Goal: Transaction & Acquisition: Subscribe to service/newsletter

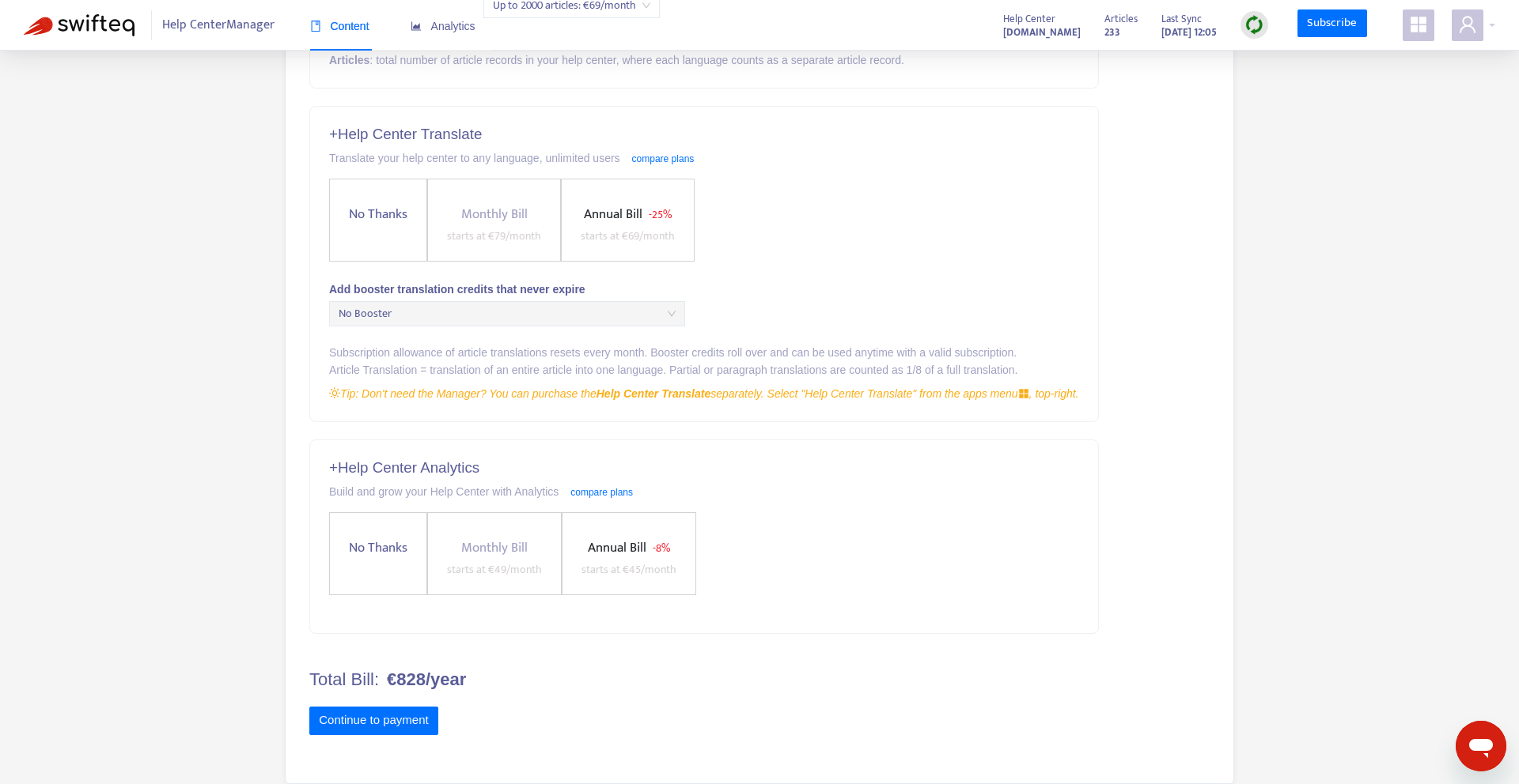
click at [646, 204] on span "Annual Bill - 25% starts at € 69 /month" at bounding box center [628, 225] width 107 height 42
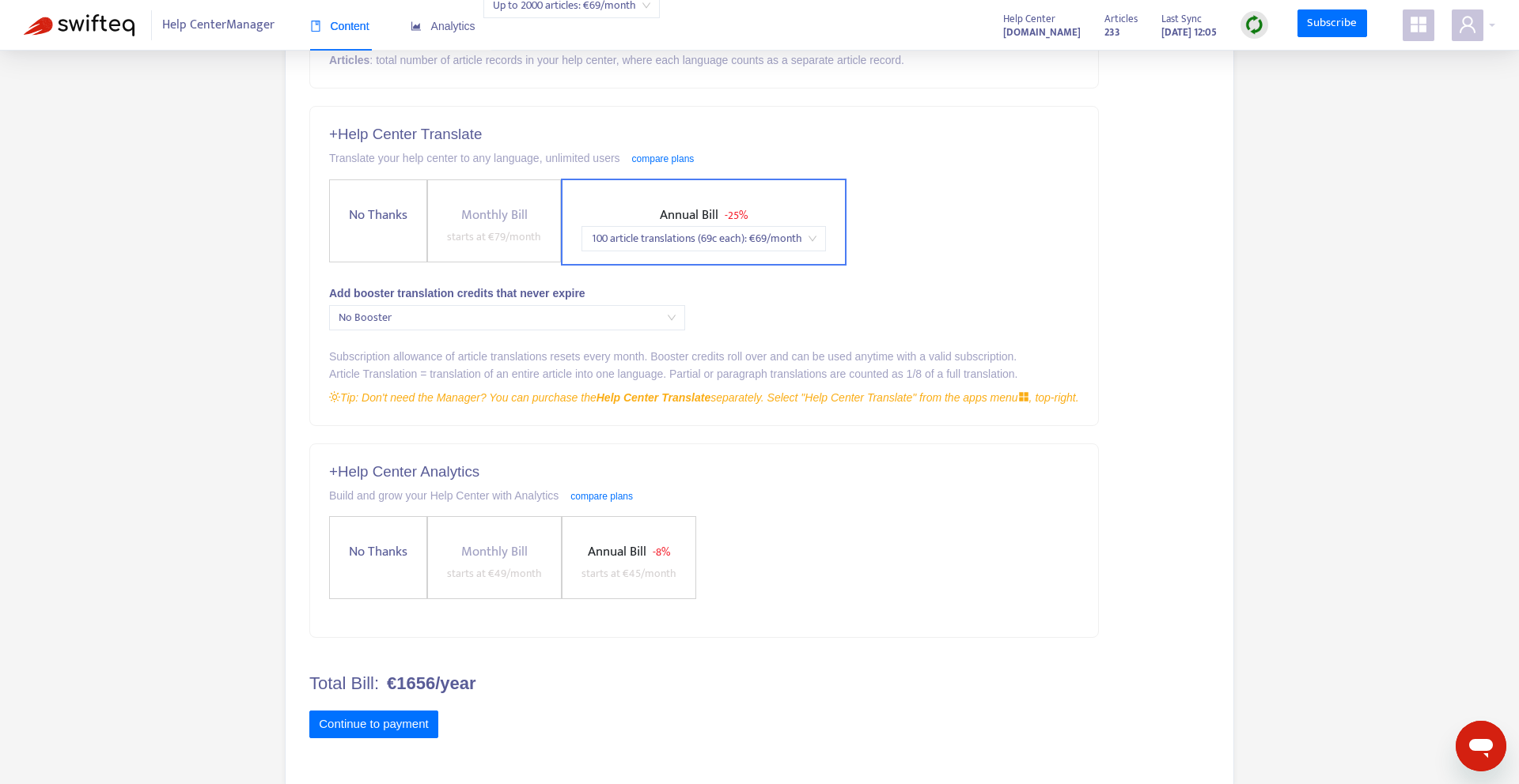
click at [623, 315] on span "No Booster" at bounding box center [507, 318] width 337 height 24
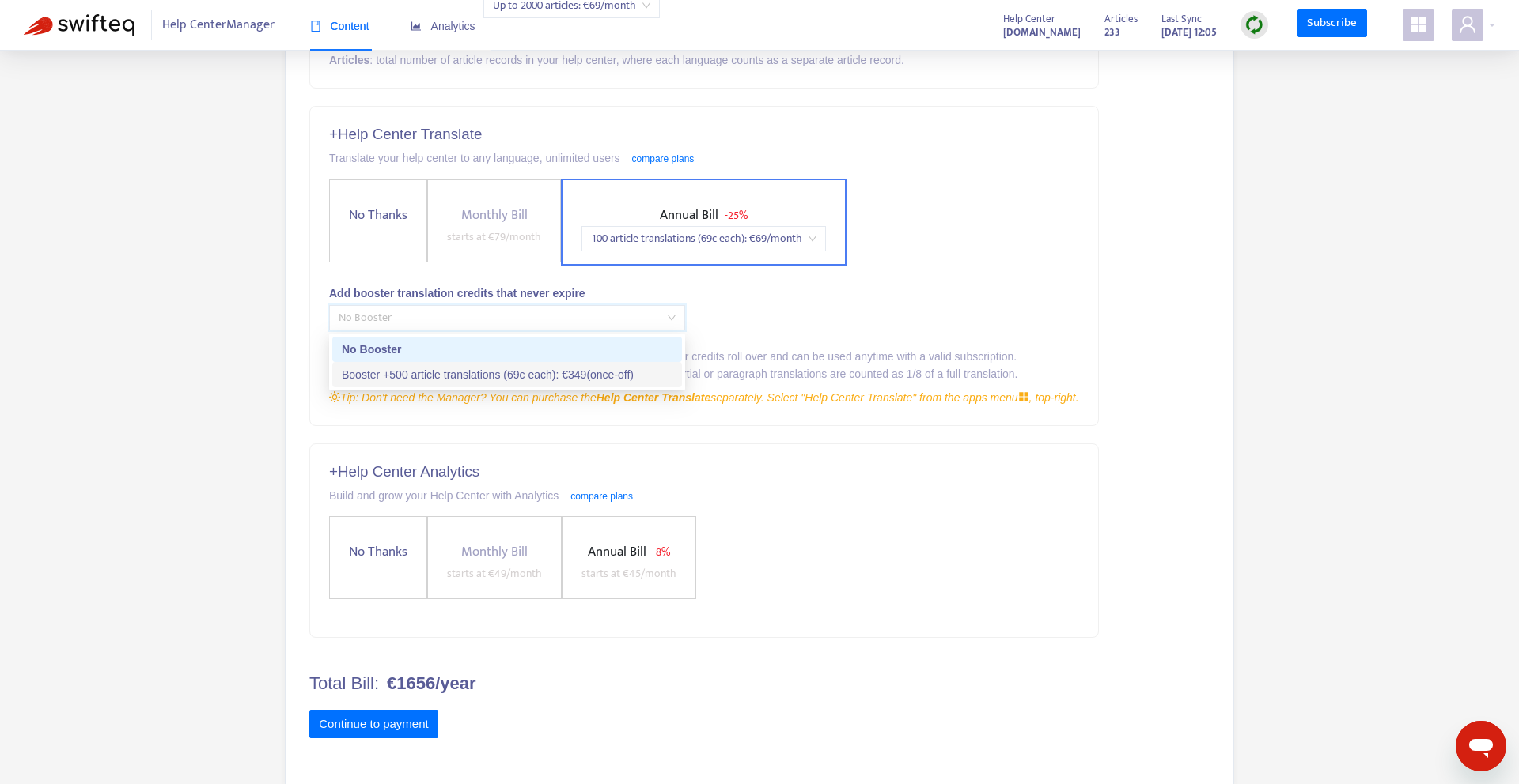
click at [606, 367] on div "Booster +500 article translations (69c each) : € 349 (once-off)" at bounding box center [506, 375] width 331 height 17
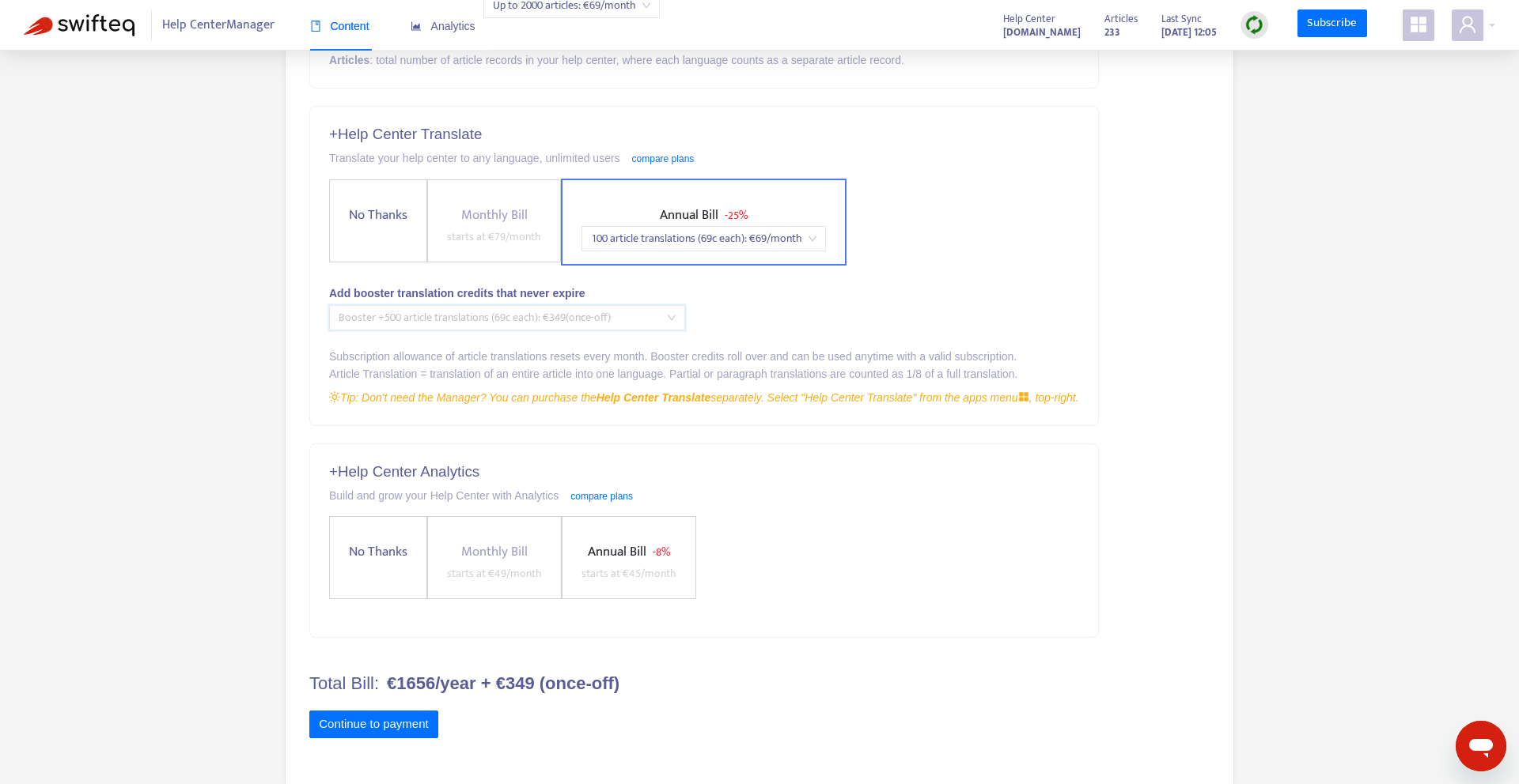
click at [656, 320] on span "Booster +500 article translations (69c each) : € 349 (once-off)" at bounding box center [507, 318] width 337 height 24
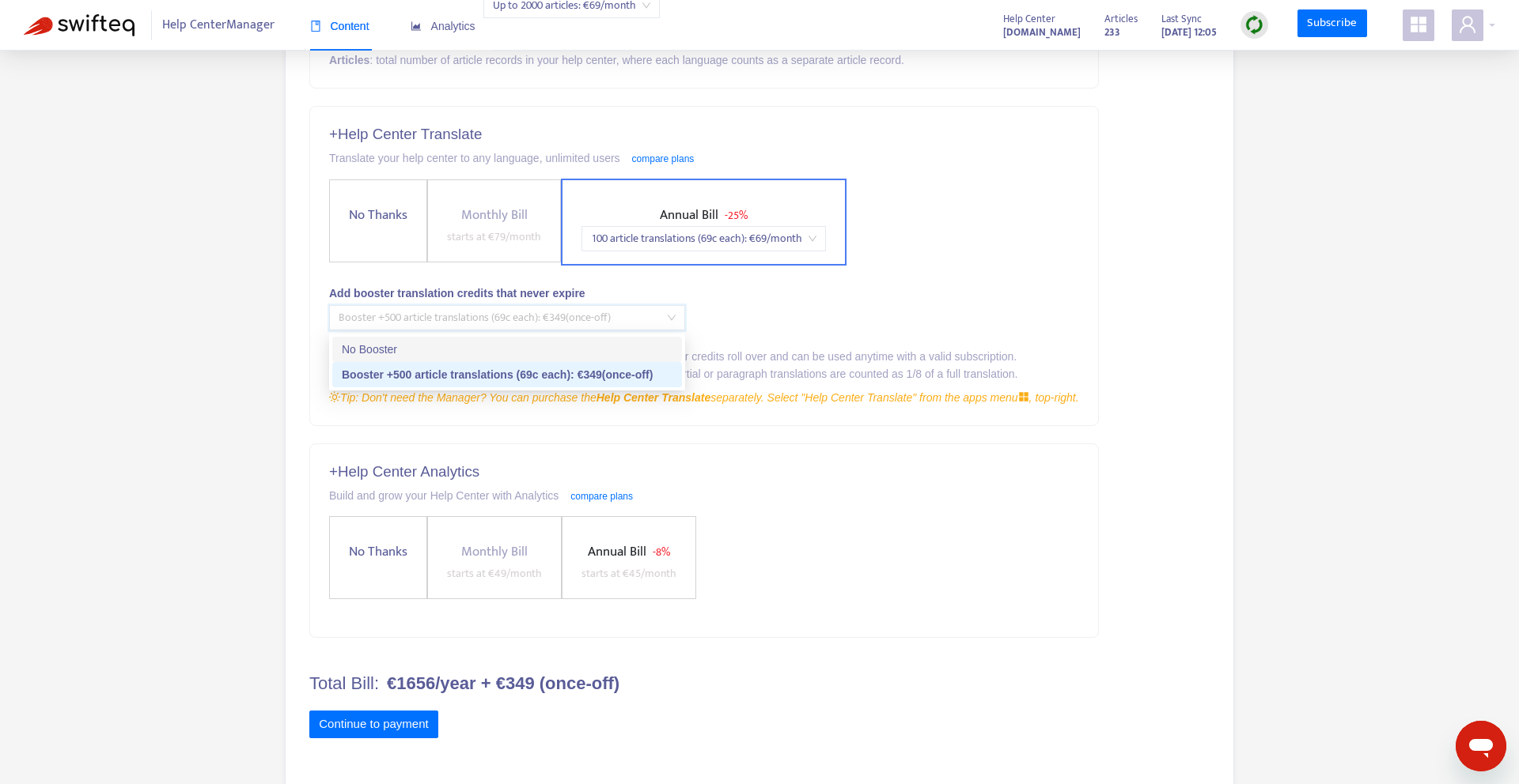
click at [514, 345] on div "No Booster" at bounding box center [506, 349] width 331 height 17
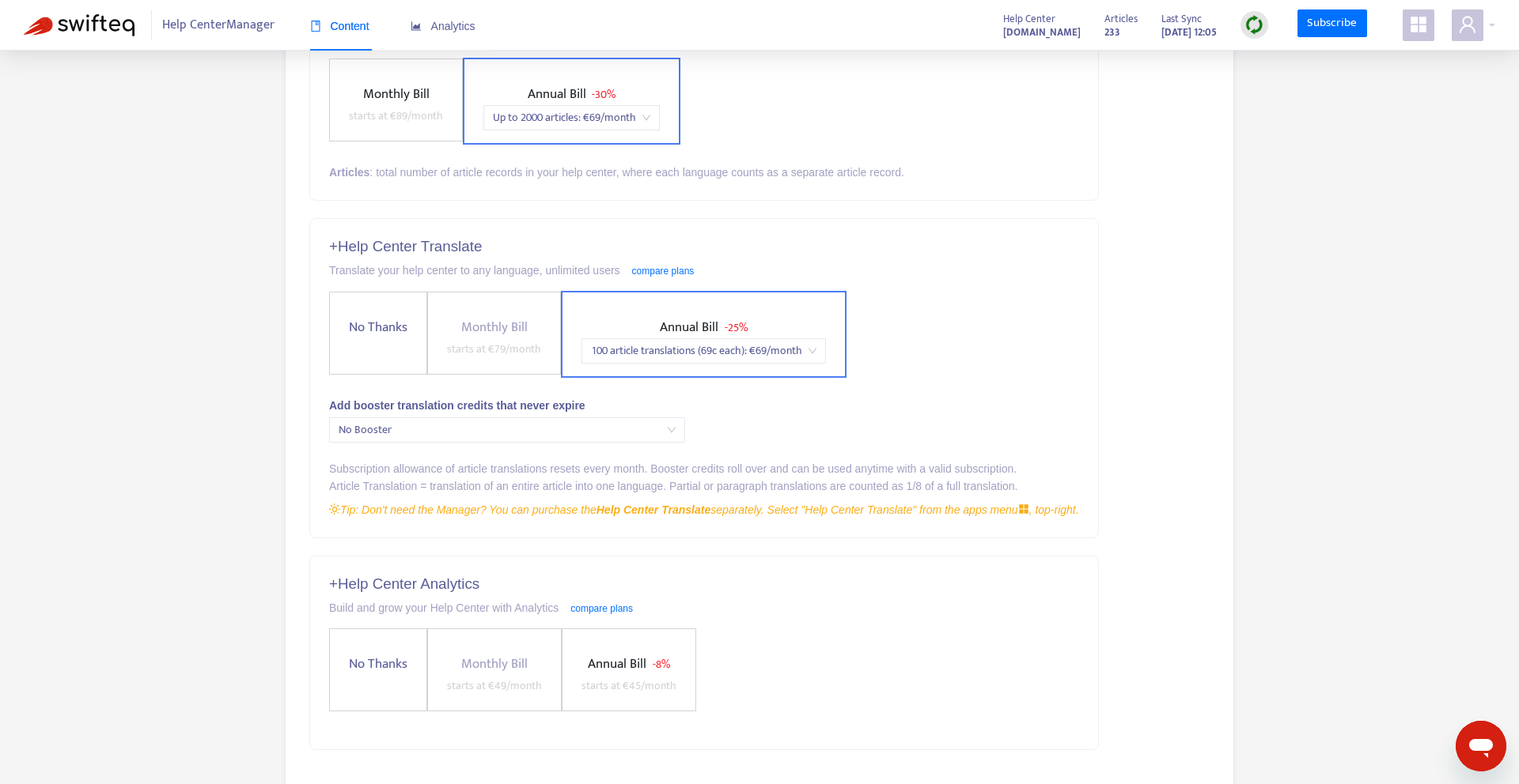
scroll to position [216, 0]
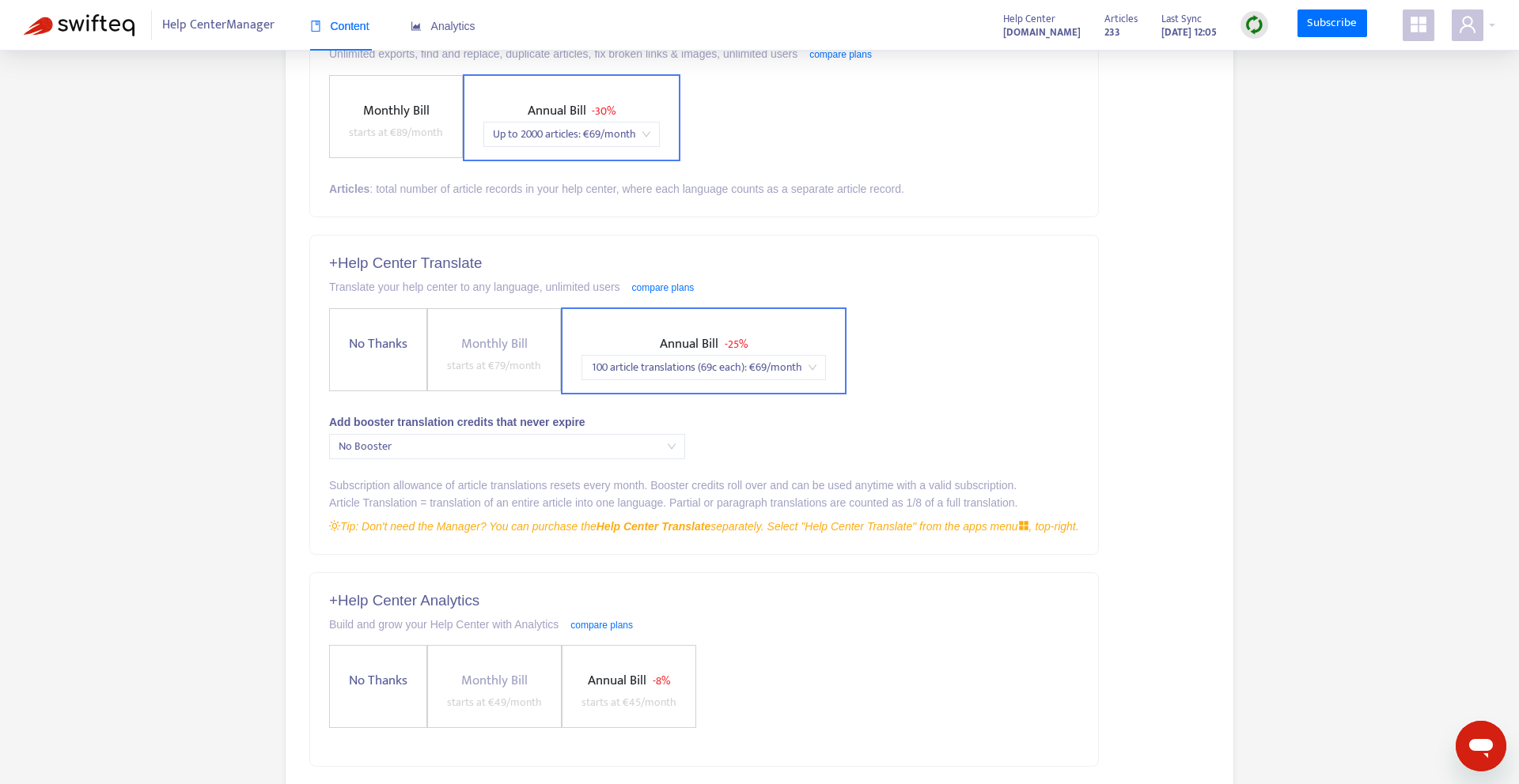
click at [770, 352] on span "Annual Bill - 25% 100 article translations (69c each) : € 69 /month" at bounding box center [704, 357] width 257 height 47
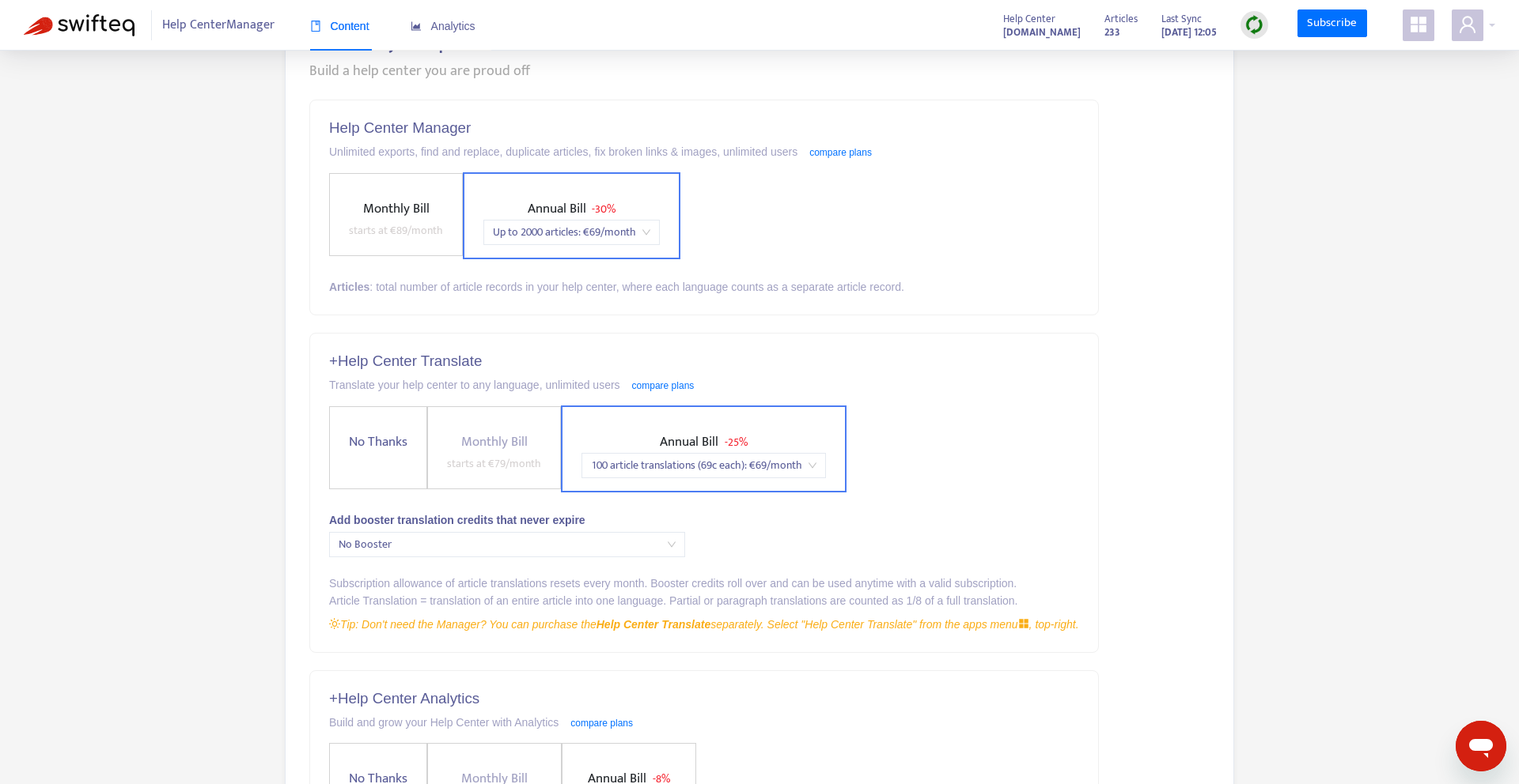
scroll to position [0, 0]
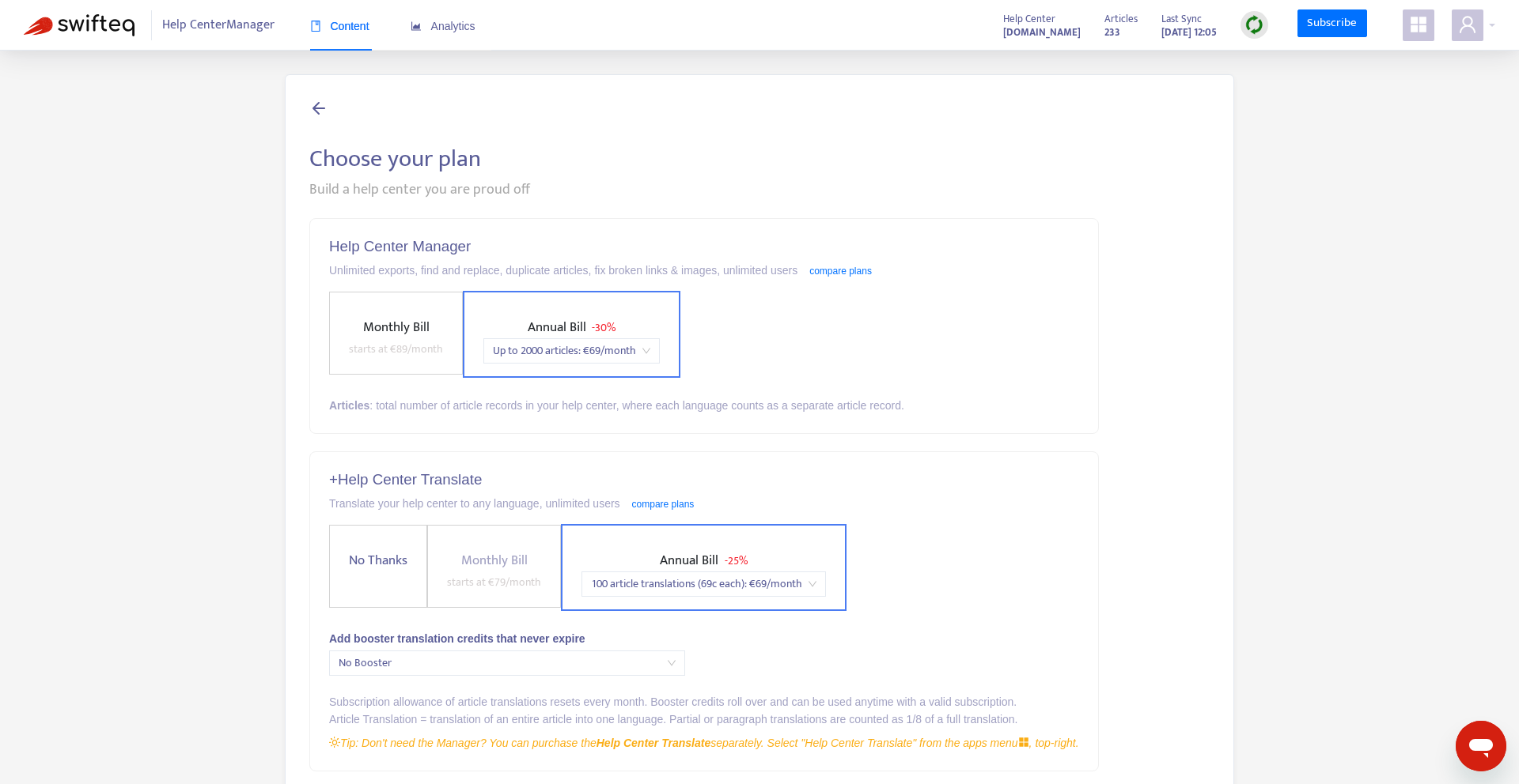
click at [357, 326] on span "Monthly Bill starts at € 89 /month" at bounding box center [396, 338] width 107 height 42
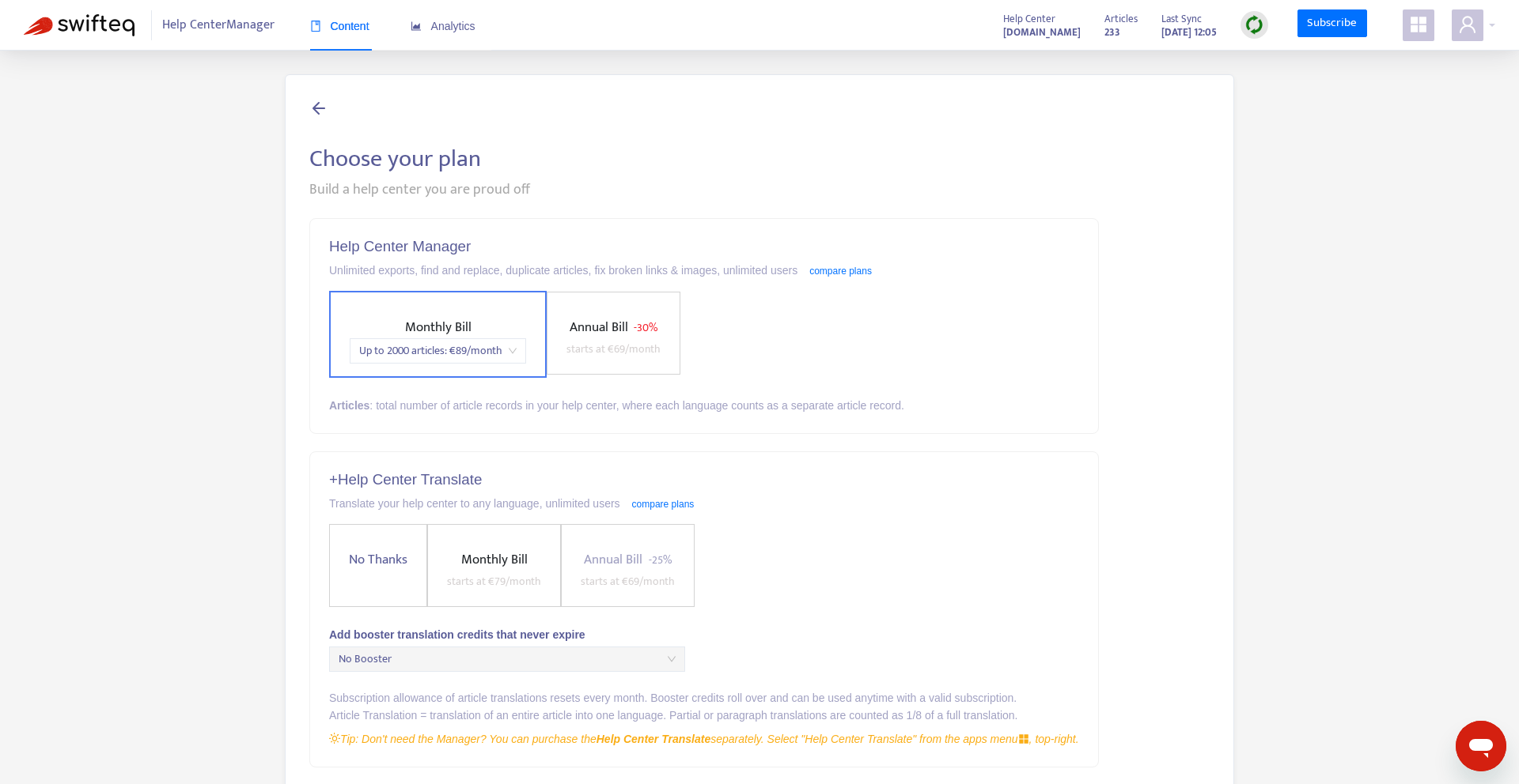
click at [596, 326] on span "Annual Bill" at bounding box center [599, 327] width 58 height 22
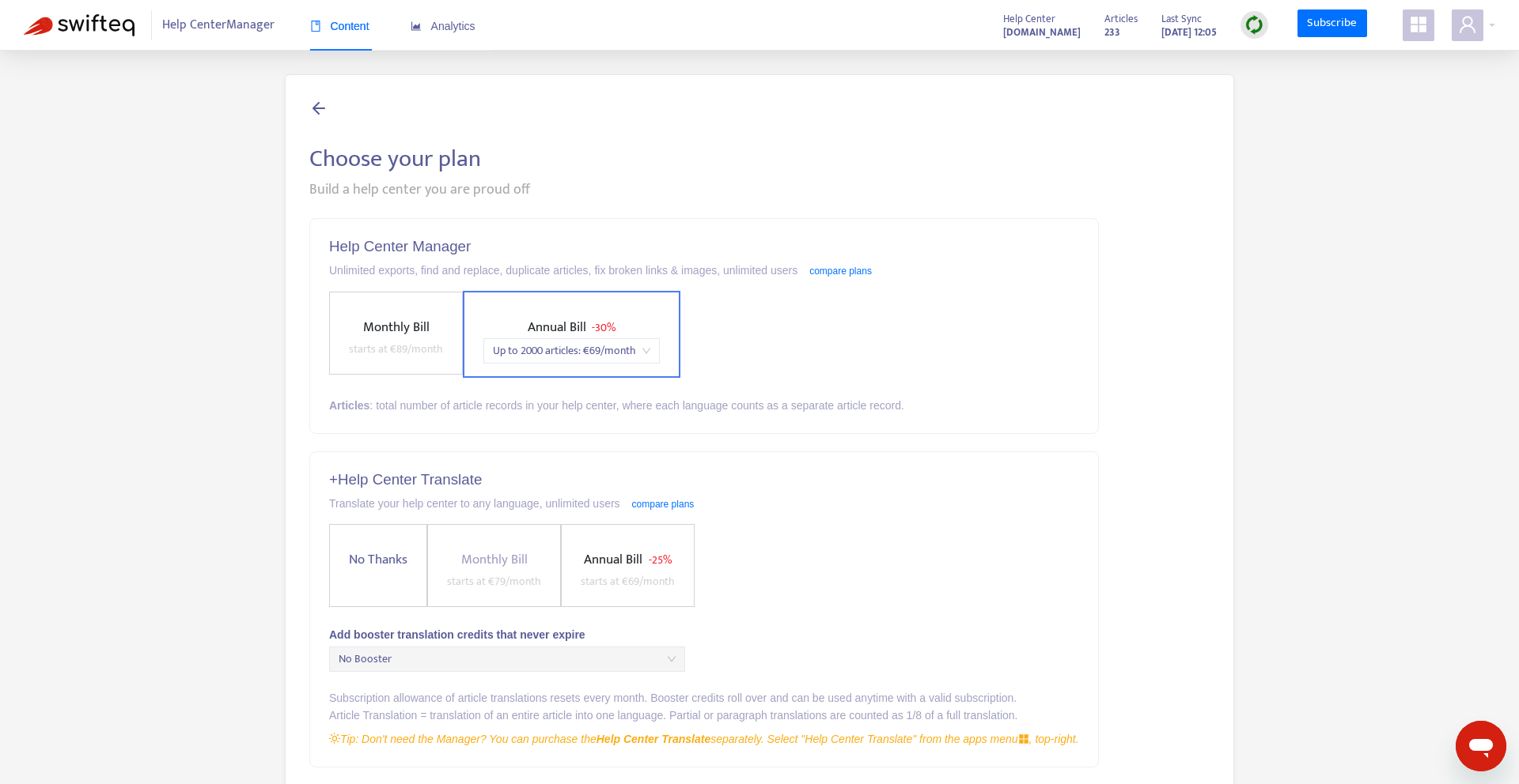
click at [637, 565] on span "Annual Bill" at bounding box center [613, 559] width 58 height 22
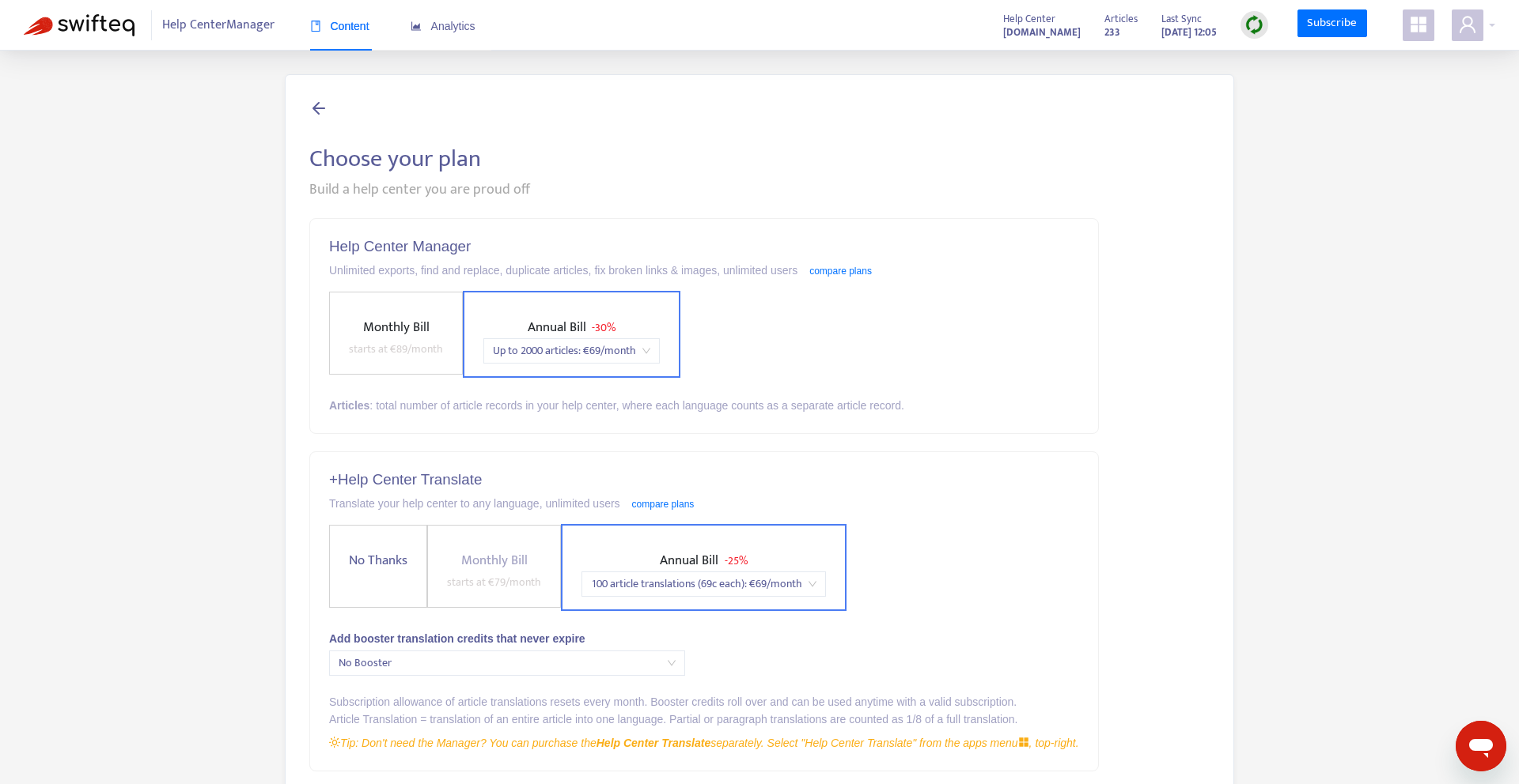
click at [657, 312] on label "Annual Bill - 30% Up to 2000 articles : € 69 /month" at bounding box center [571, 335] width 217 height 87
click at [633, 356] on span "Up to 2000 articles : € 69 /month" at bounding box center [571, 351] width 157 height 24
click at [619, 320] on span "Annual Bill - 30% Up to 2000 articles : € 69 /month" at bounding box center [571, 340] width 189 height 47
click at [905, 460] on div "+ Help Center Translate Translate your help center to any language, unlimited u…" at bounding box center [704, 611] width 788 height 318
click at [534, 365] on label "Annual Bill - 30% Up to 2000 articles : € 69 /month" at bounding box center [571, 335] width 217 height 87
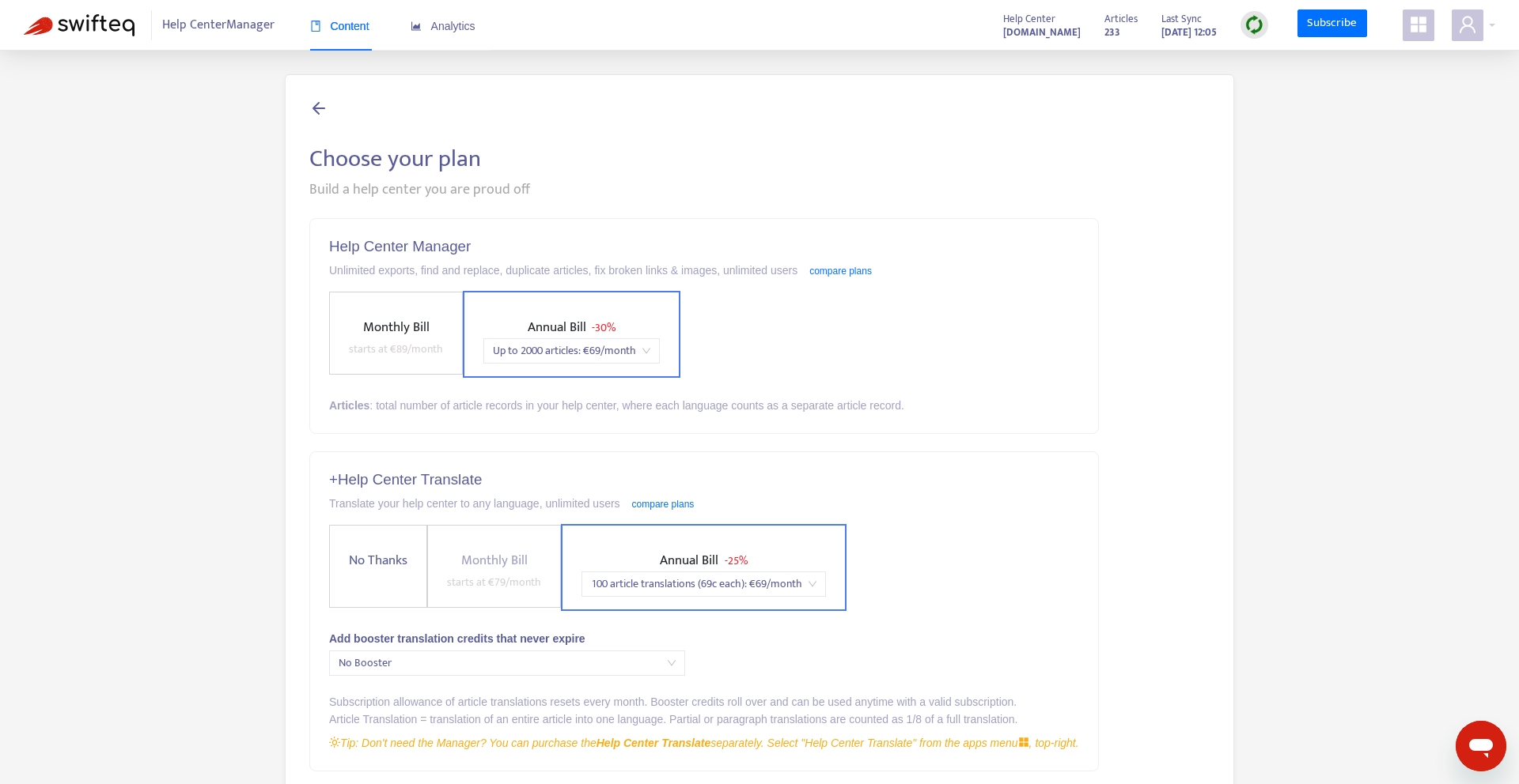
click at [436, 340] on span "starts at € 89 /month" at bounding box center [396, 350] width 94 height 18
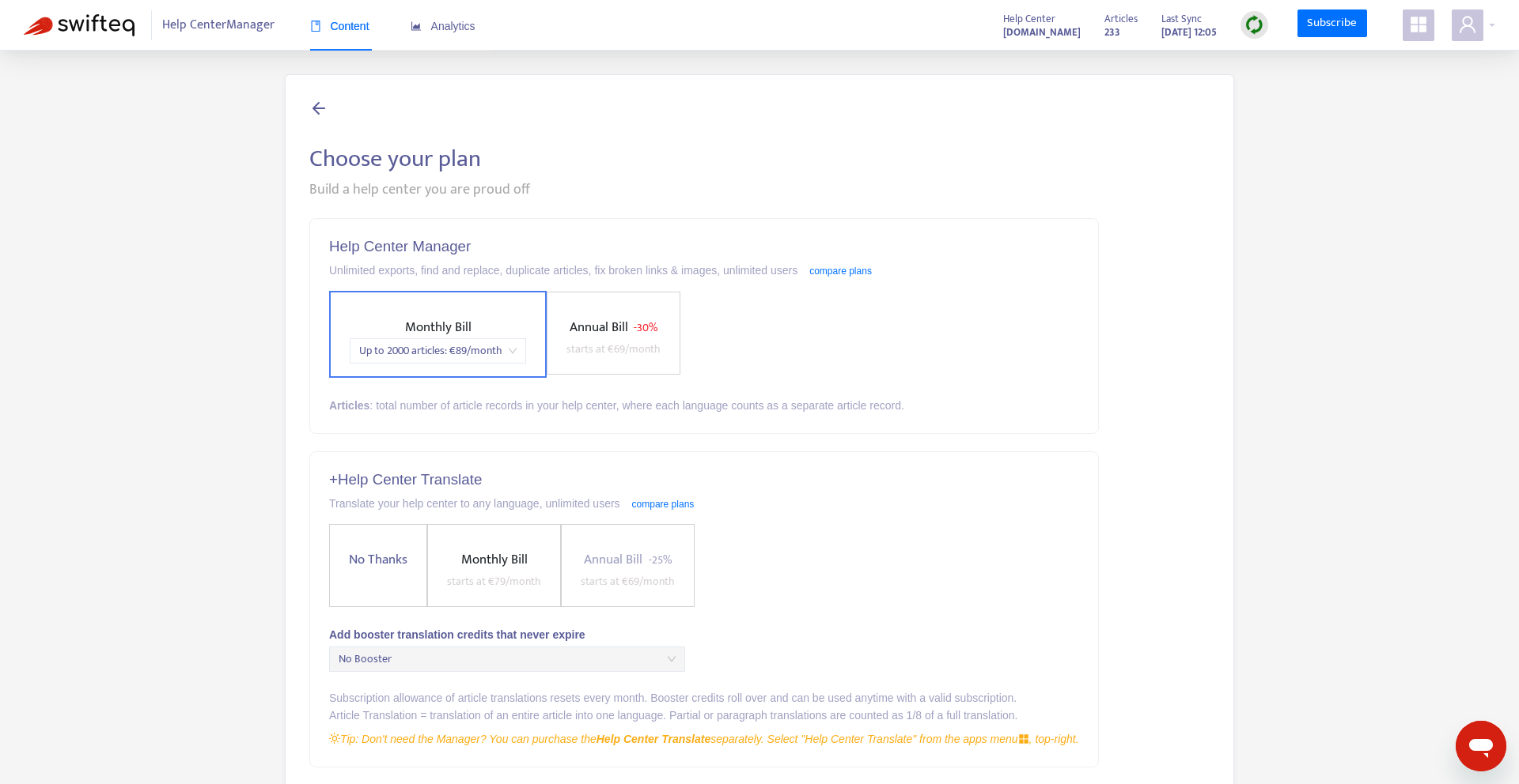
drag, startPoint x: 569, startPoint y: 340, endPoint x: 516, endPoint y: 331, distance: 53.8
click at [568, 340] on span "starts at € 69 /month" at bounding box center [613, 350] width 94 height 18
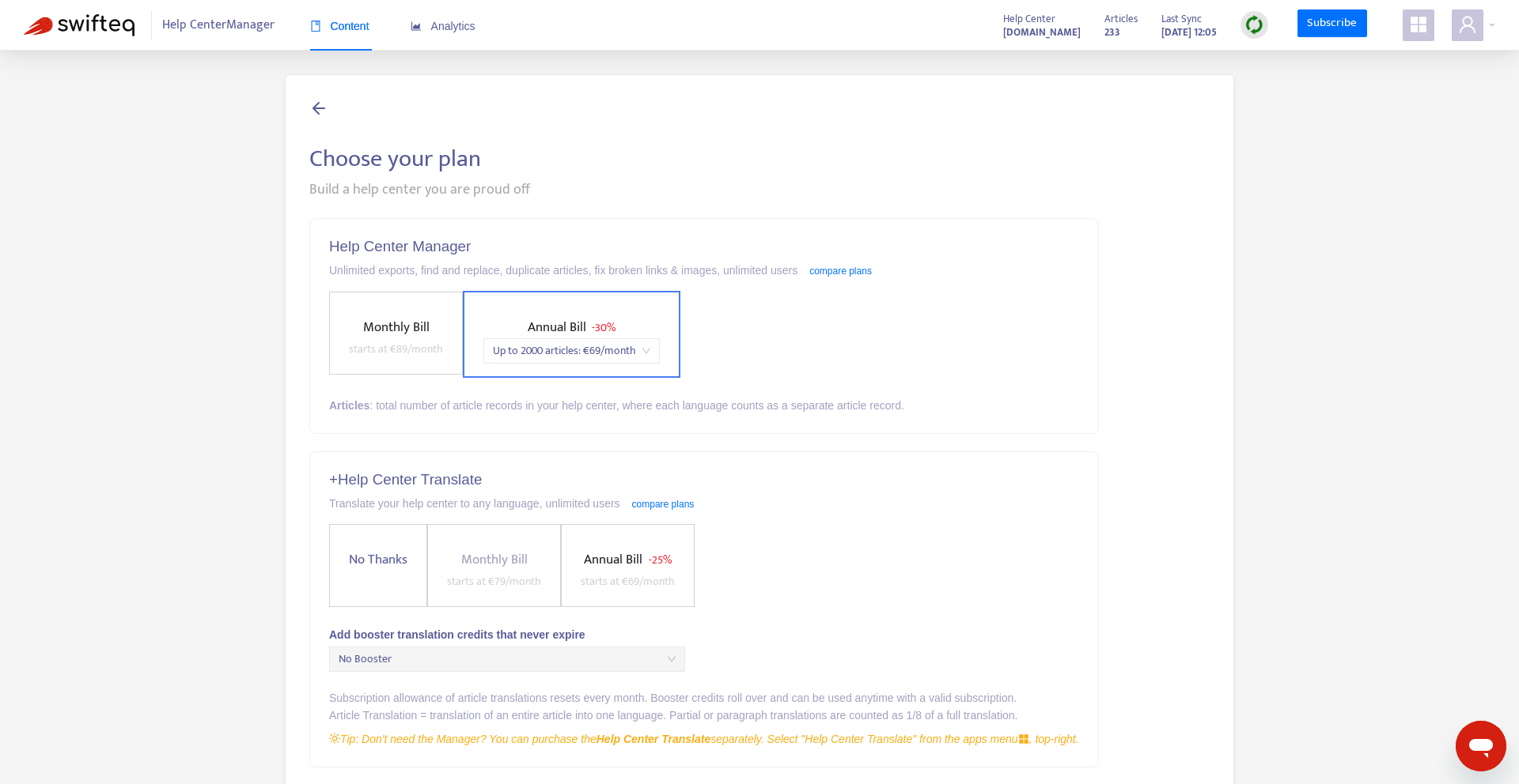
click at [321, 107] on icon at bounding box center [318, 108] width 19 height 20
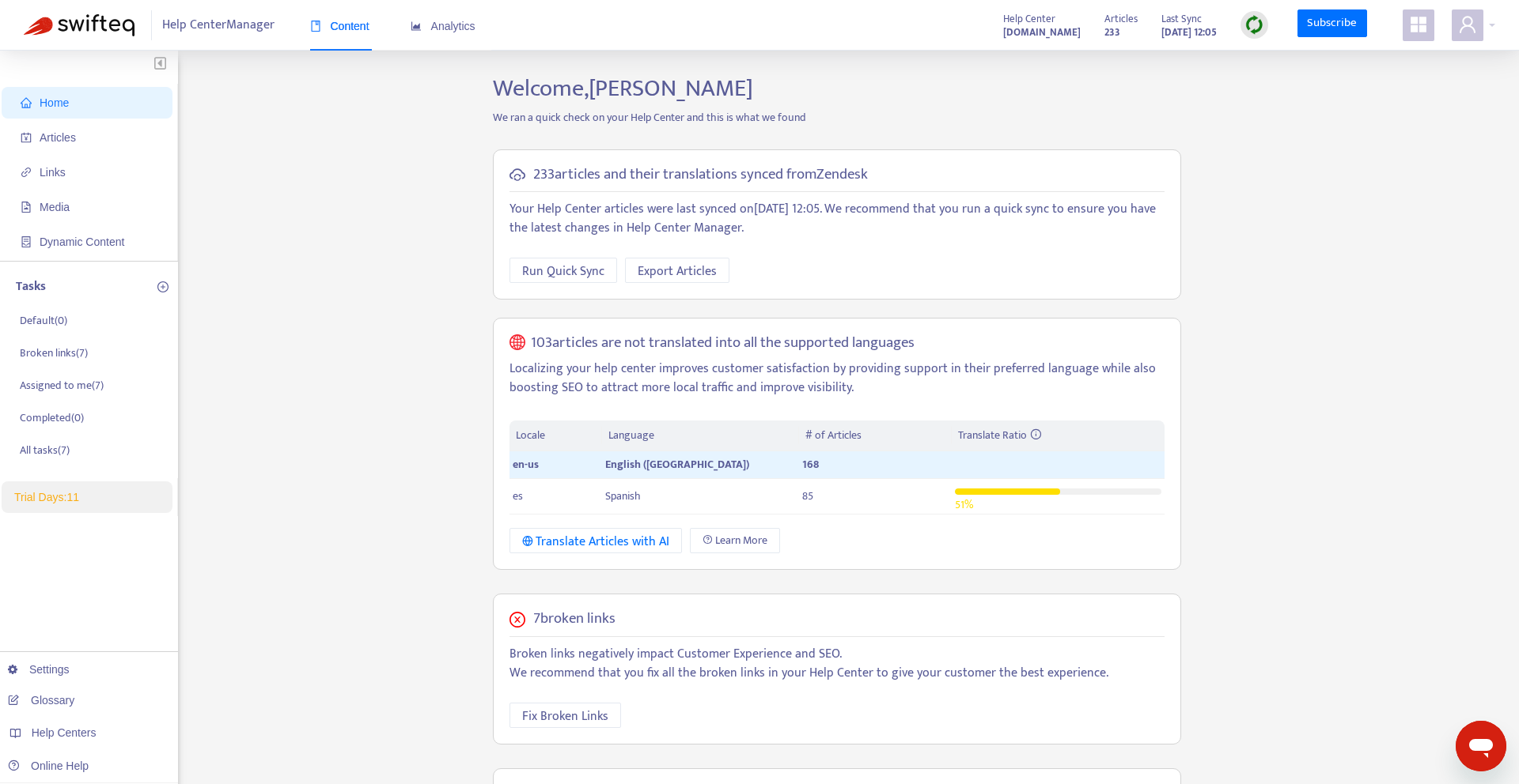
click at [264, 26] on span "Help Center Manager" at bounding box center [218, 25] width 112 height 30
click at [351, 23] on span "Content" at bounding box center [339, 26] width 59 height 12
click at [1494, 25] on div at bounding box center [1473, 25] width 43 height 32
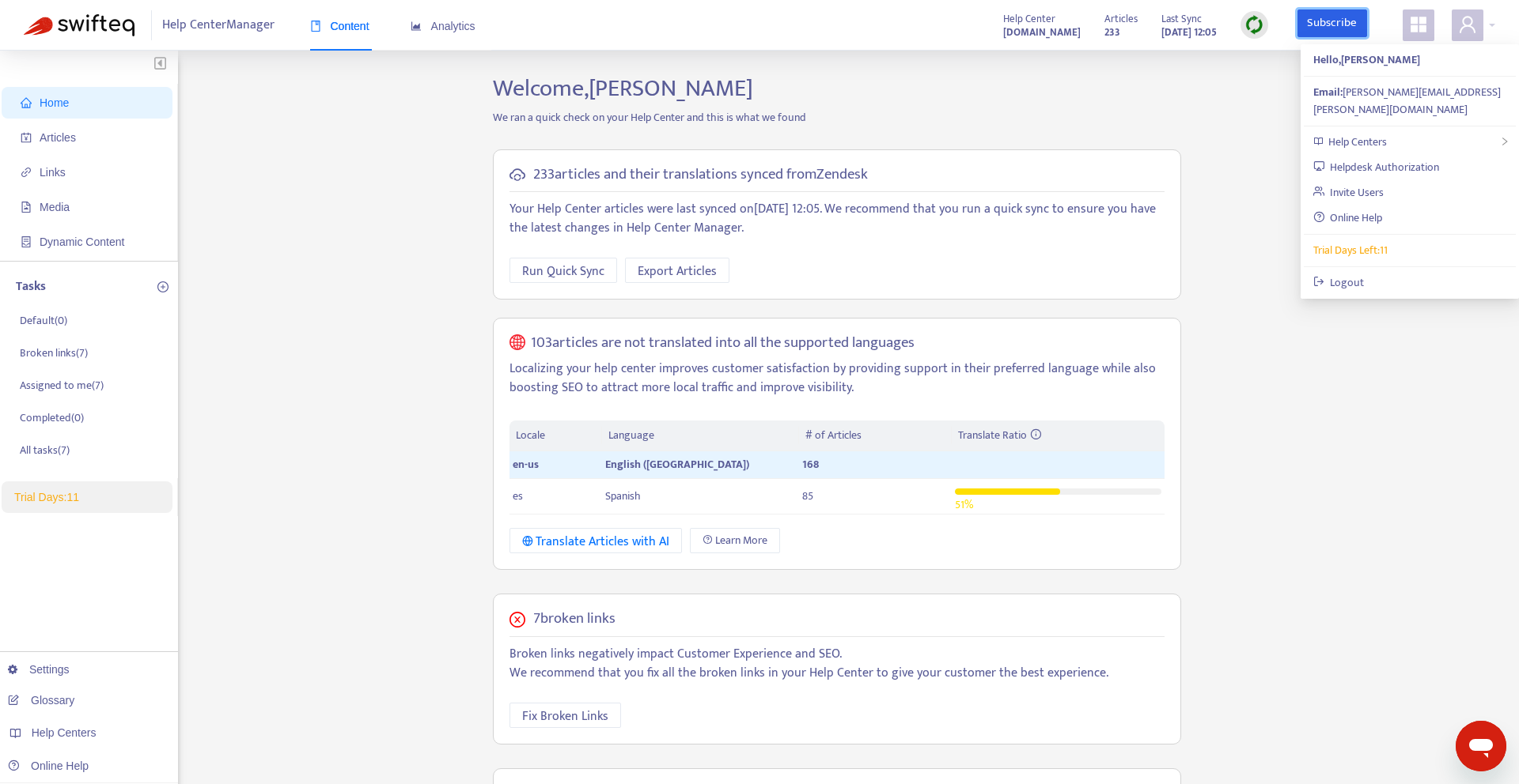
click at [1329, 26] on link "Subscribe" at bounding box center [1332, 23] width 70 height 28
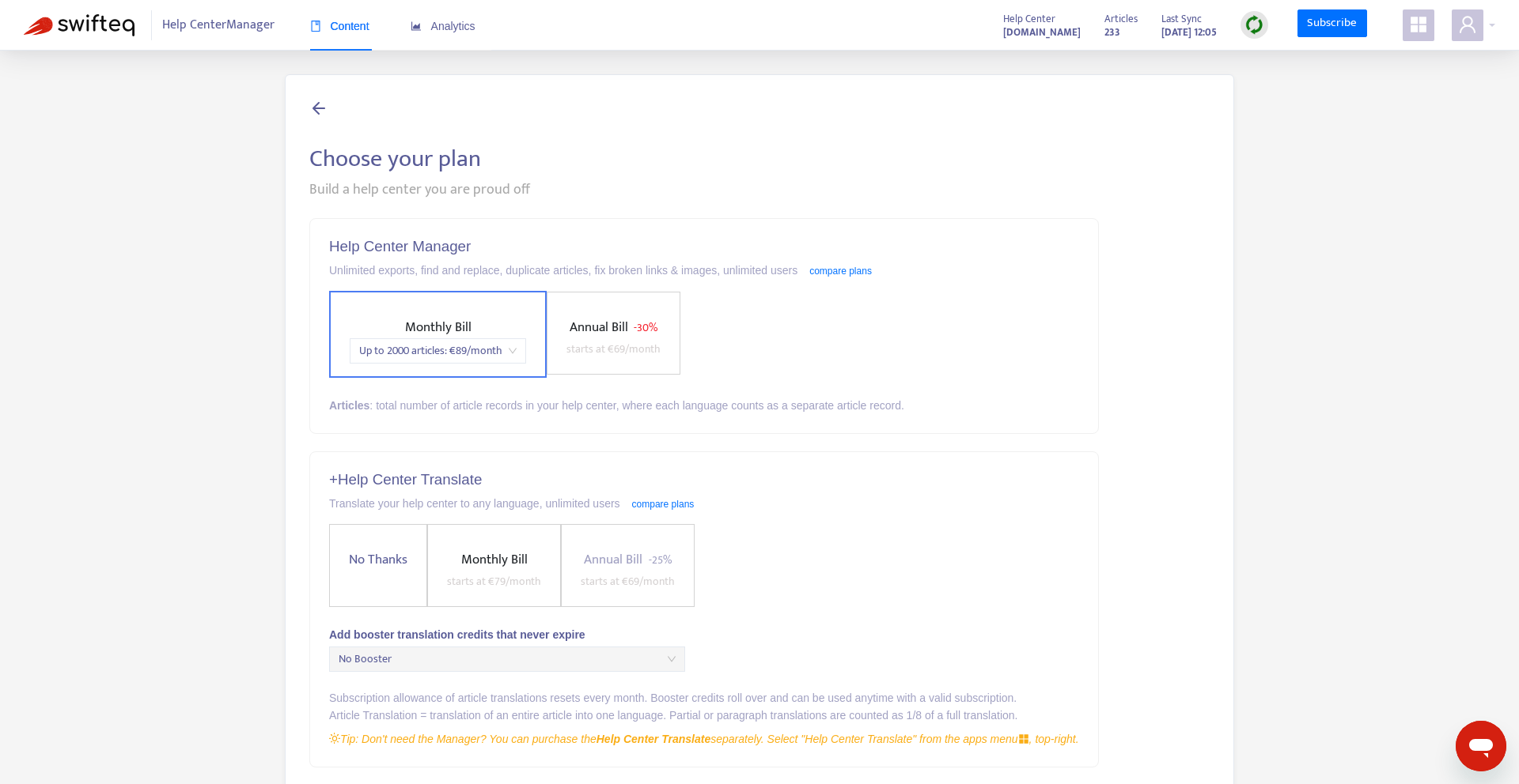
click at [654, 565] on span "- 25%" at bounding box center [660, 560] width 23 height 18
click at [653, 565] on span "- 25%" at bounding box center [660, 560] width 23 height 18
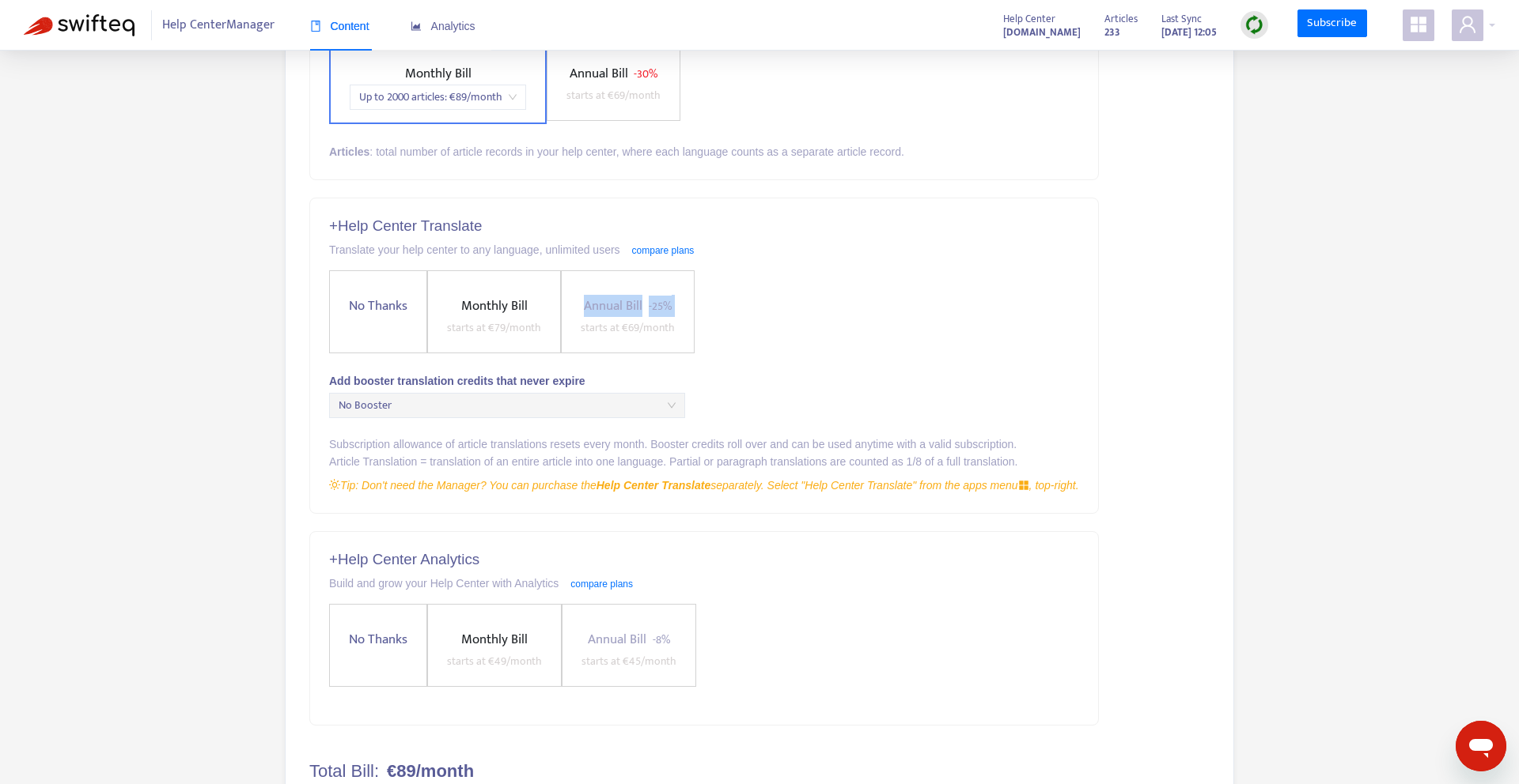
scroll to position [317, 0]
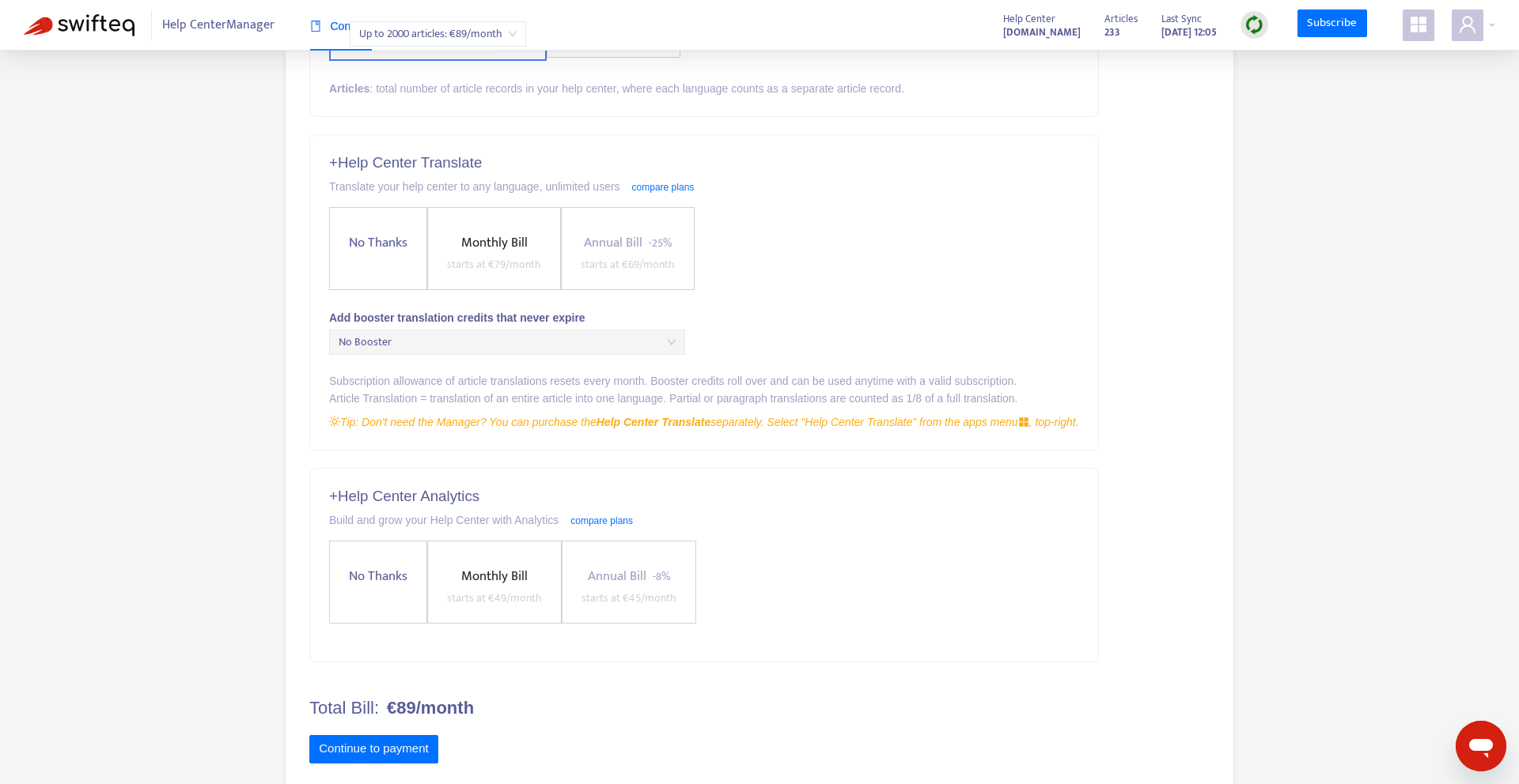
click at [634, 270] on span "starts at € 69 /month" at bounding box center [627, 265] width 94 height 18
click at [634, 269] on span "starts at € 69 /month" at bounding box center [627, 265] width 94 height 18
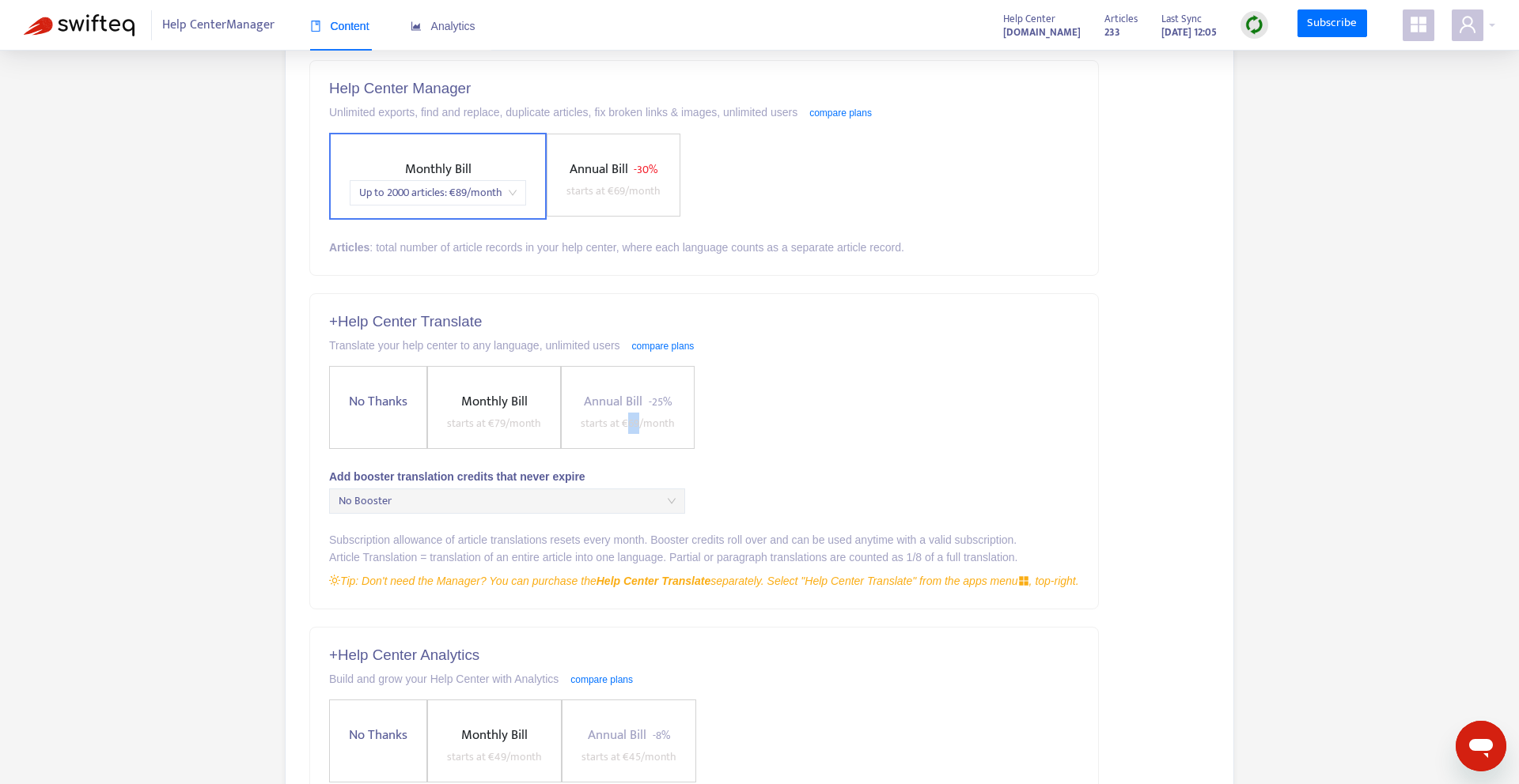
scroll to position [0, 0]
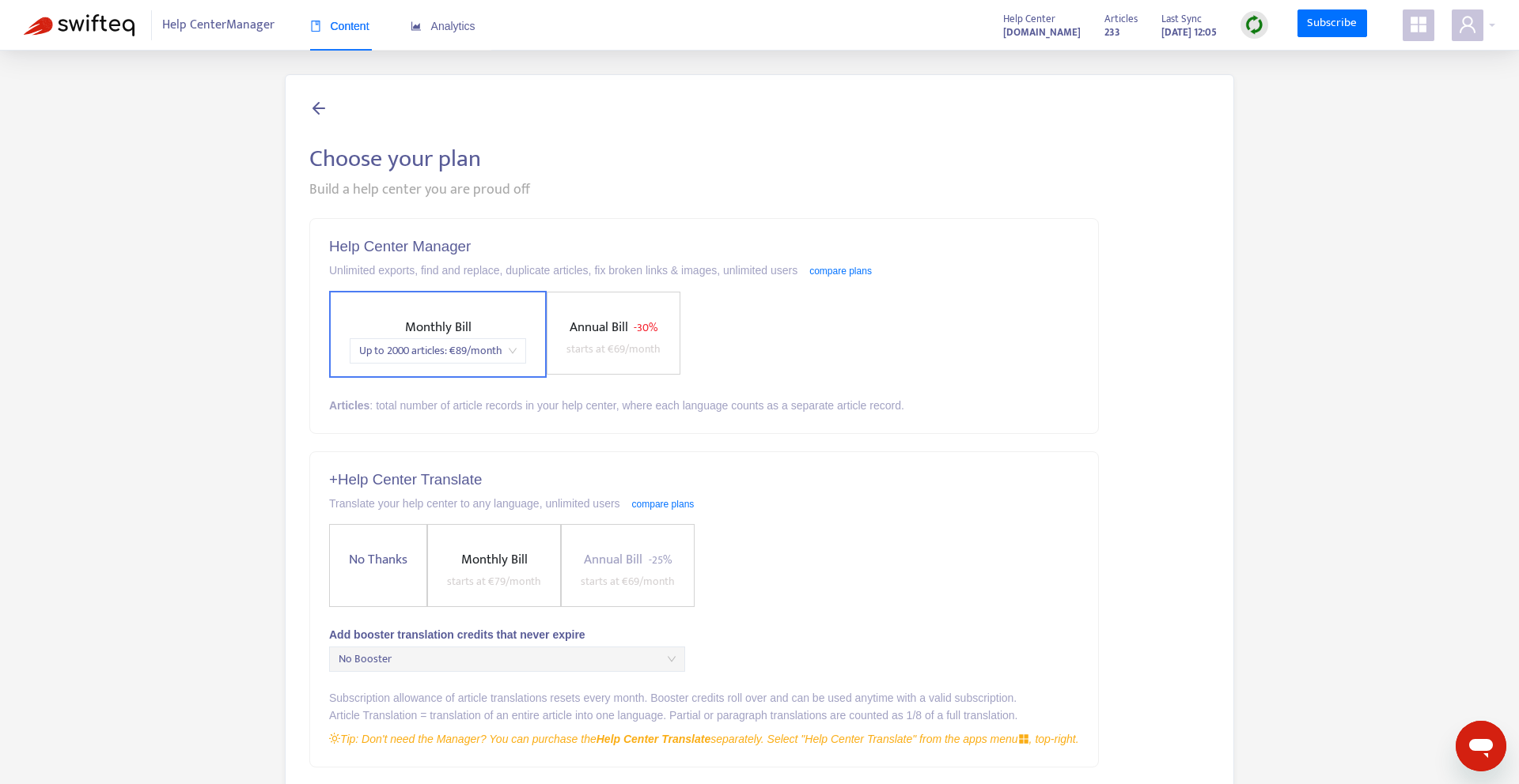
click at [325, 103] on icon at bounding box center [318, 108] width 19 height 20
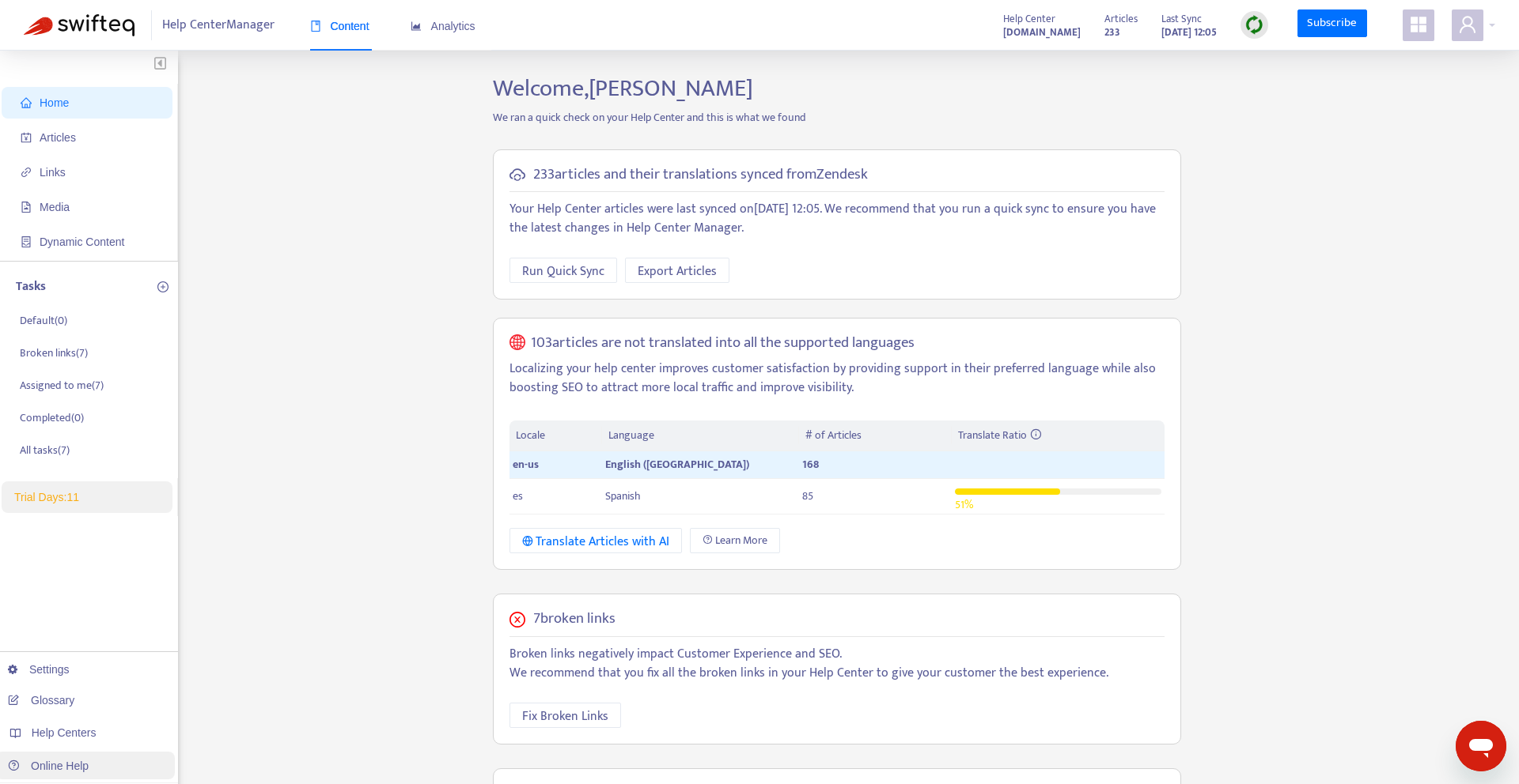
click at [68, 766] on link "Online Help" at bounding box center [48, 766] width 81 height 12
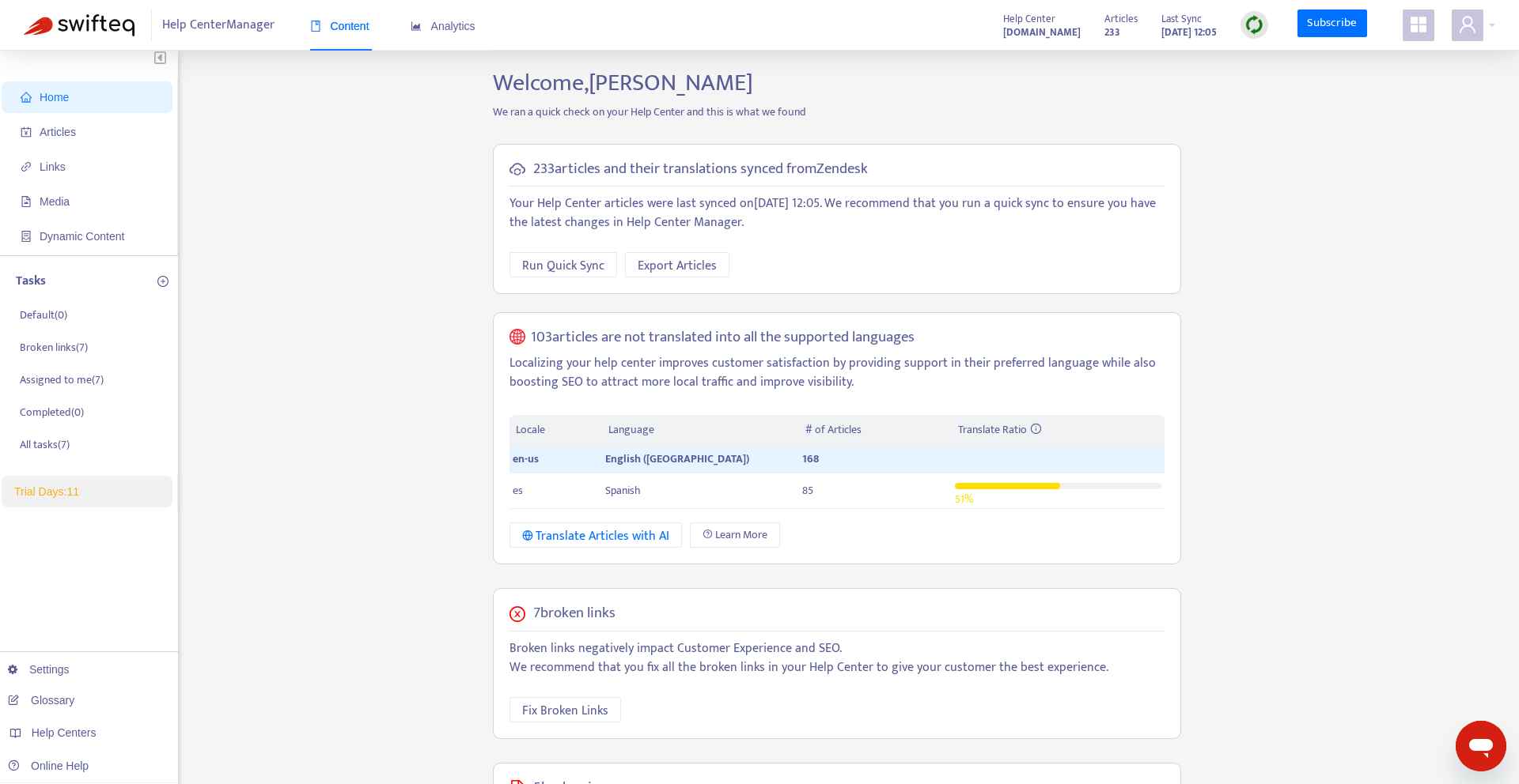
scroll to position [9, 0]
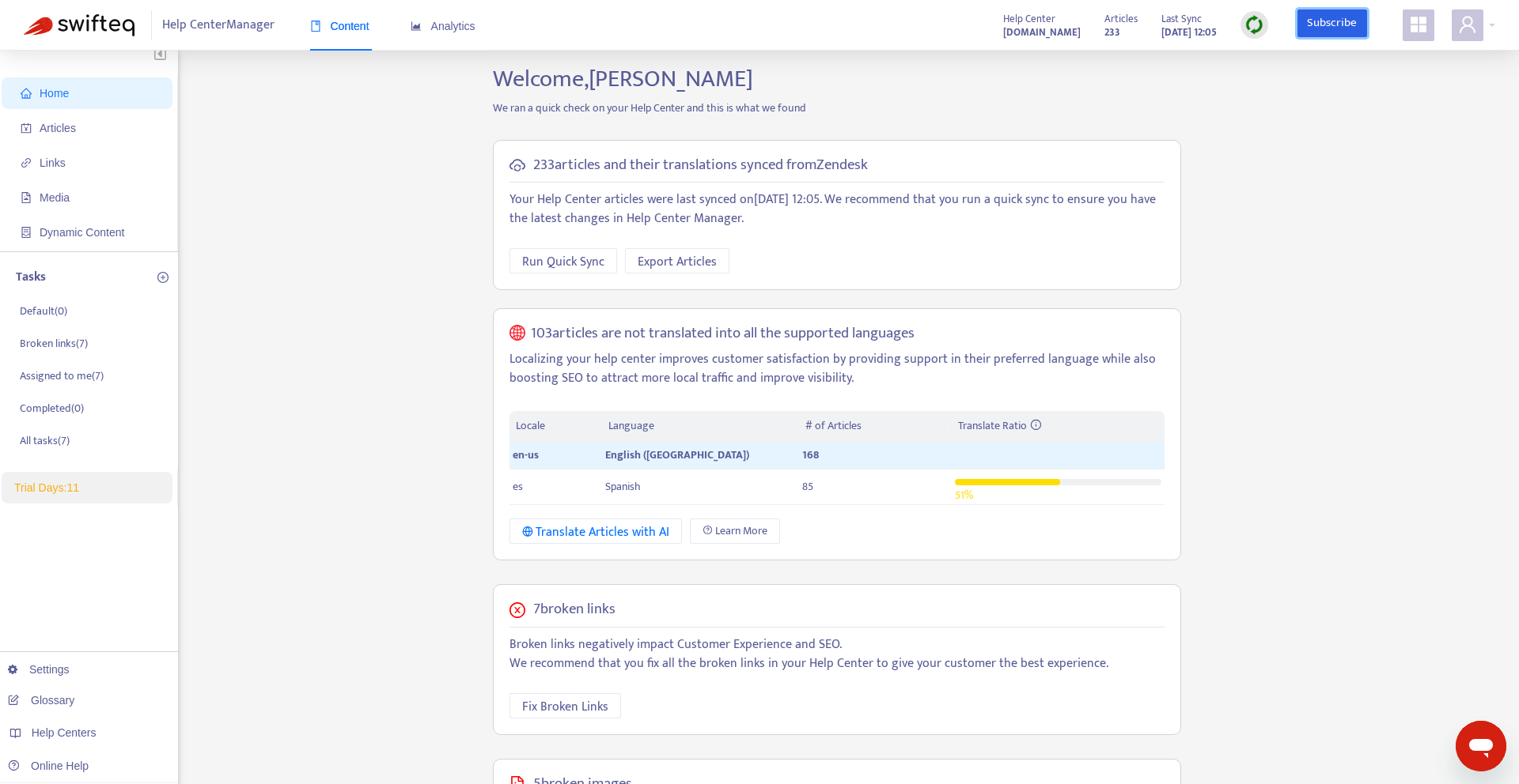
click at [1335, 30] on link "Subscribe" at bounding box center [1332, 23] width 70 height 28
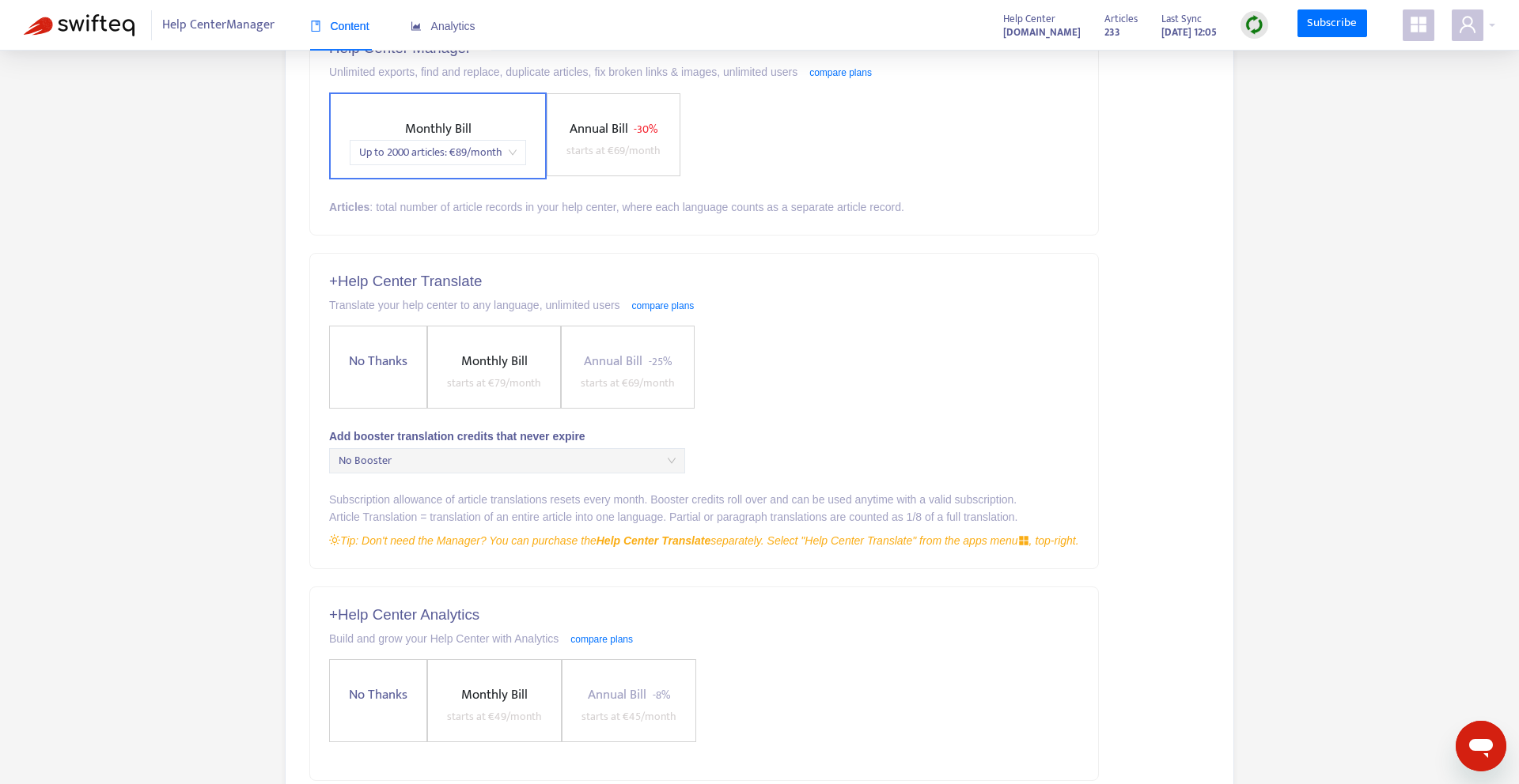
scroll to position [199, 0]
click at [357, 499] on div "Subscription allowance of article translations resets every month. Booster cred…" at bounding box center [704, 499] width 750 height 17
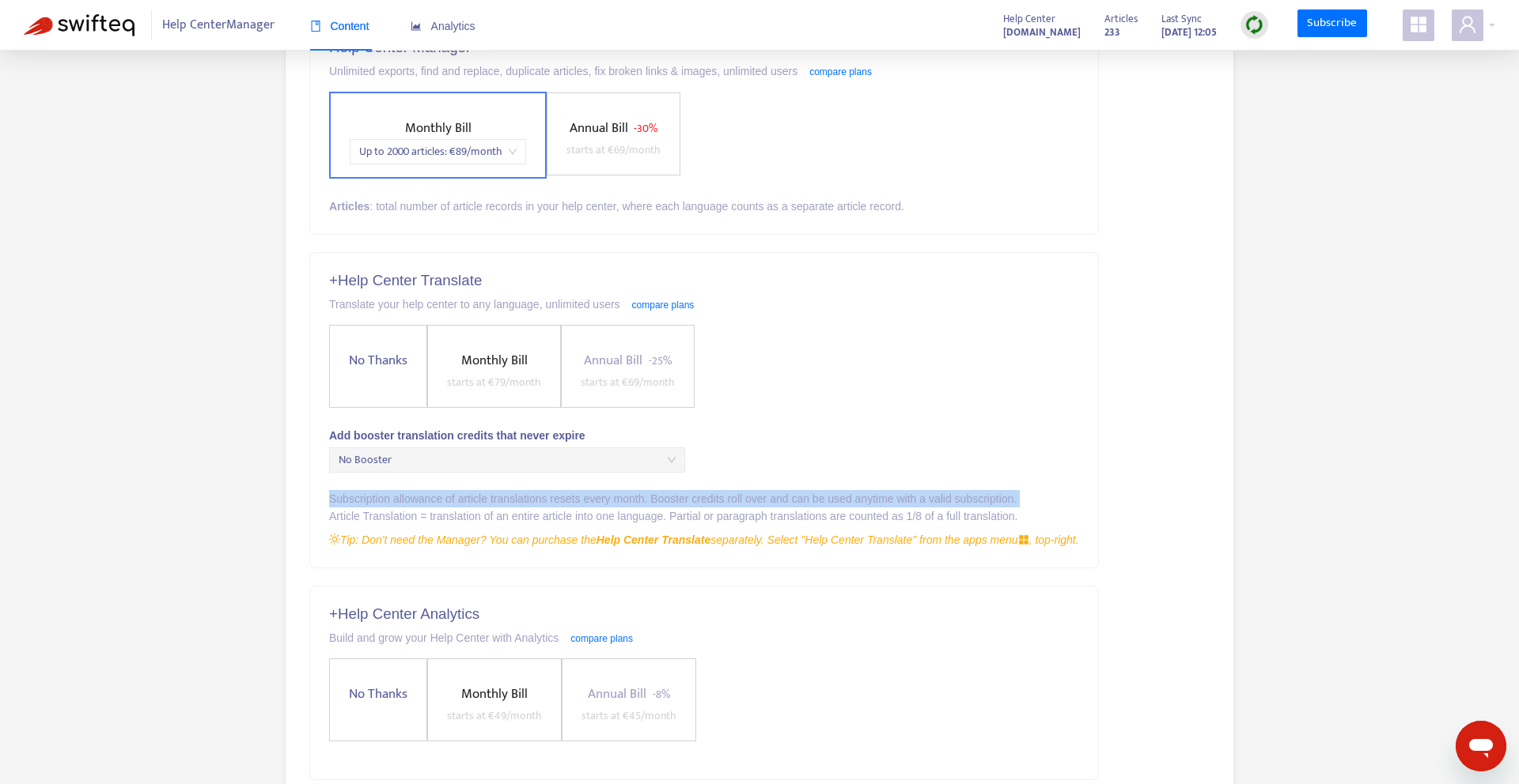
click at [357, 499] on div "Subscription allowance of article translations resets every month. Booster cred…" at bounding box center [704, 499] width 750 height 17
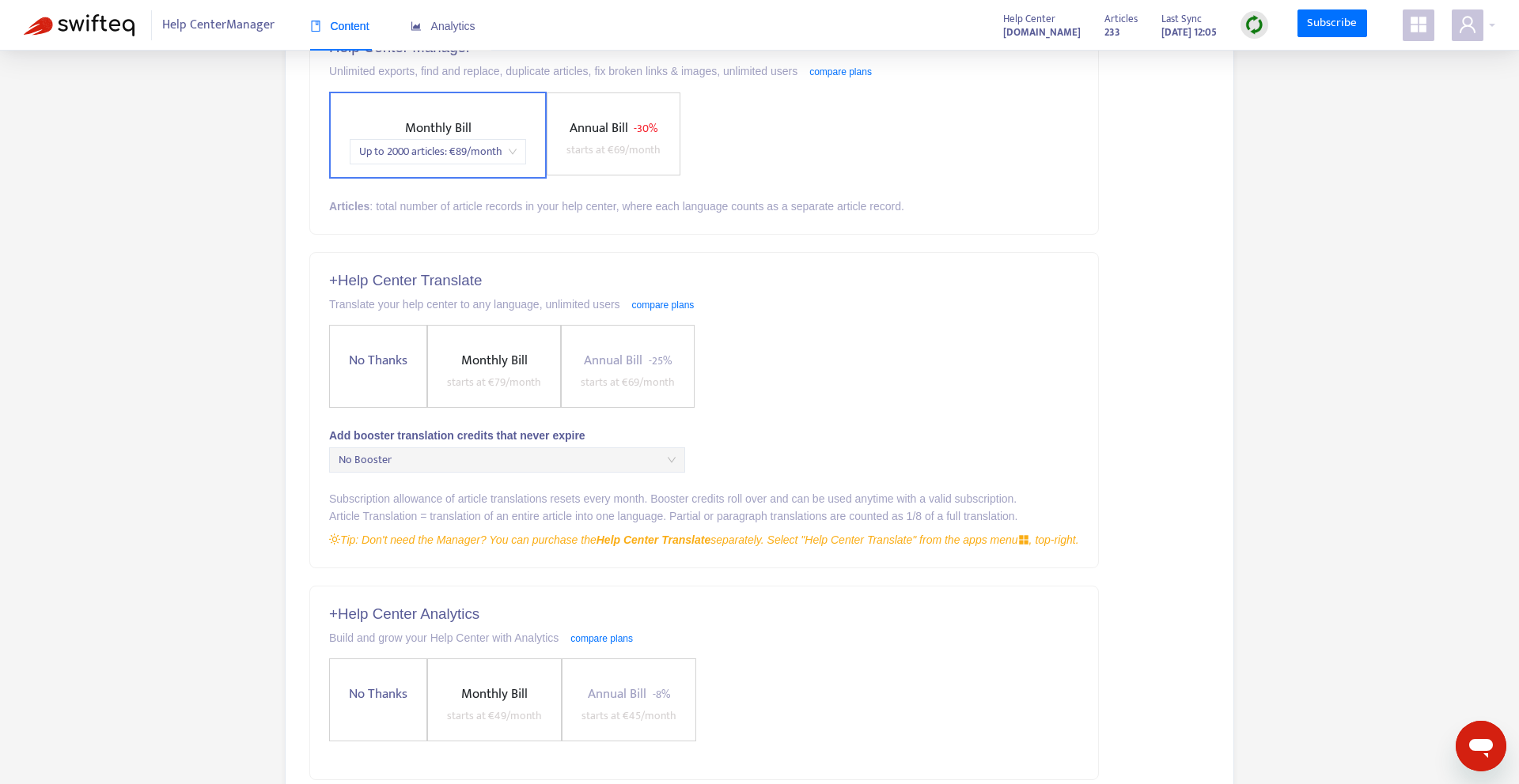
click at [501, 556] on div "+ Help Center Translate Translate your help center to any language, unlimited u…" at bounding box center [704, 410] width 788 height 315
click at [426, 542] on div "Tip: Don't need the Manager? You can purchase the Help Center Translate separat…" at bounding box center [704, 539] width 750 height 17
click at [720, 547] on div "Tip: Don't need the Manager? You can purchase the Help Center Translate separat…" at bounding box center [704, 539] width 750 height 17
click at [1075, 545] on div "Tip: Don't need the Manager? You can purchase the Help Center Translate separat…" at bounding box center [704, 539] width 750 height 17
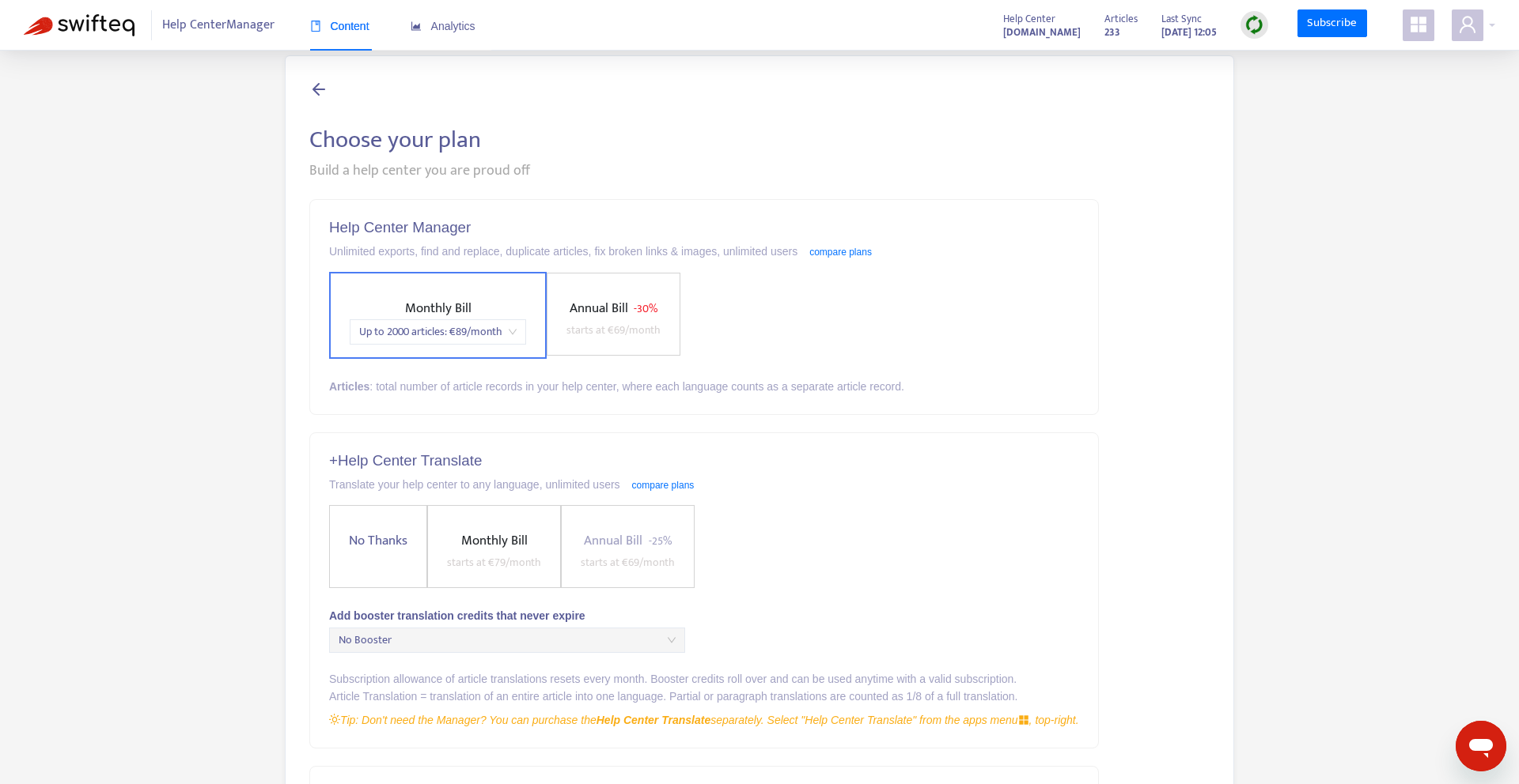
scroll to position [0, 0]
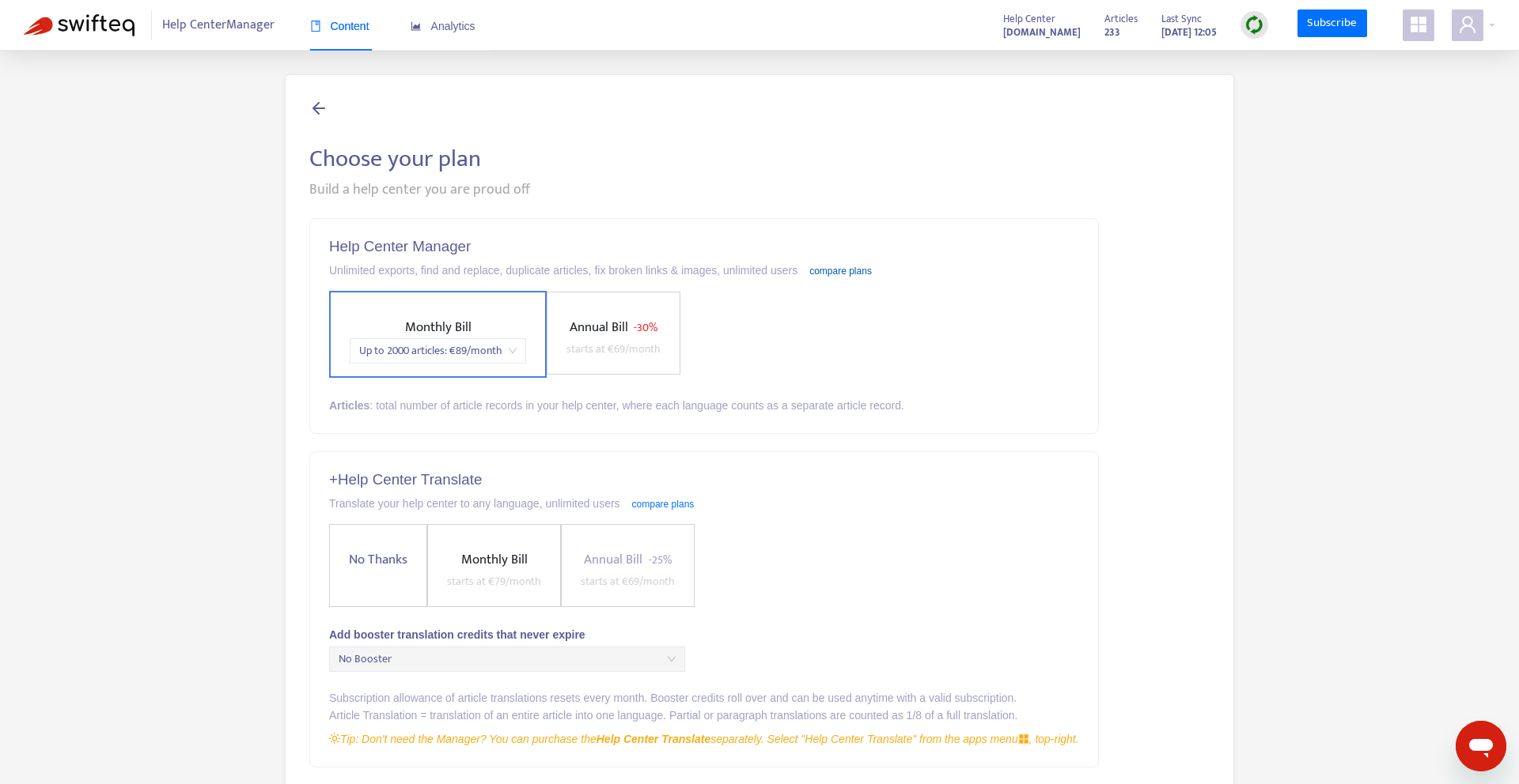
click at [872, 271] on link "compare plans" at bounding box center [840, 270] width 62 height 11
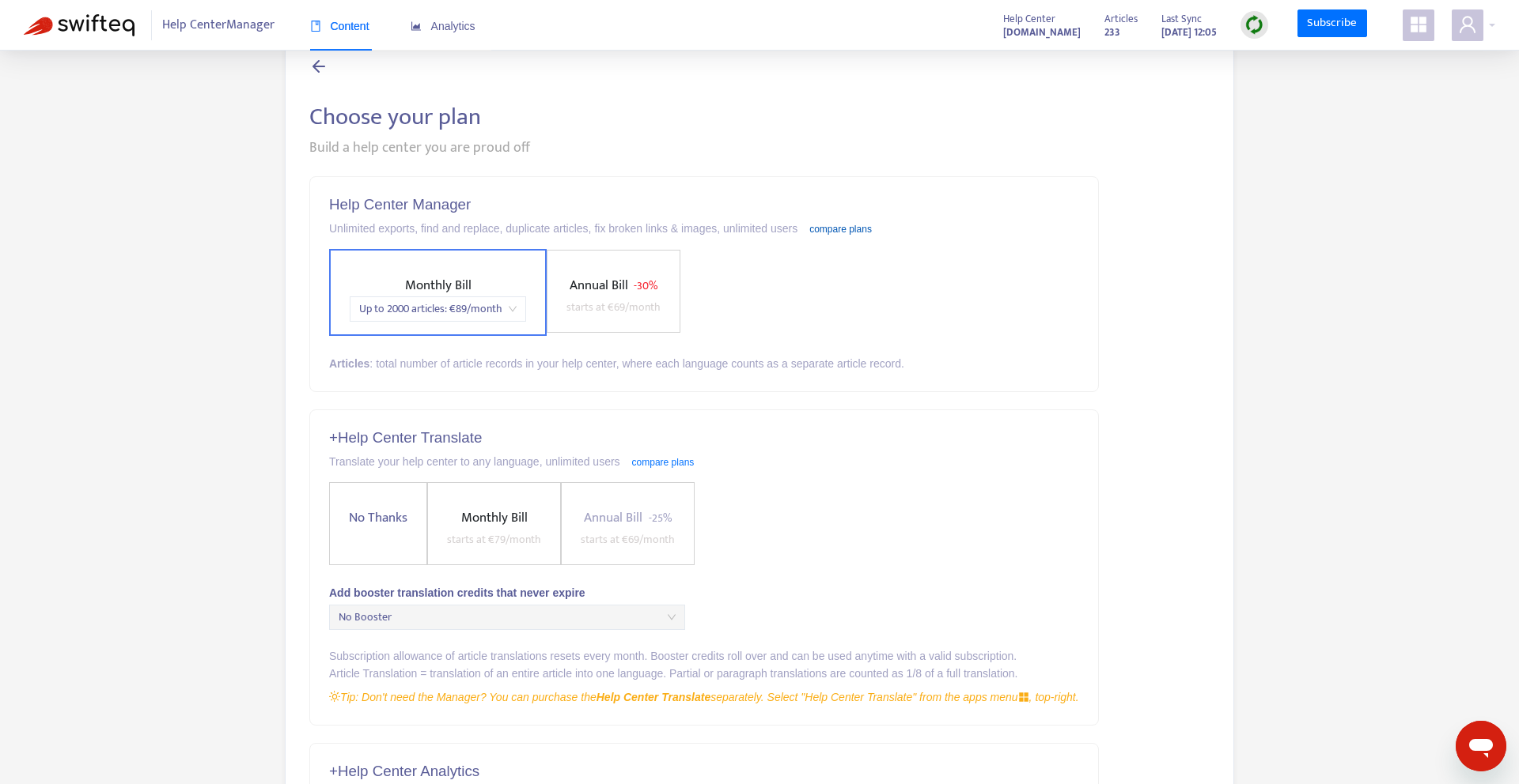
scroll to position [41, 0]
click at [951, 697] on div "Tip: Don't need the Manager? You can purchase the Help Center Translate separat…" at bounding box center [704, 697] width 750 height 17
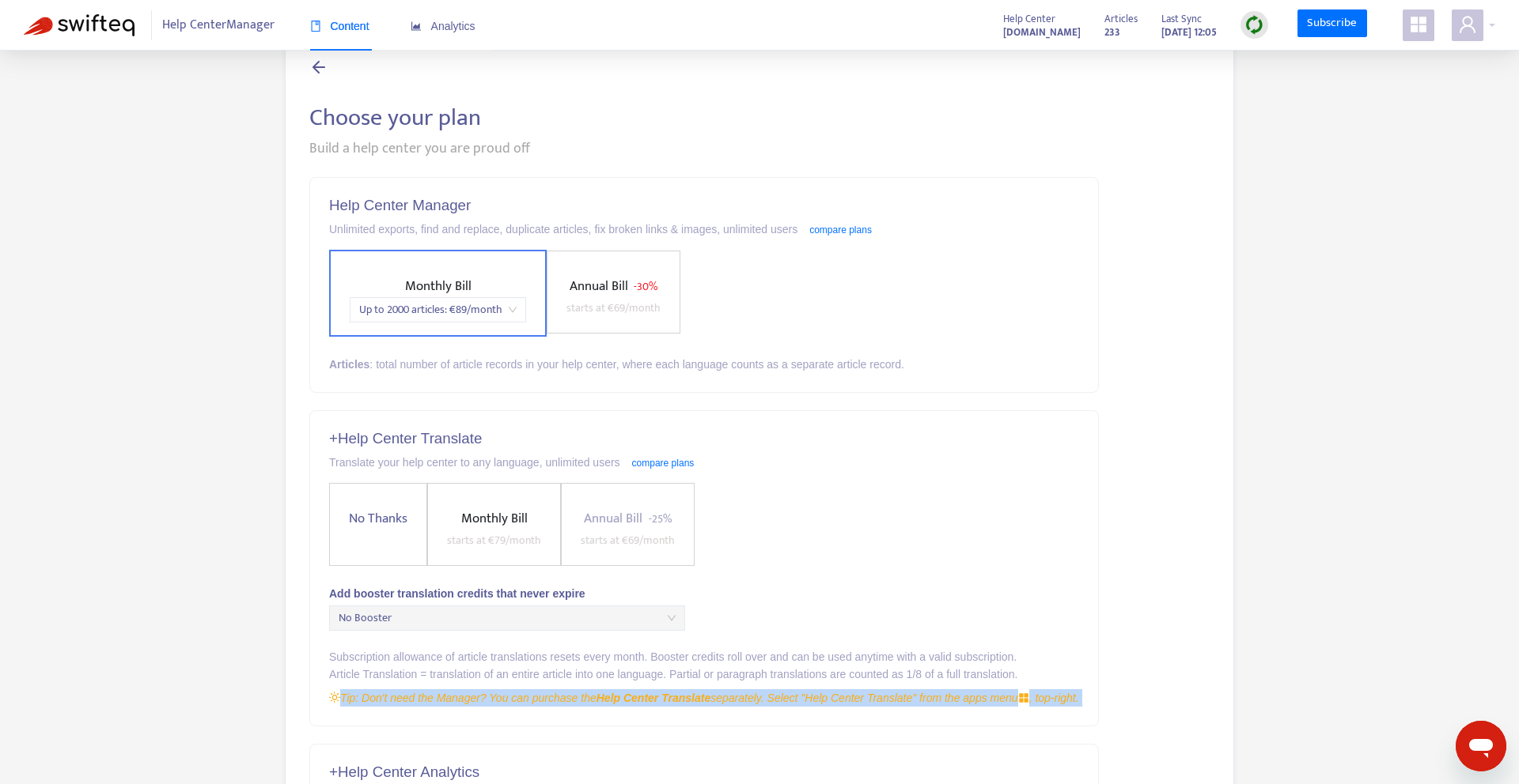
click at [951, 697] on div "Tip: Don't need the Manager? You can purchase the Help Center Translate separat…" at bounding box center [704, 697] width 750 height 17
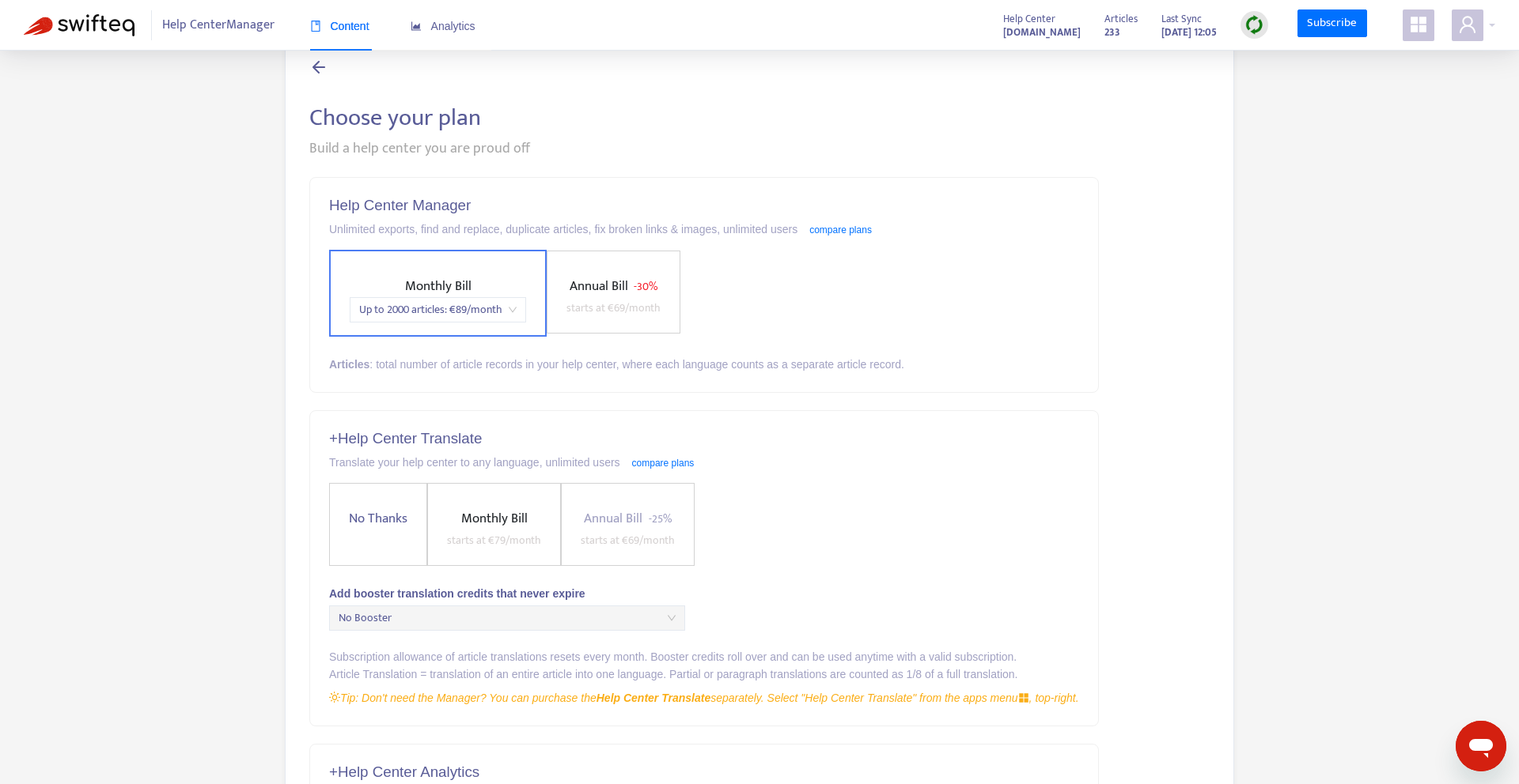
click at [1420, 34] on icon "appstore" at bounding box center [1418, 24] width 19 height 19
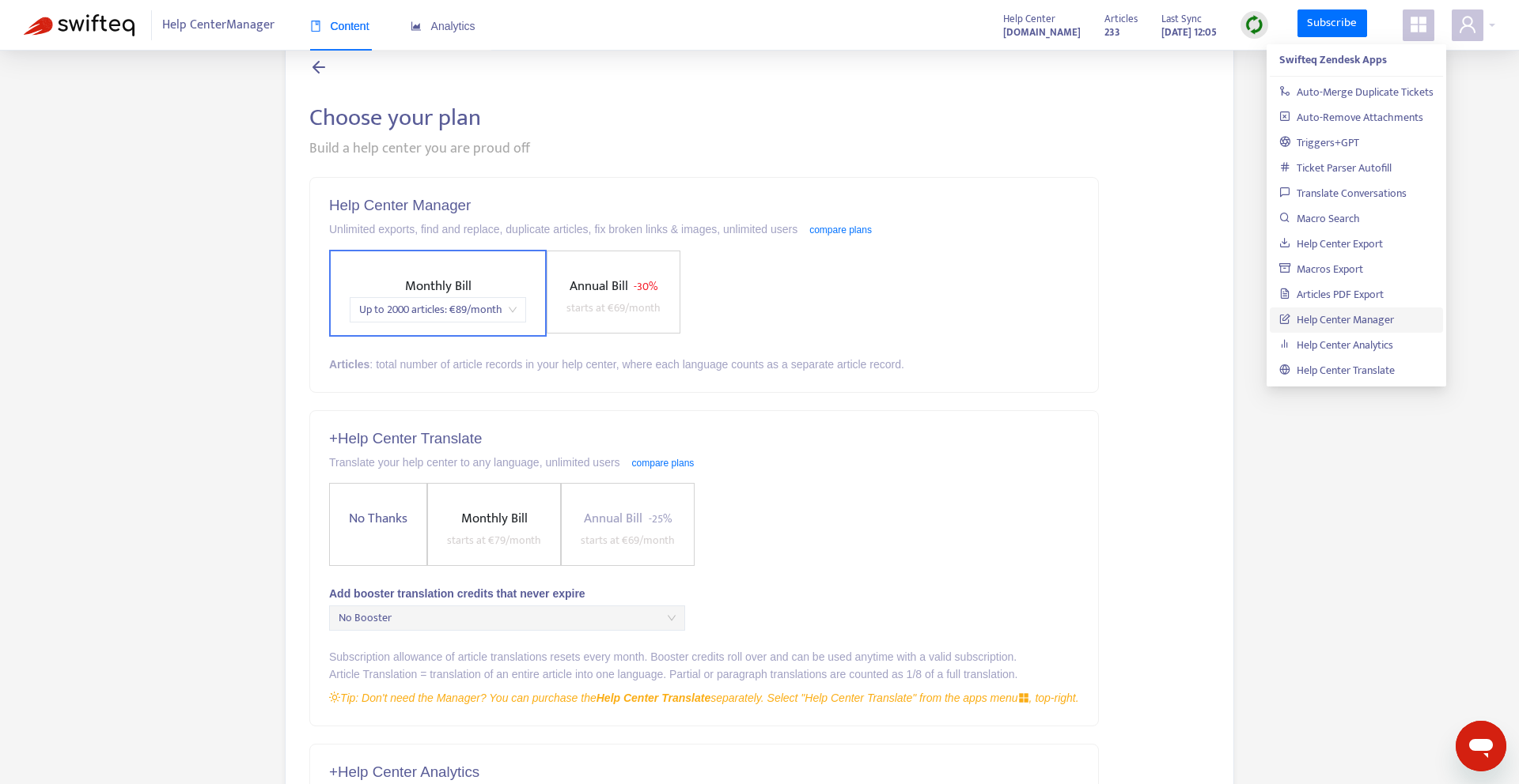
scroll to position [45, 0]
click at [1382, 371] on link "Help Center Translate" at bounding box center [1337, 370] width 116 height 18
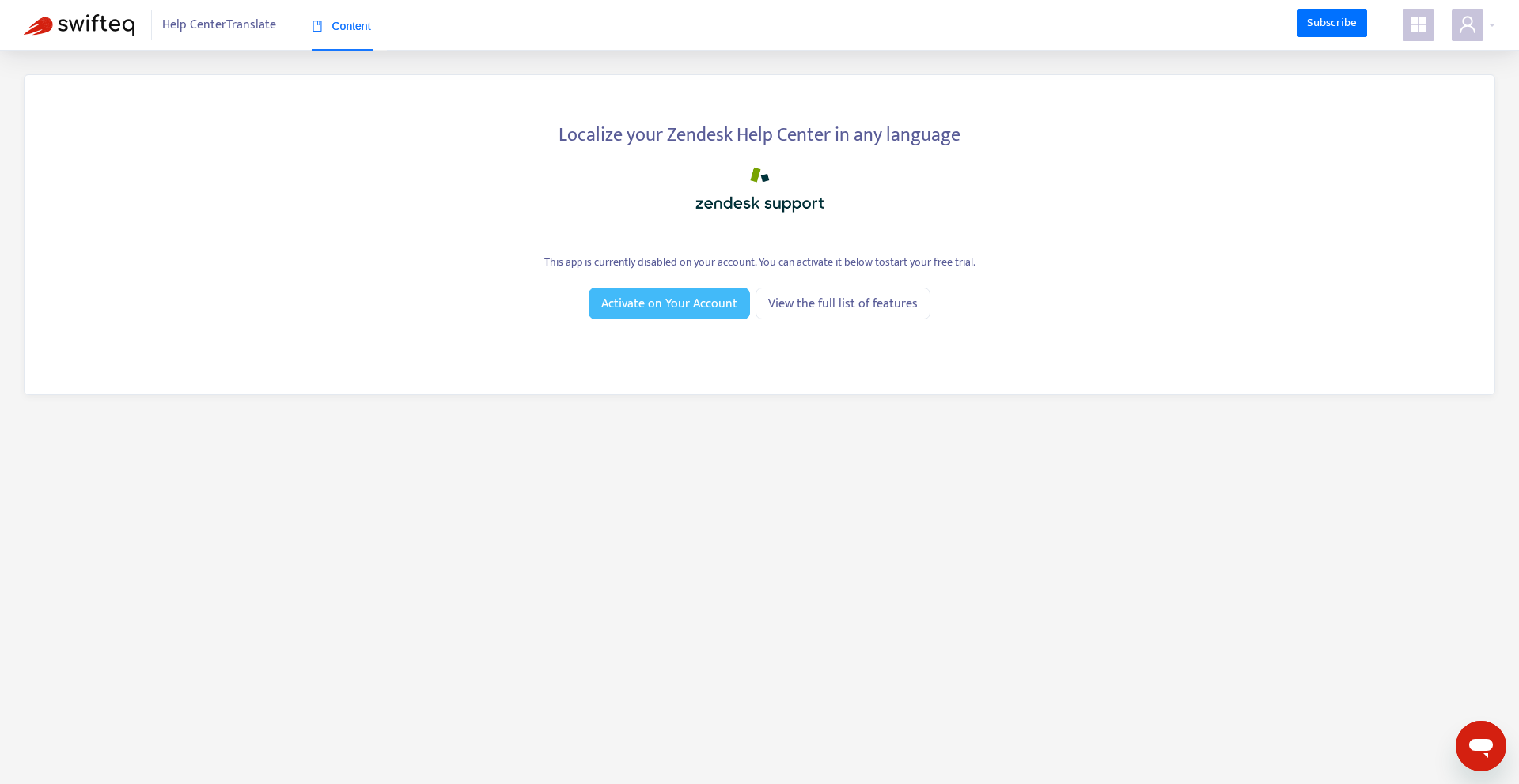
click at [693, 309] on span "Activate on Your Account" at bounding box center [669, 304] width 136 height 20
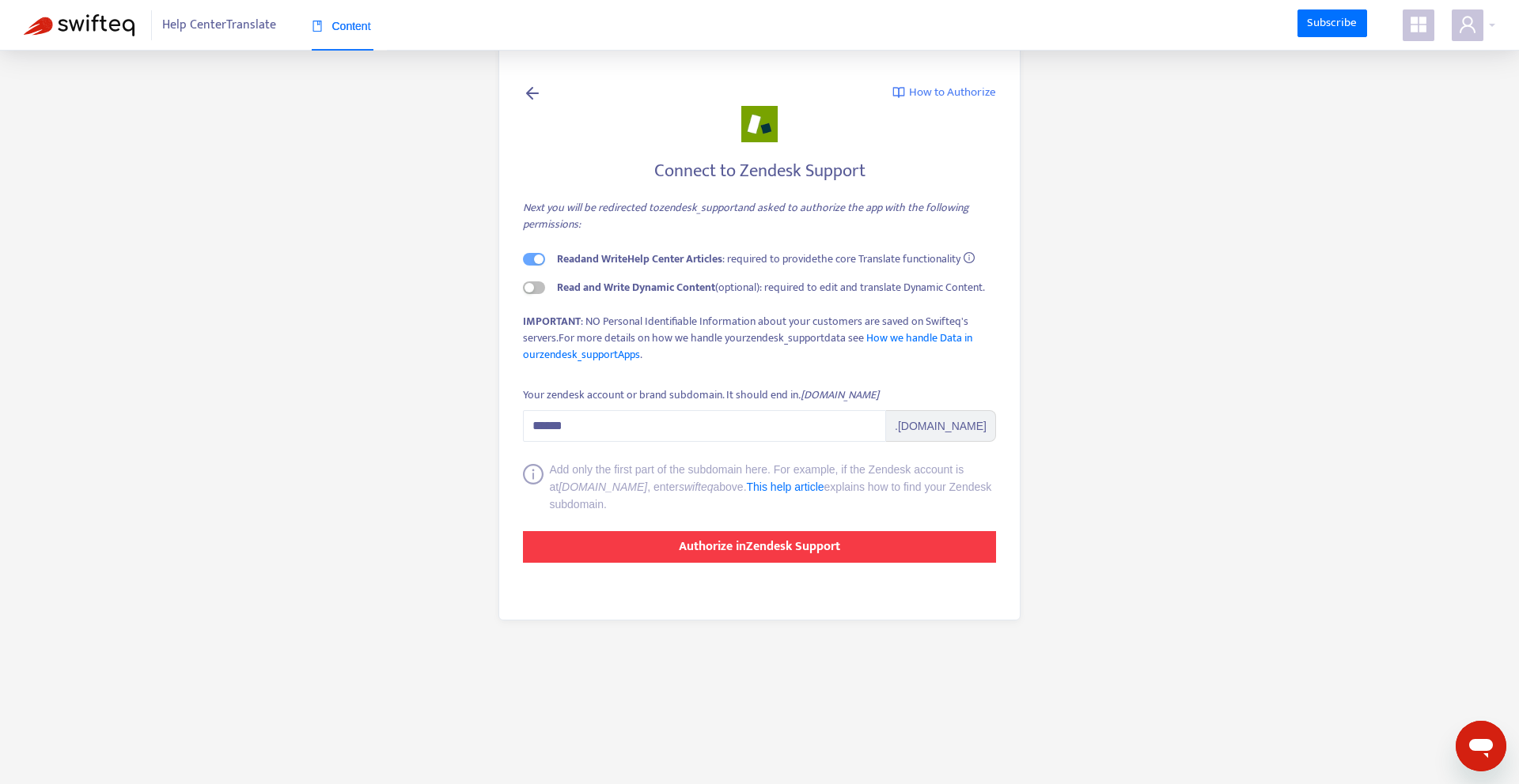
click at [812, 543] on strong "Authorize in Zendesk Support" at bounding box center [760, 547] width 162 height 22
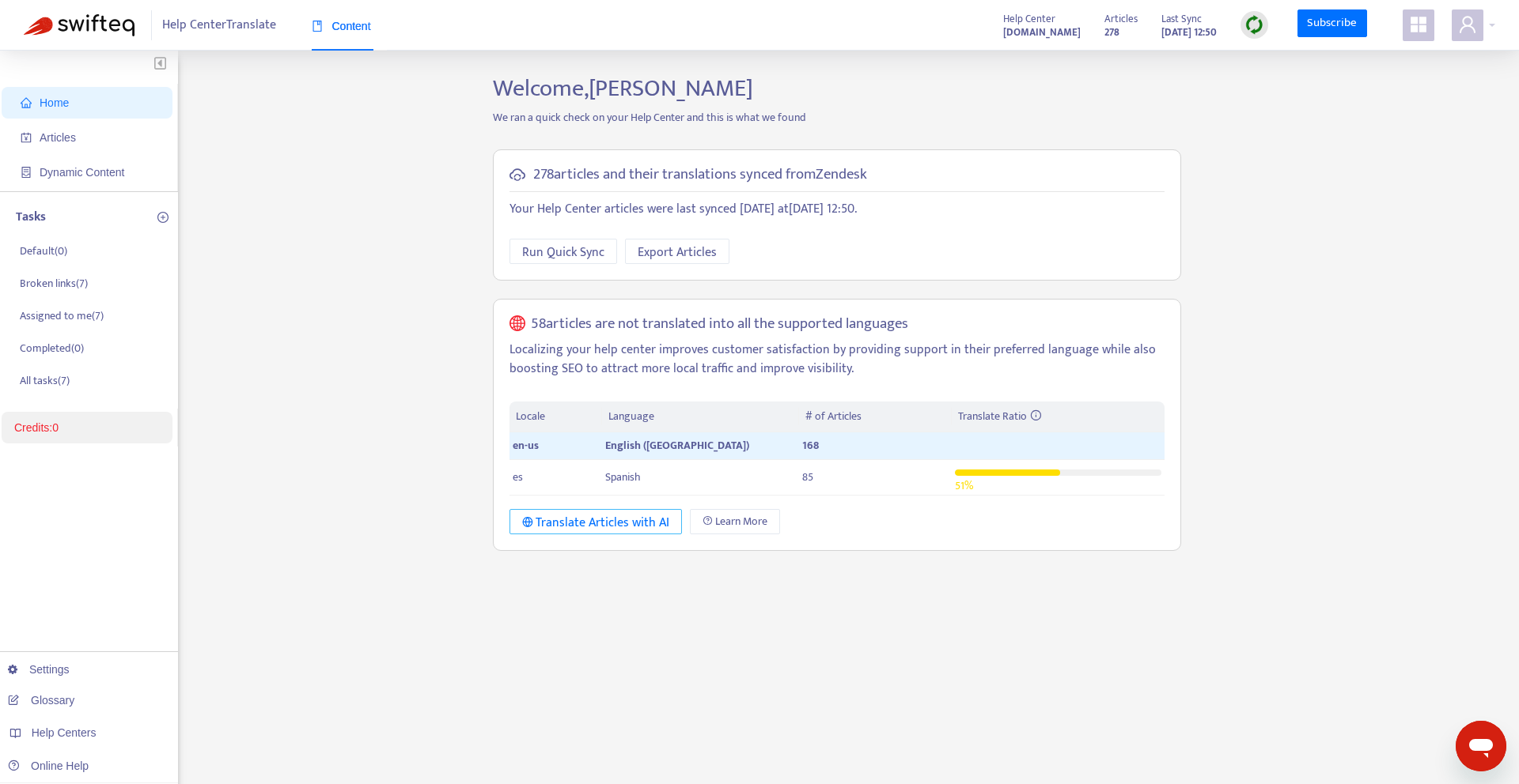
click at [615, 519] on div "Translate Articles with AI" at bounding box center [596, 523] width 148 height 20
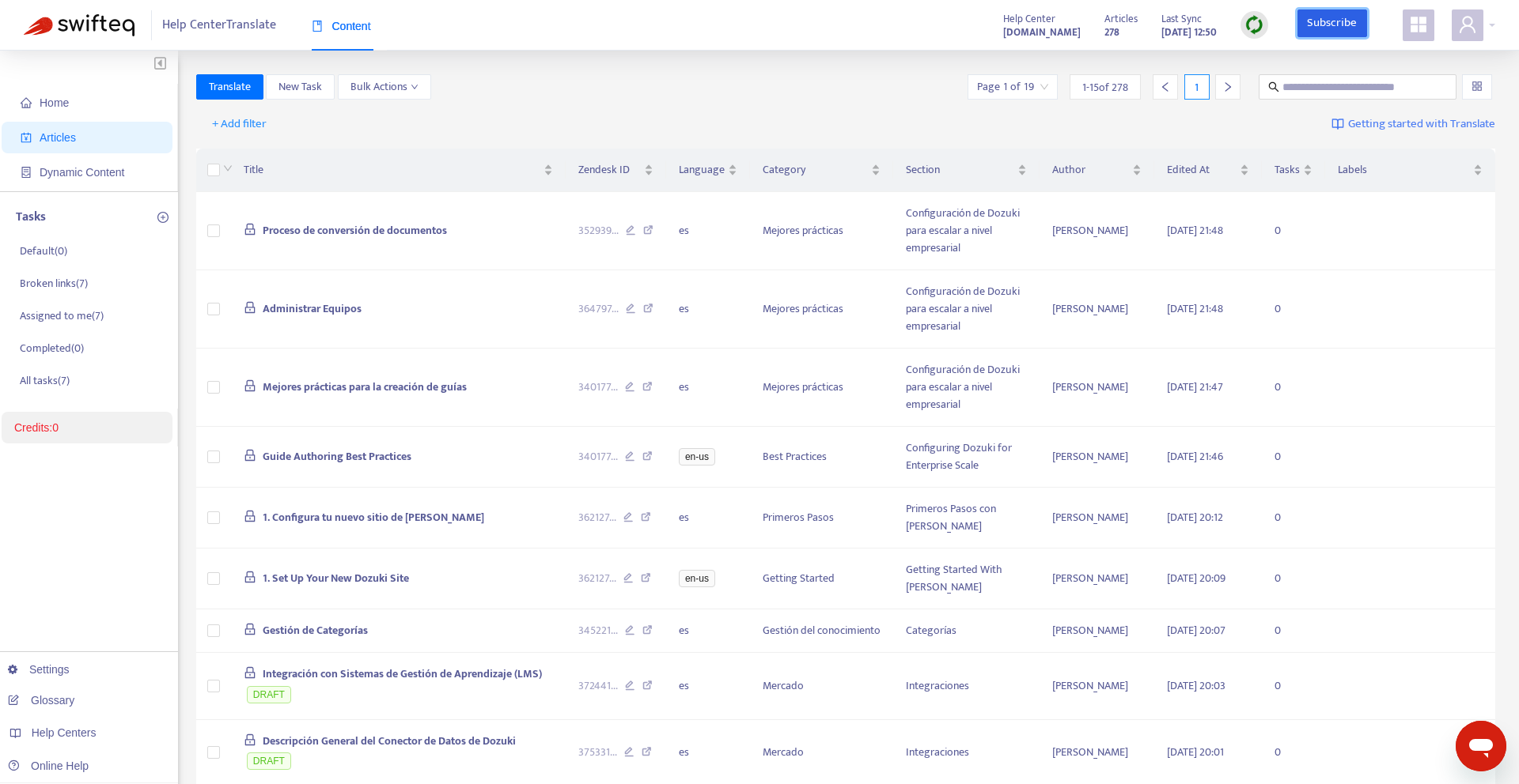
click at [1325, 23] on link "Subscribe" at bounding box center [1332, 23] width 70 height 28
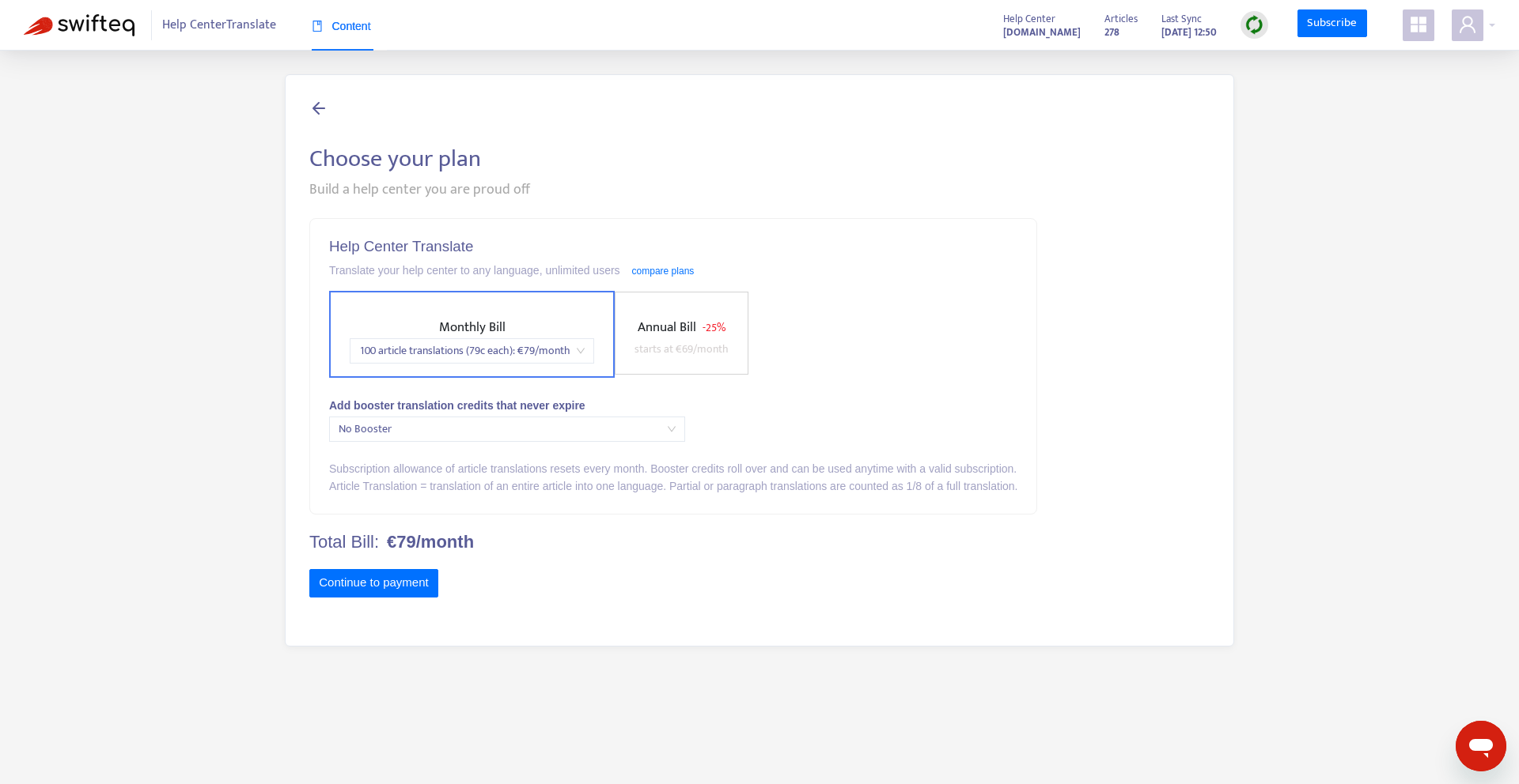
click at [723, 341] on span "starts at € 69 /month" at bounding box center [681, 350] width 94 height 18
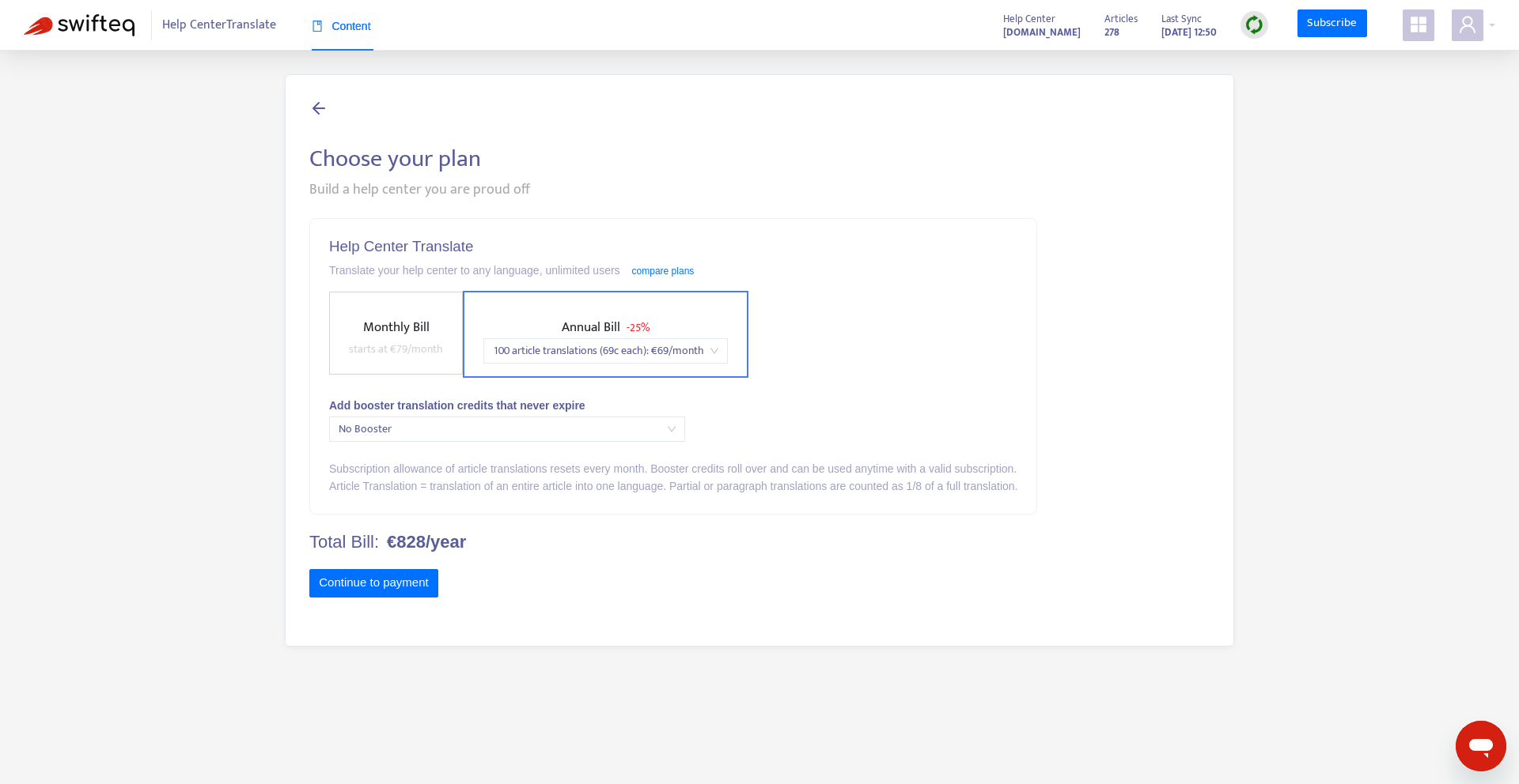
click at [461, 421] on span "No Booster" at bounding box center [507, 429] width 337 height 24
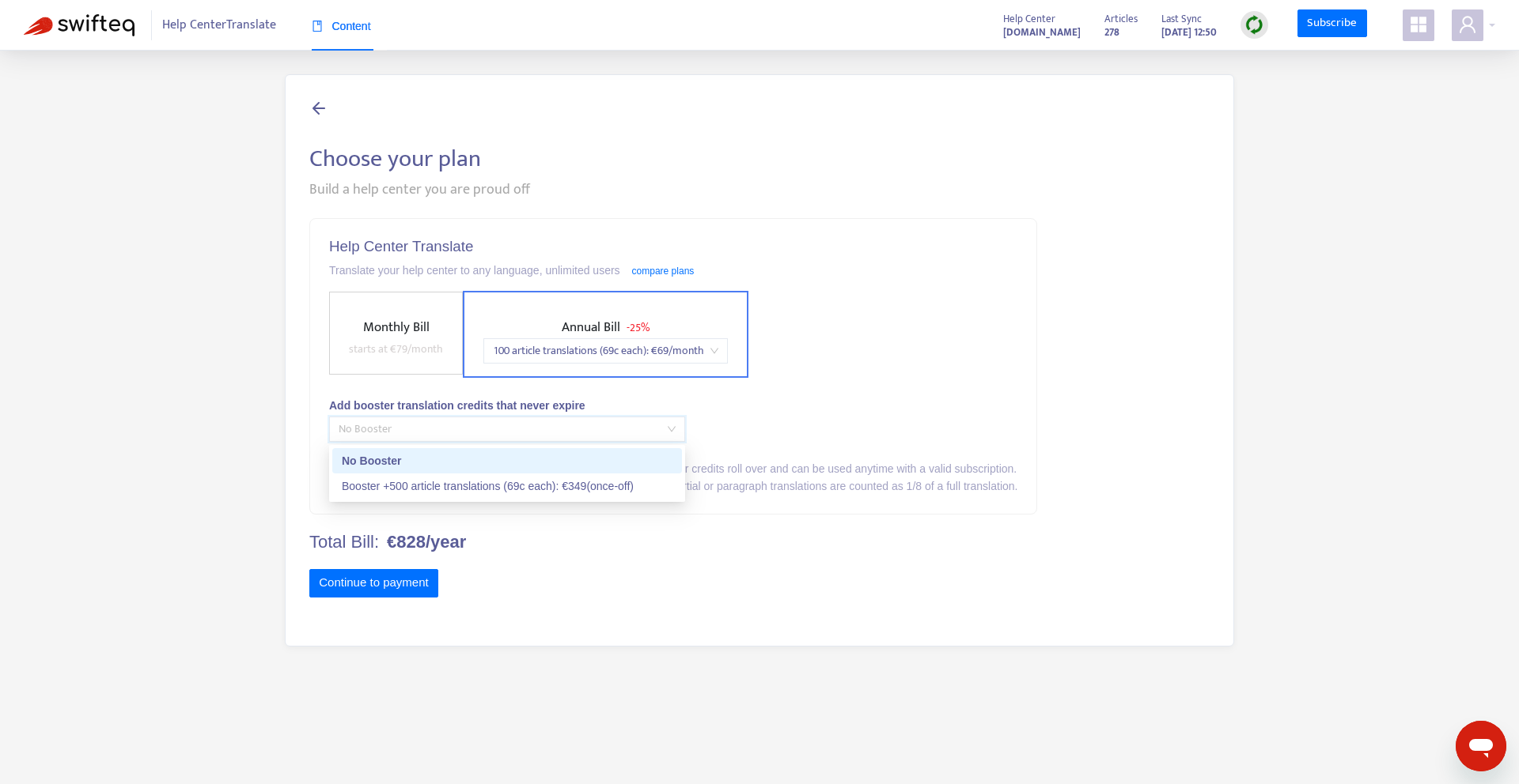
click at [461, 421] on span "No Booster" at bounding box center [507, 429] width 337 height 24
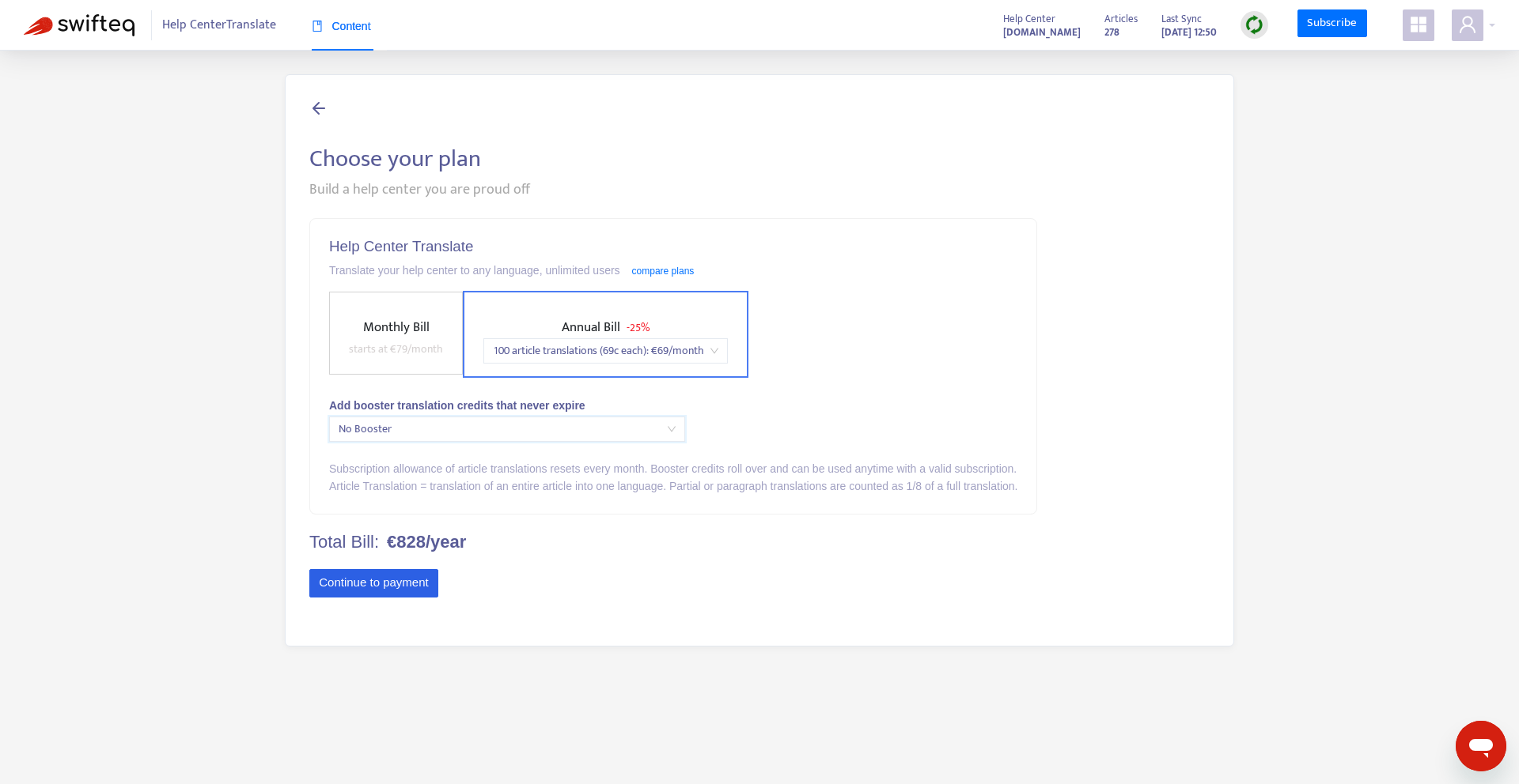
click at [385, 574] on button "Continue to payment" at bounding box center [373, 583] width 129 height 28
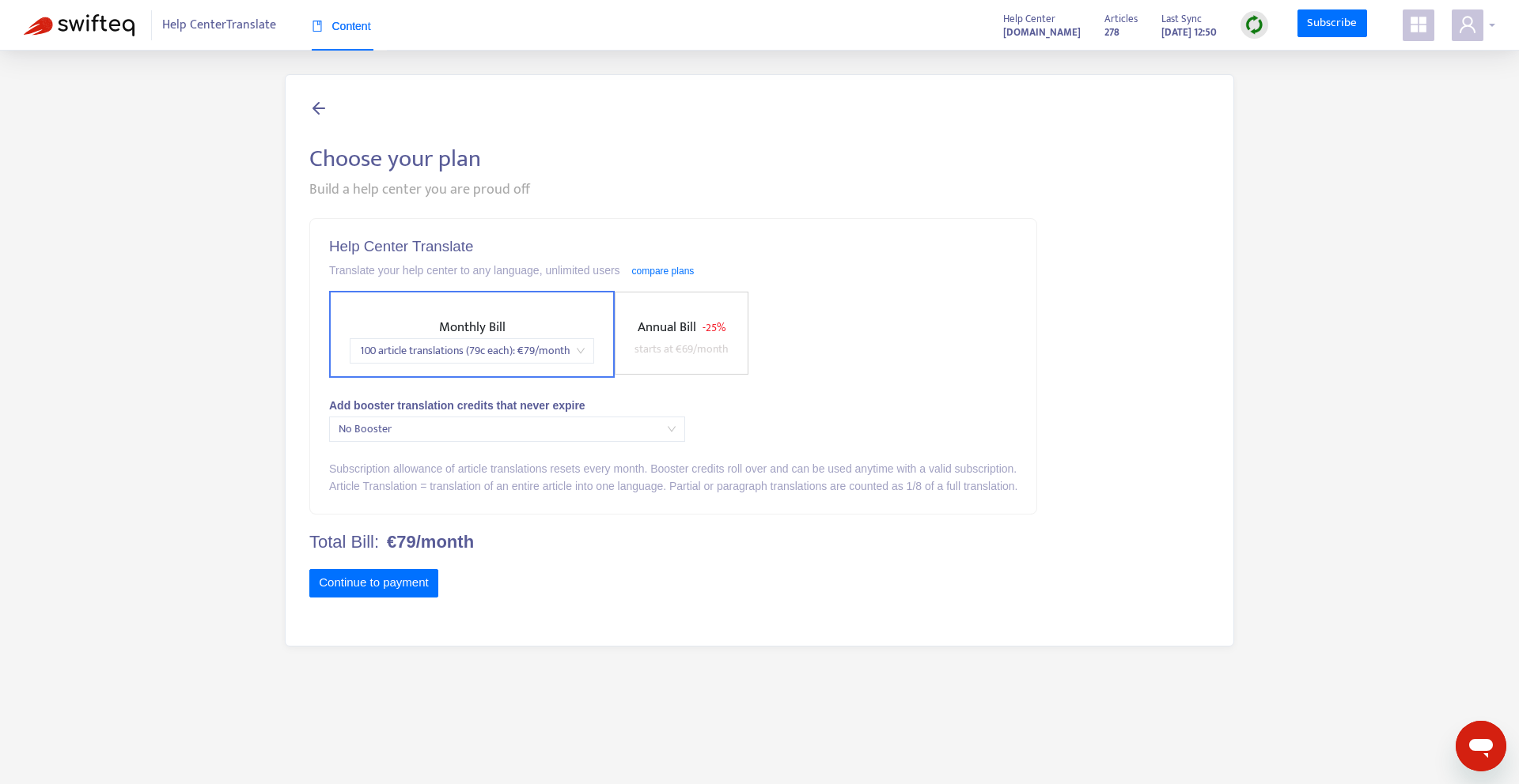
click at [1493, 27] on div at bounding box center [1473, 25] width 43 height 32
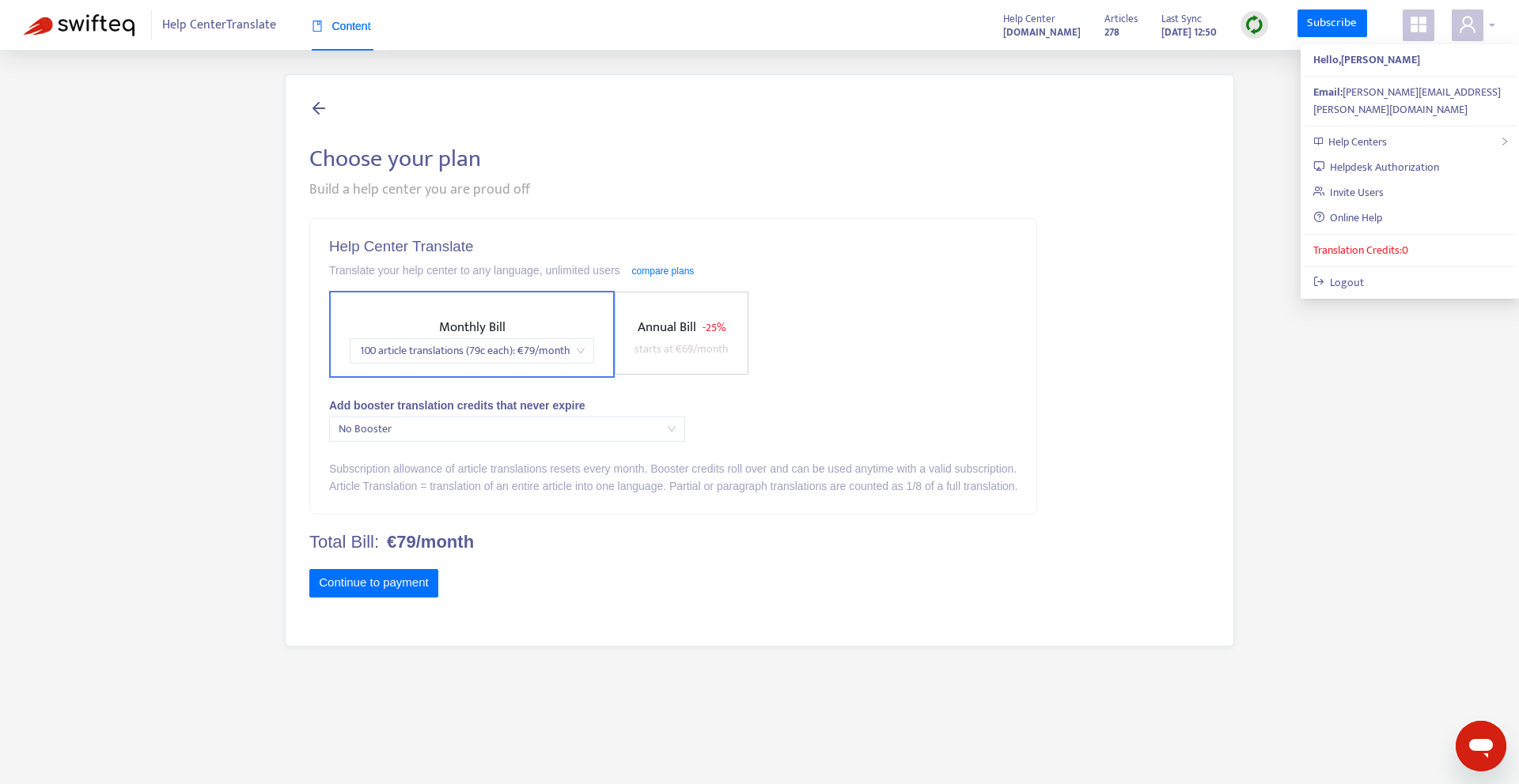
click at [1465, 33] on icon "user" at bounding box center [1467, 24] width 19 height 19
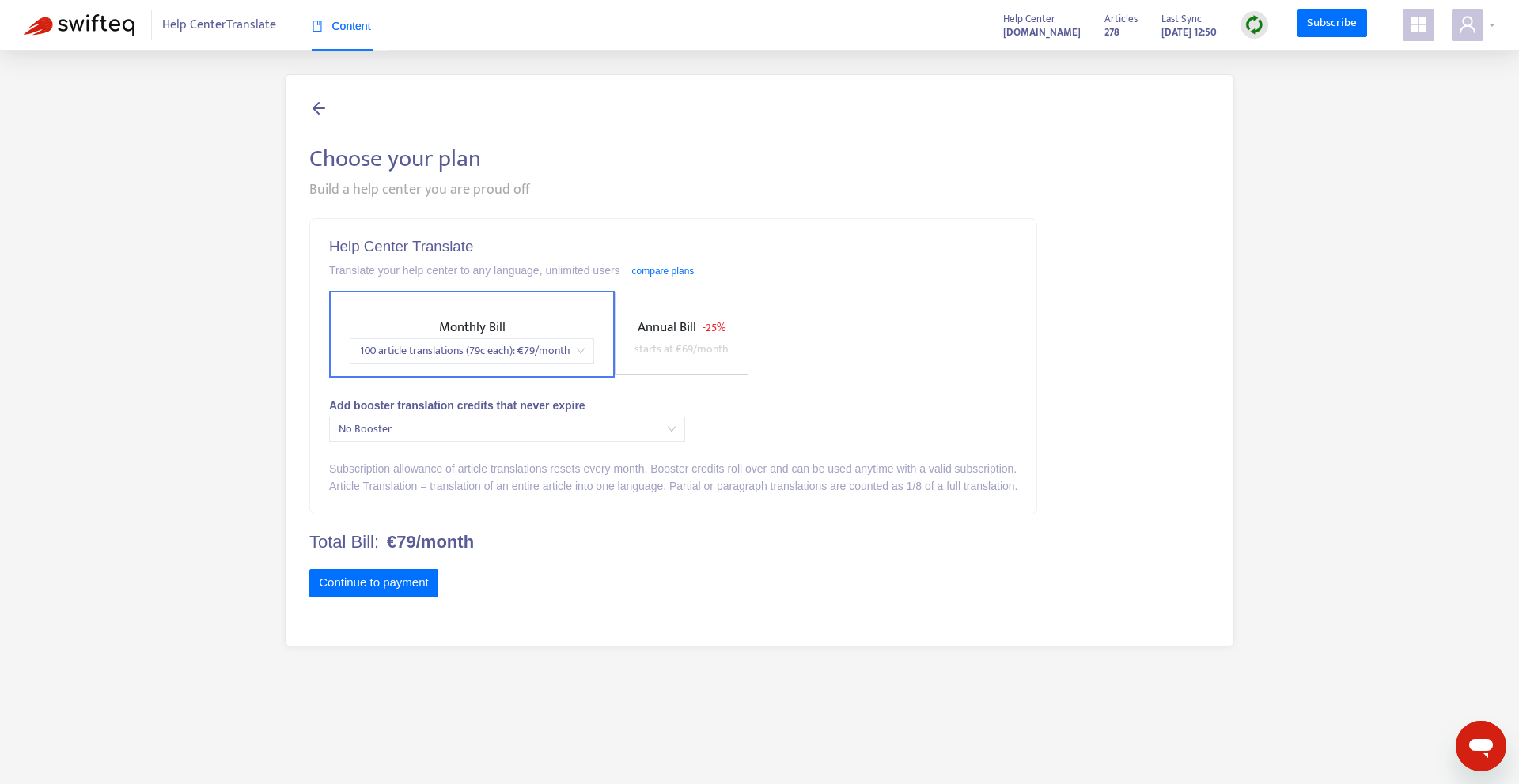
click at [1464, 32] on icon "user" at bounding box center [1467, 24] width 19 height 19
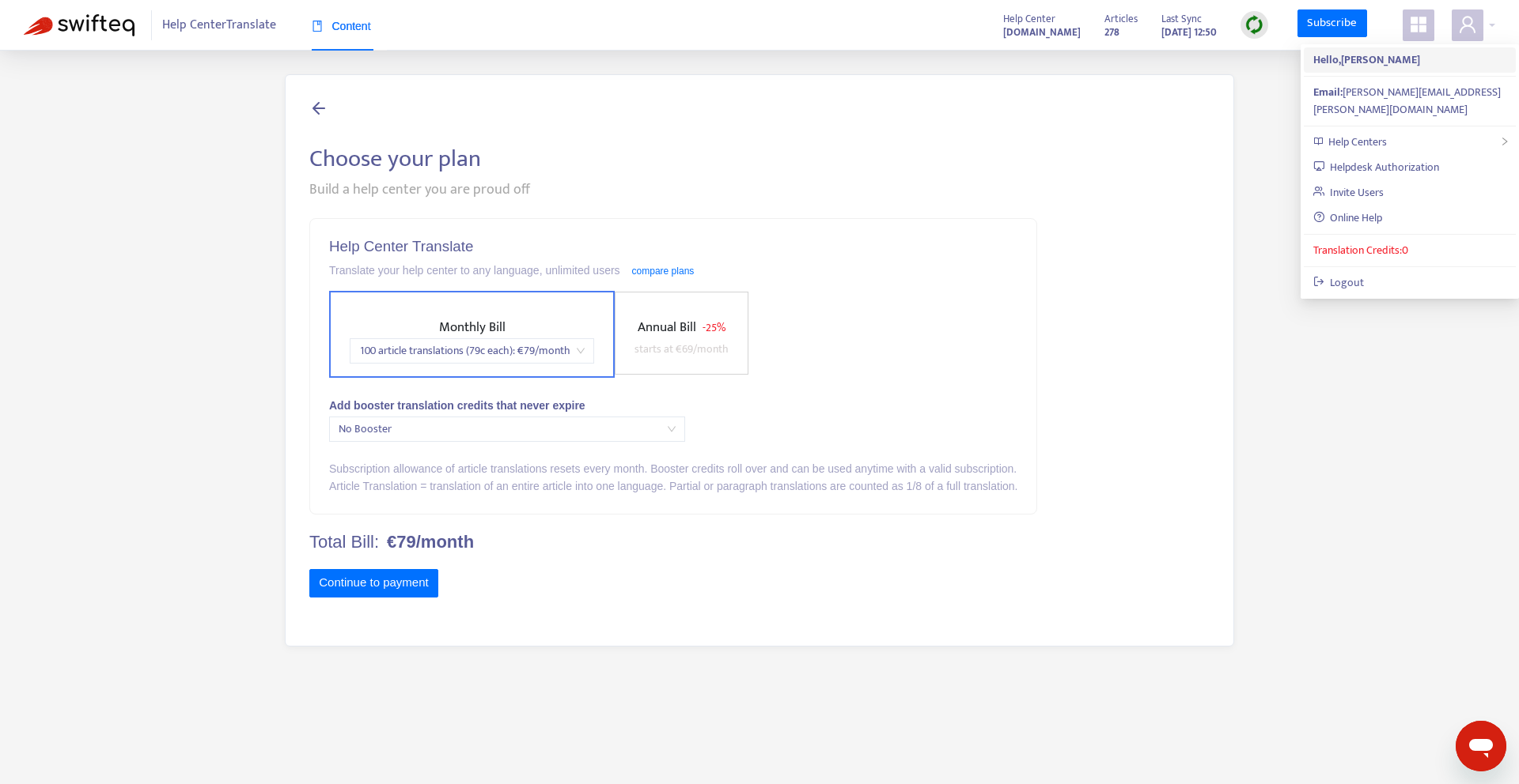
click at [1367, 58] on strong "Hello, Kristina Havlović" at bounding box center [1367, 60] width 107 height 18
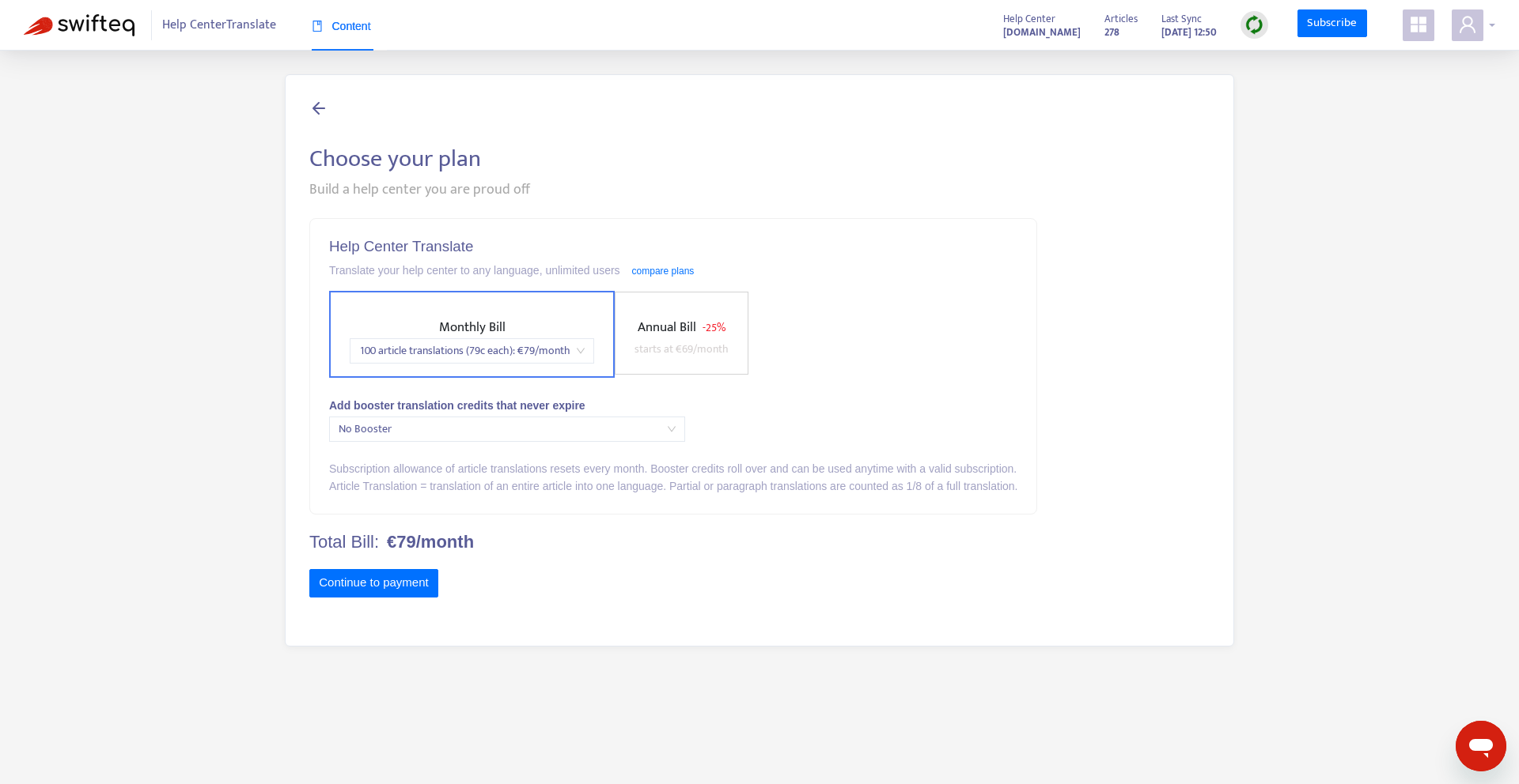
click at [1480, 28] on span at bounding box center [1467, 25] width 32 height 32
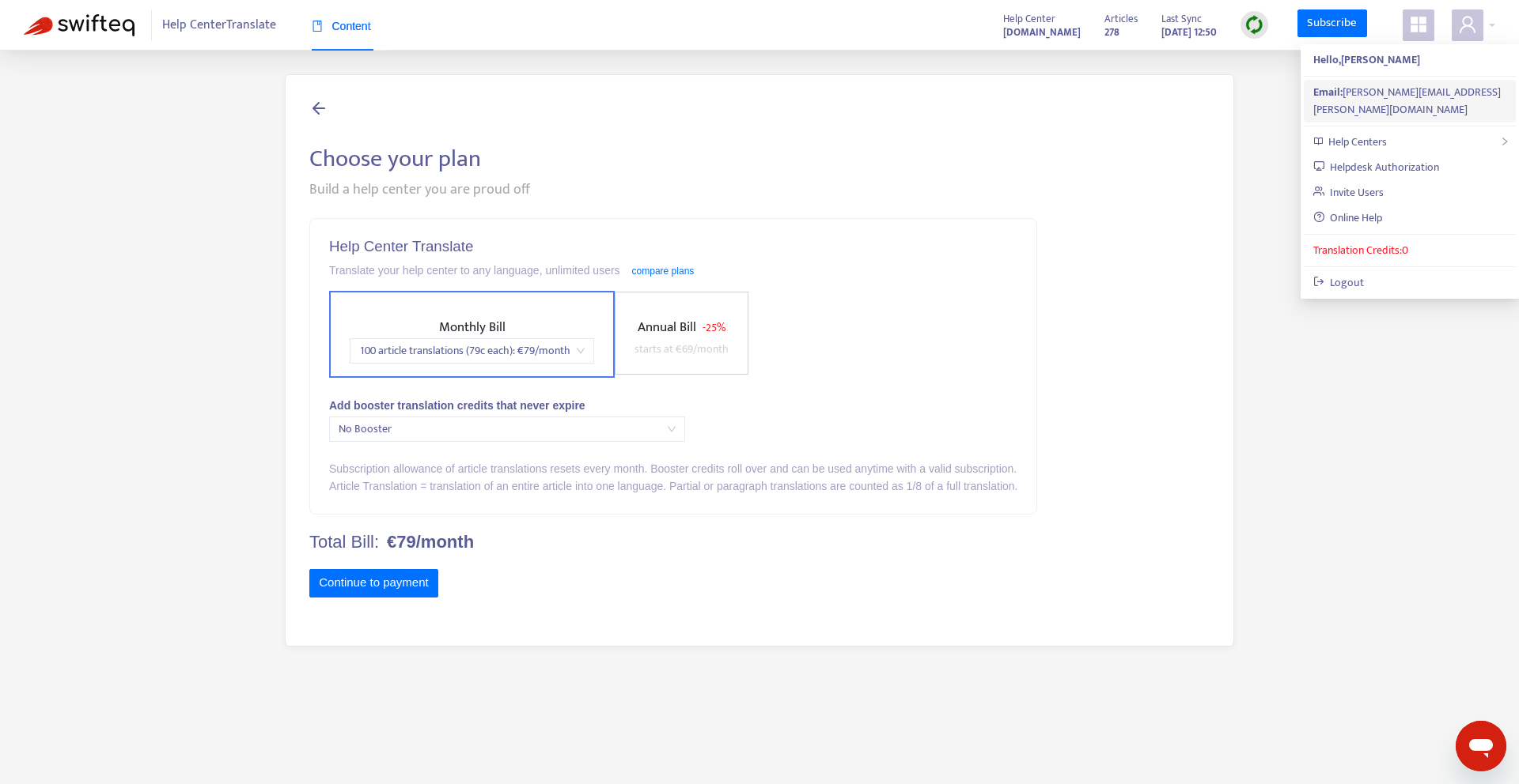
click at [1432, 89] on div "Email: kristina.havlovic@dozuki.com" at bounding box center [1410, 102] width 193 height 35
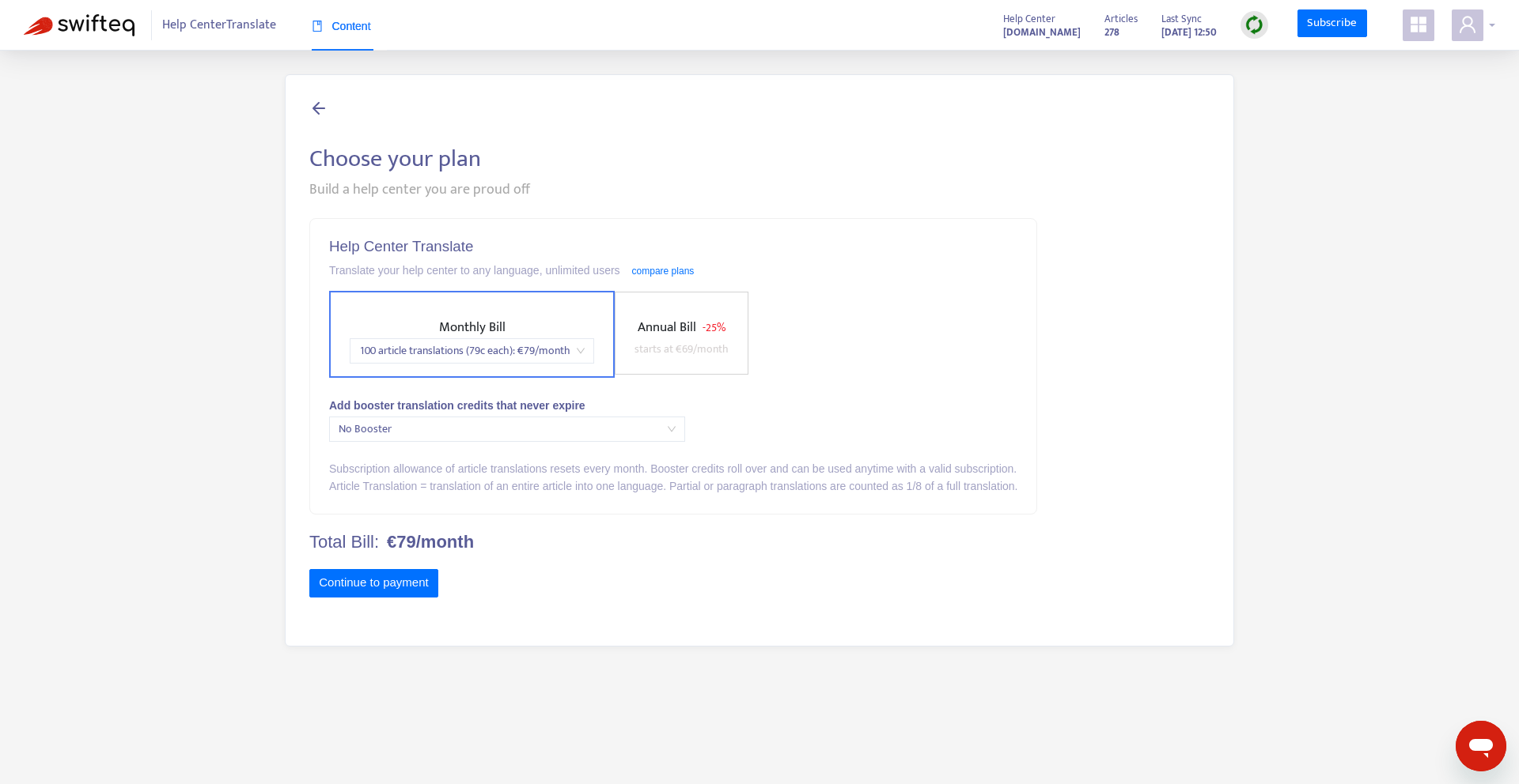
click at [1482, 6] on div "Help Center Translate Content Help Center [DOMAIN_NAME] Articles 278 Last Sync …" at bounding box center [760, 25] width 1519 height 51
click at [1482, 18] on span at bounding box center [1467, 25] width 32 height 32
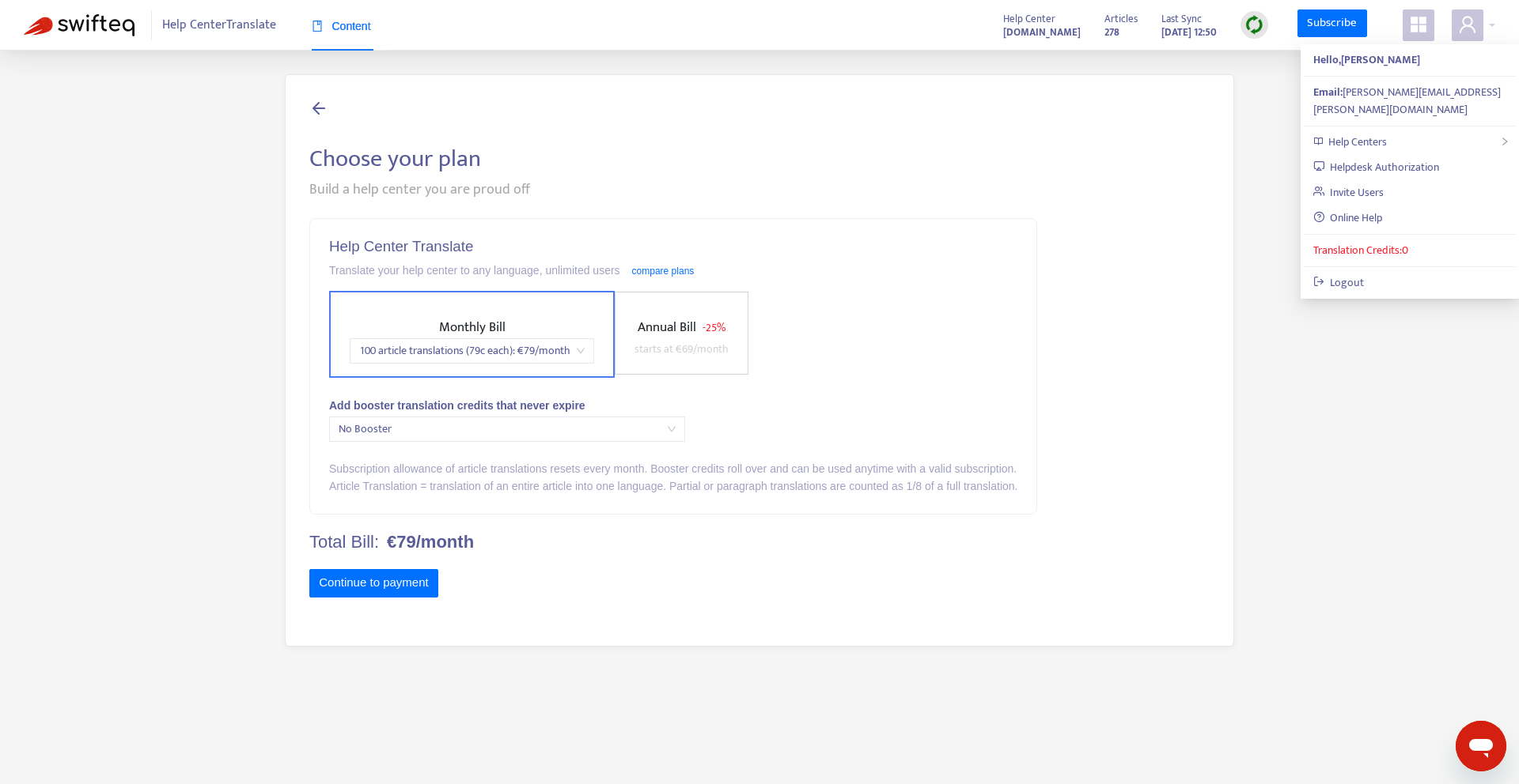
click at [319, 108] on icon at bounding box center [318, 108] width 19 height 20
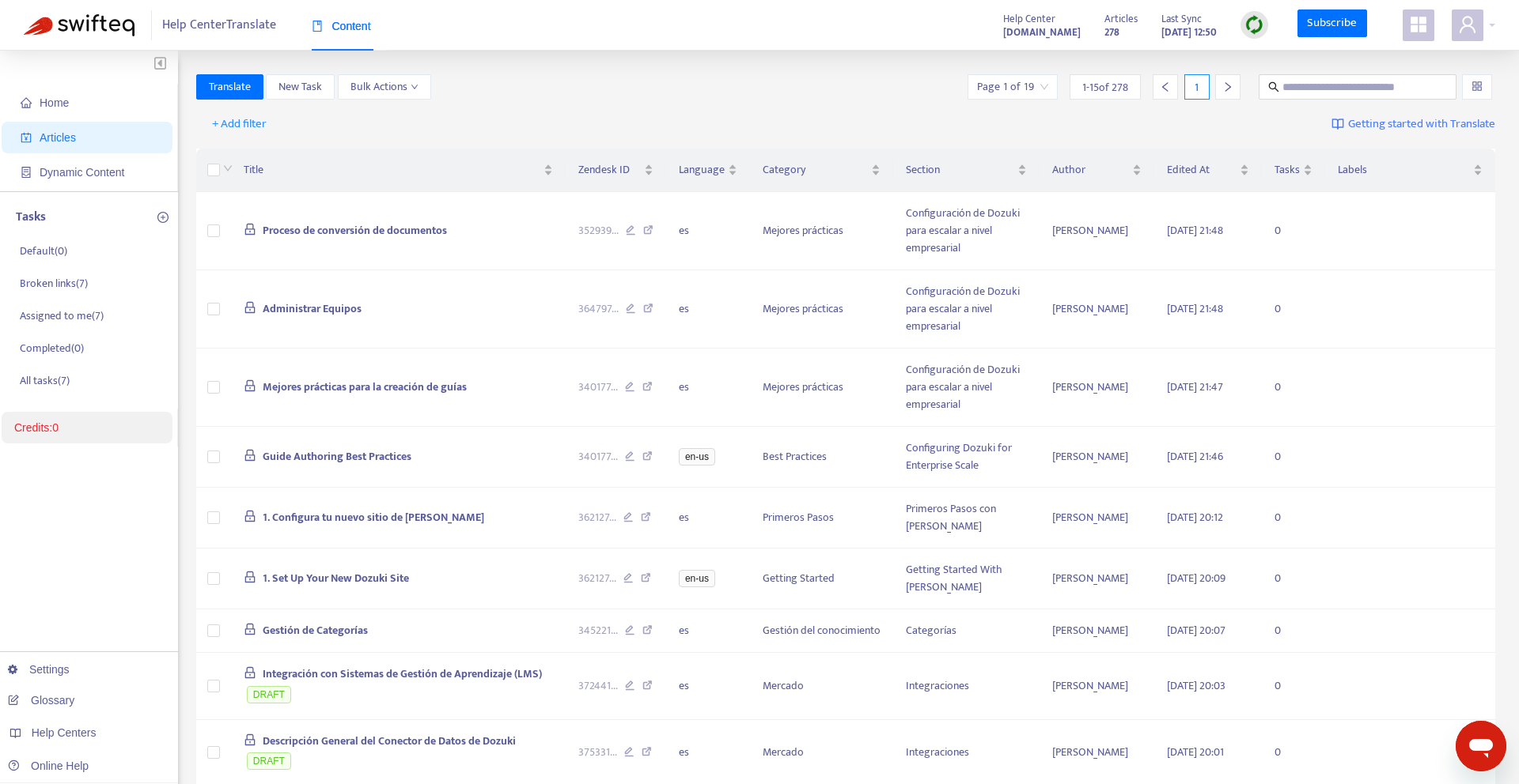
scroll to position [1, 0]
click at [1480, 742] on icon "Open messaging window" at bounding box center [1481, 748] width 24 height 19
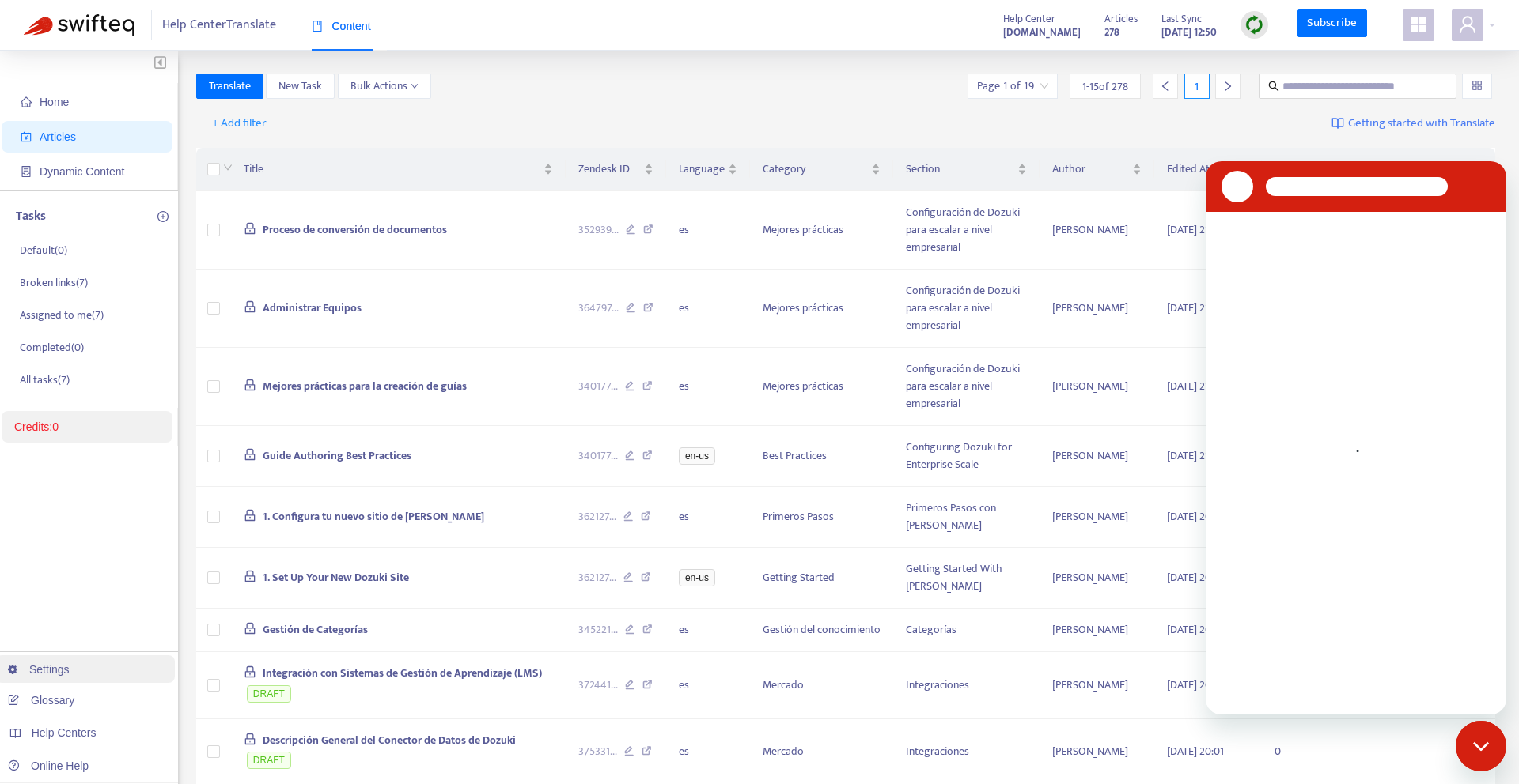
click at [48, 670] on link "Settings" at bounding box center [39, 669] width 62 height 12
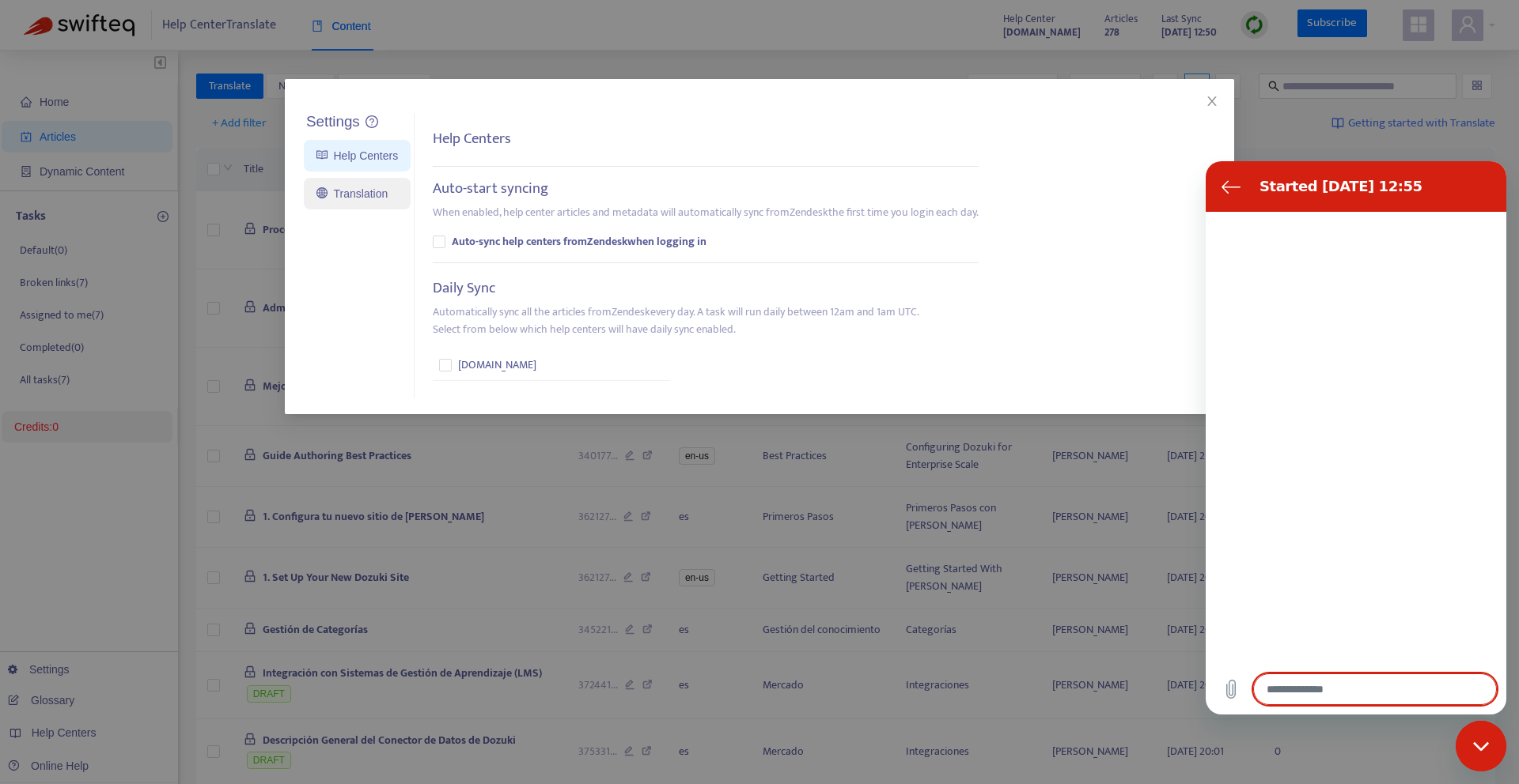
click at [361, 200] on link "Translation" at bounding box center [352, 193] width 72 height 12
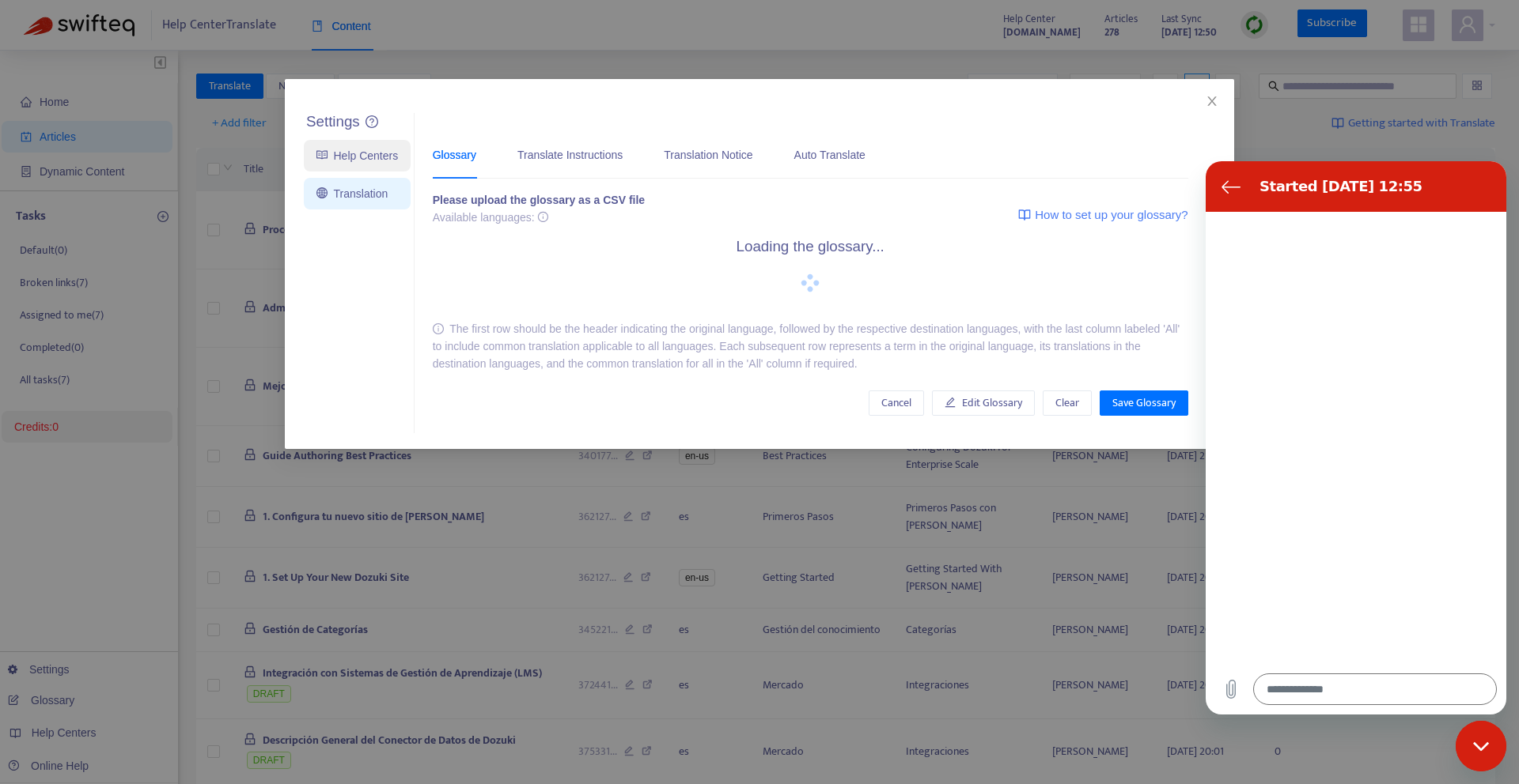
type textarea "*"
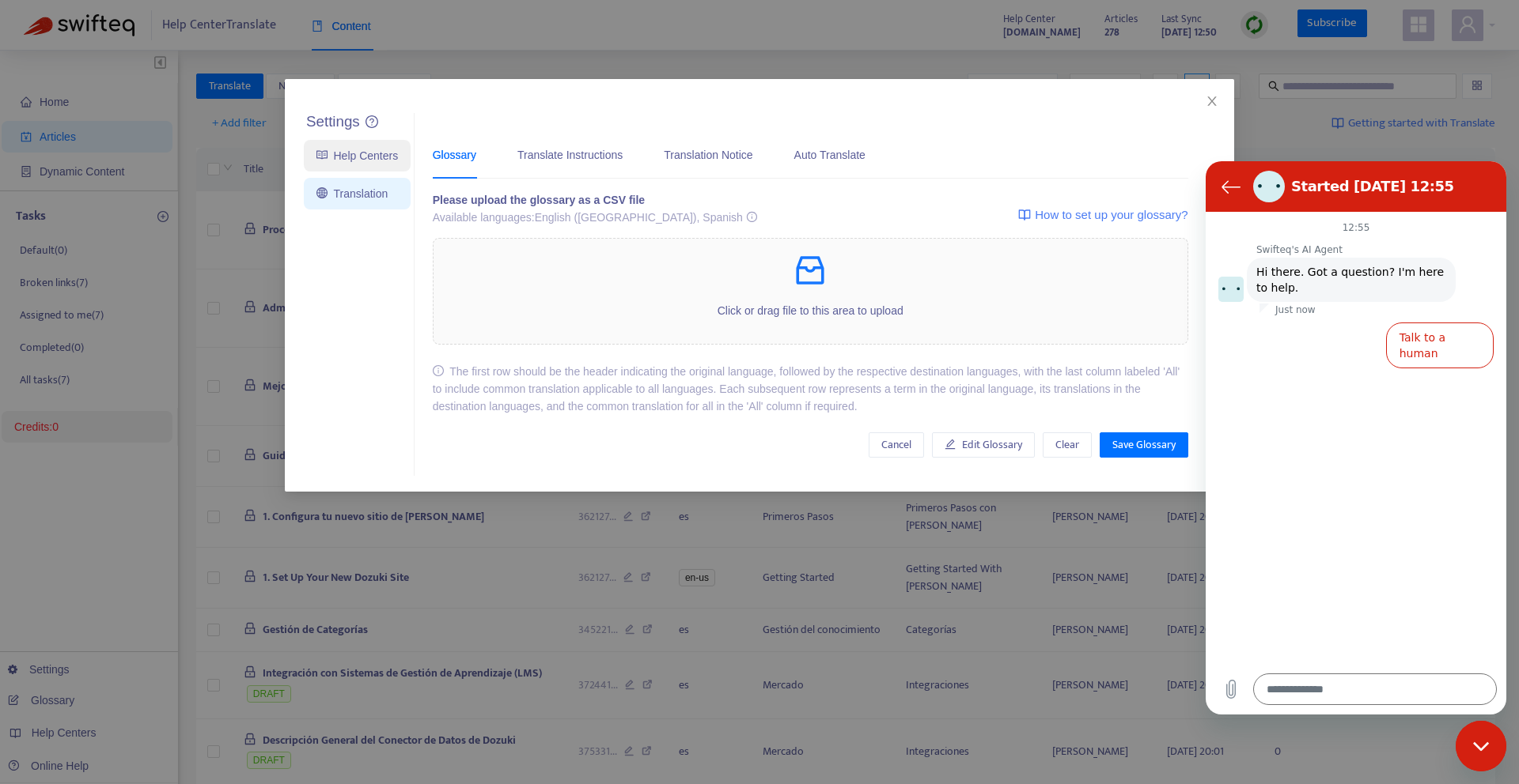
click at [355, 160] on link "Help Centers" at bounding box center [357, 156] width 82 height 12
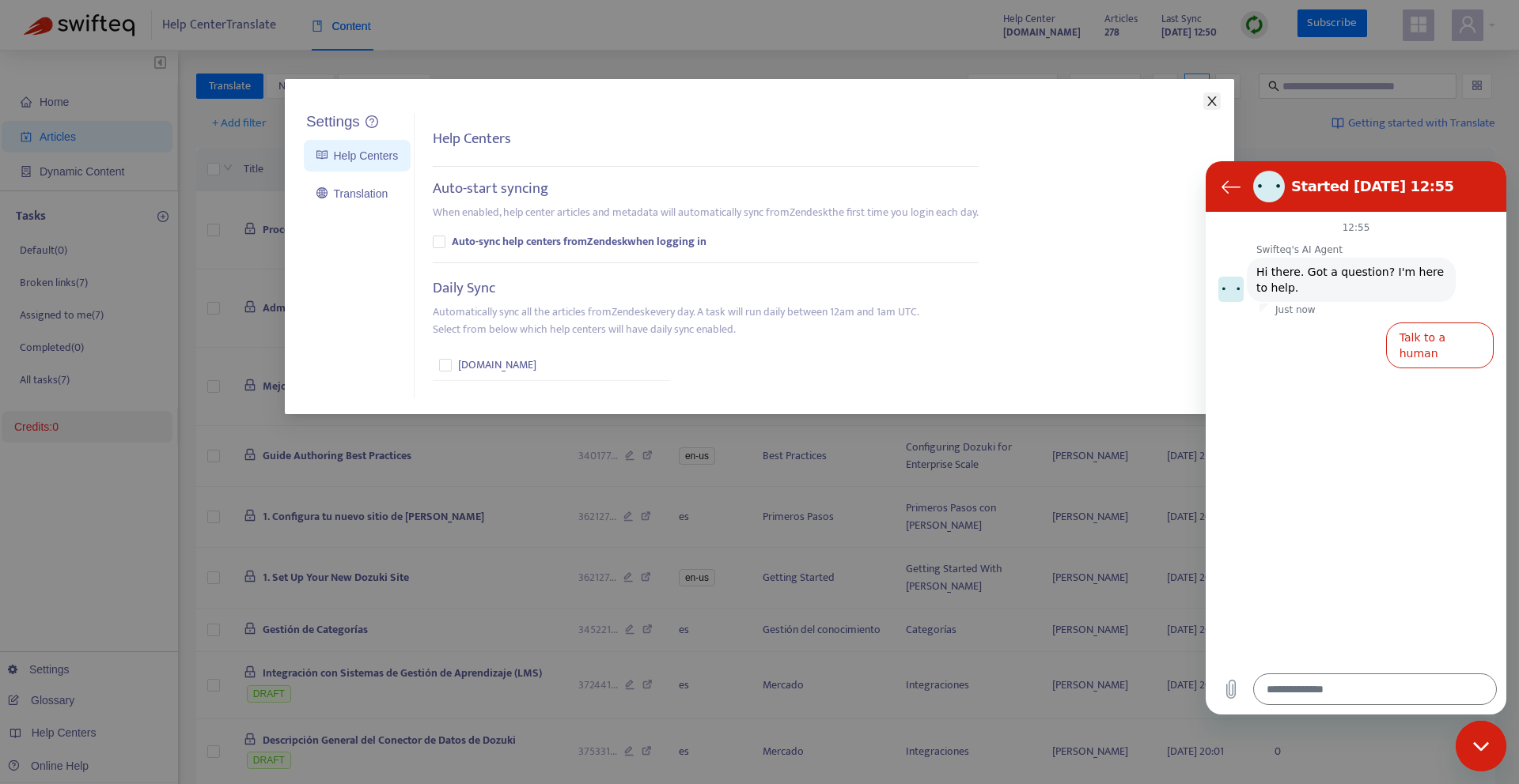
click at [1214, 102] on icon "close" at bounding box center [1212, 101] width 12 height 12
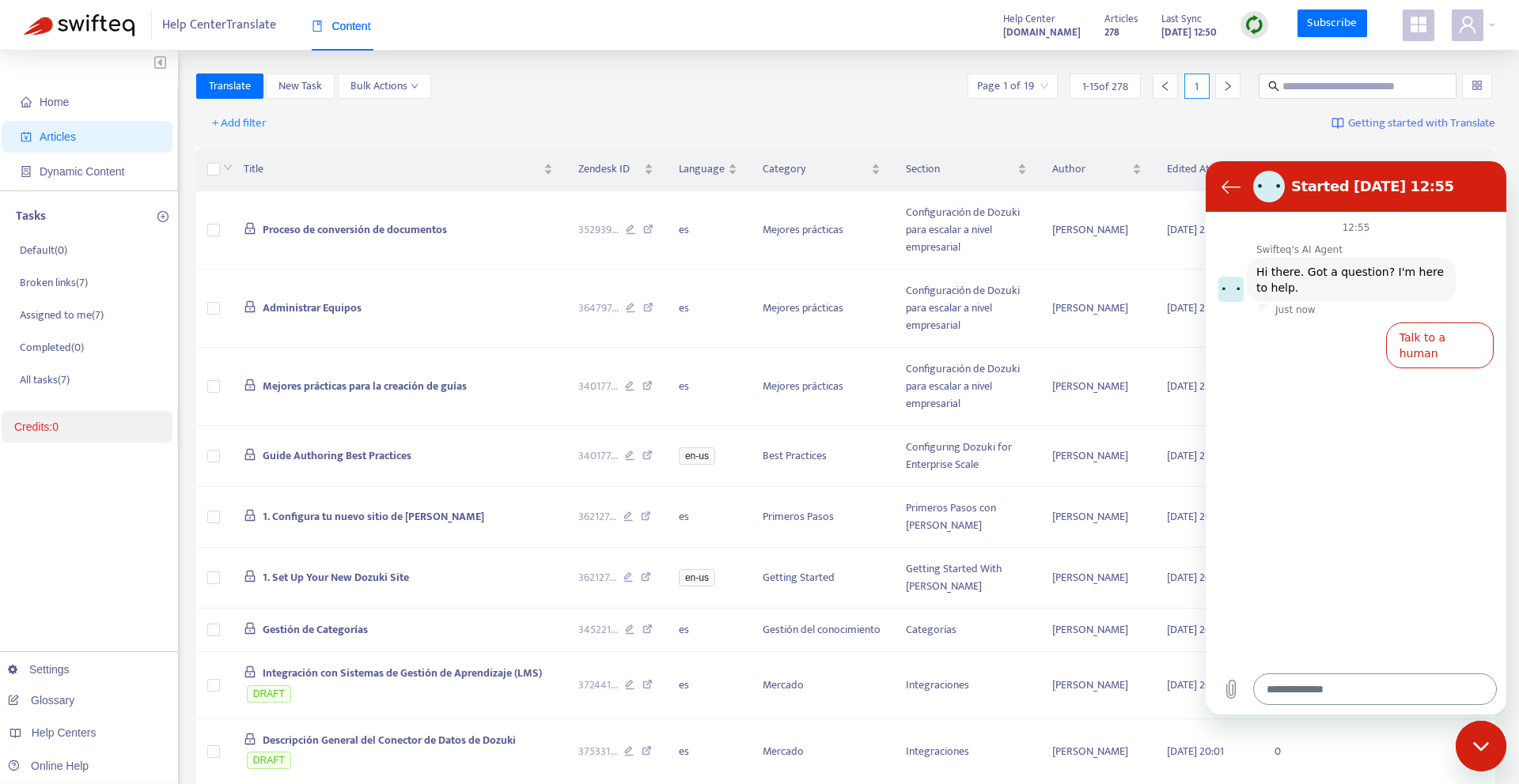
click at [1377, 689] on textarea at bounding box center [1375, 689] width 244 height 32
type textarea "*"
type textarea "**"
type textarea "*"
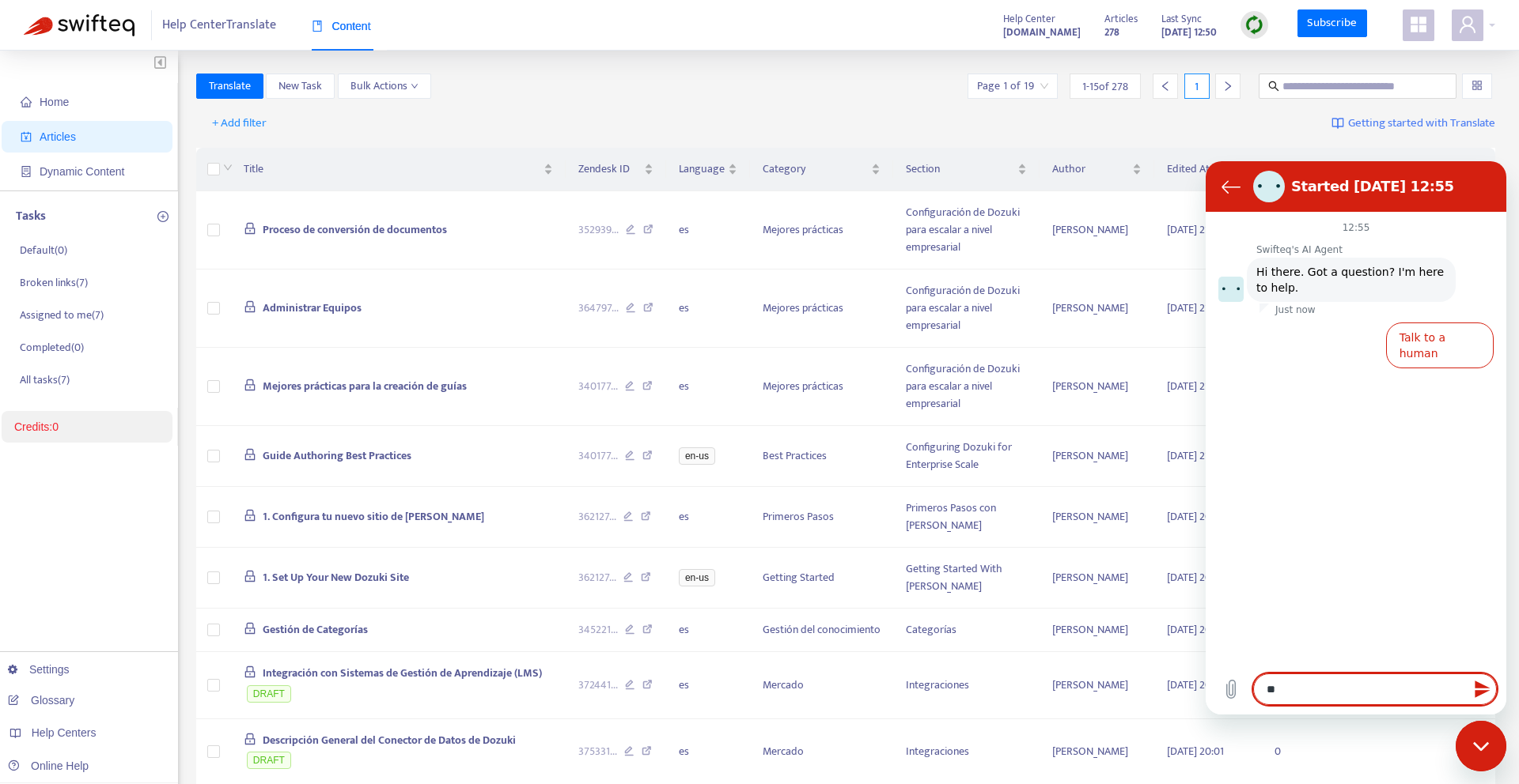
type textarea "***"
type textarea "*"
type textarea "***"
type textarea "*"
type textarea "*****"
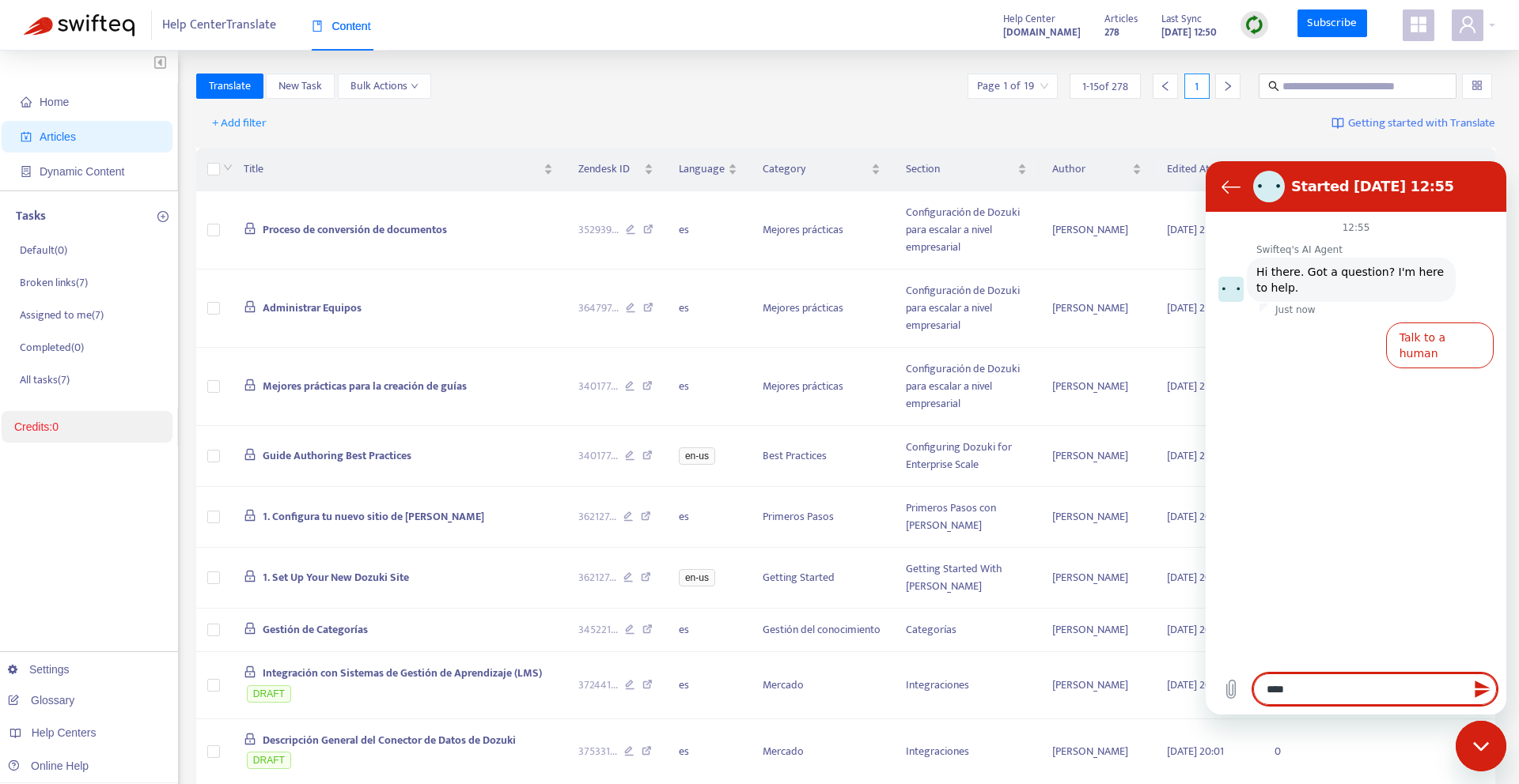
type textarea "*"
type textarea "*****"
type textarea "*"
type textarea "*****"
type textarea "*"
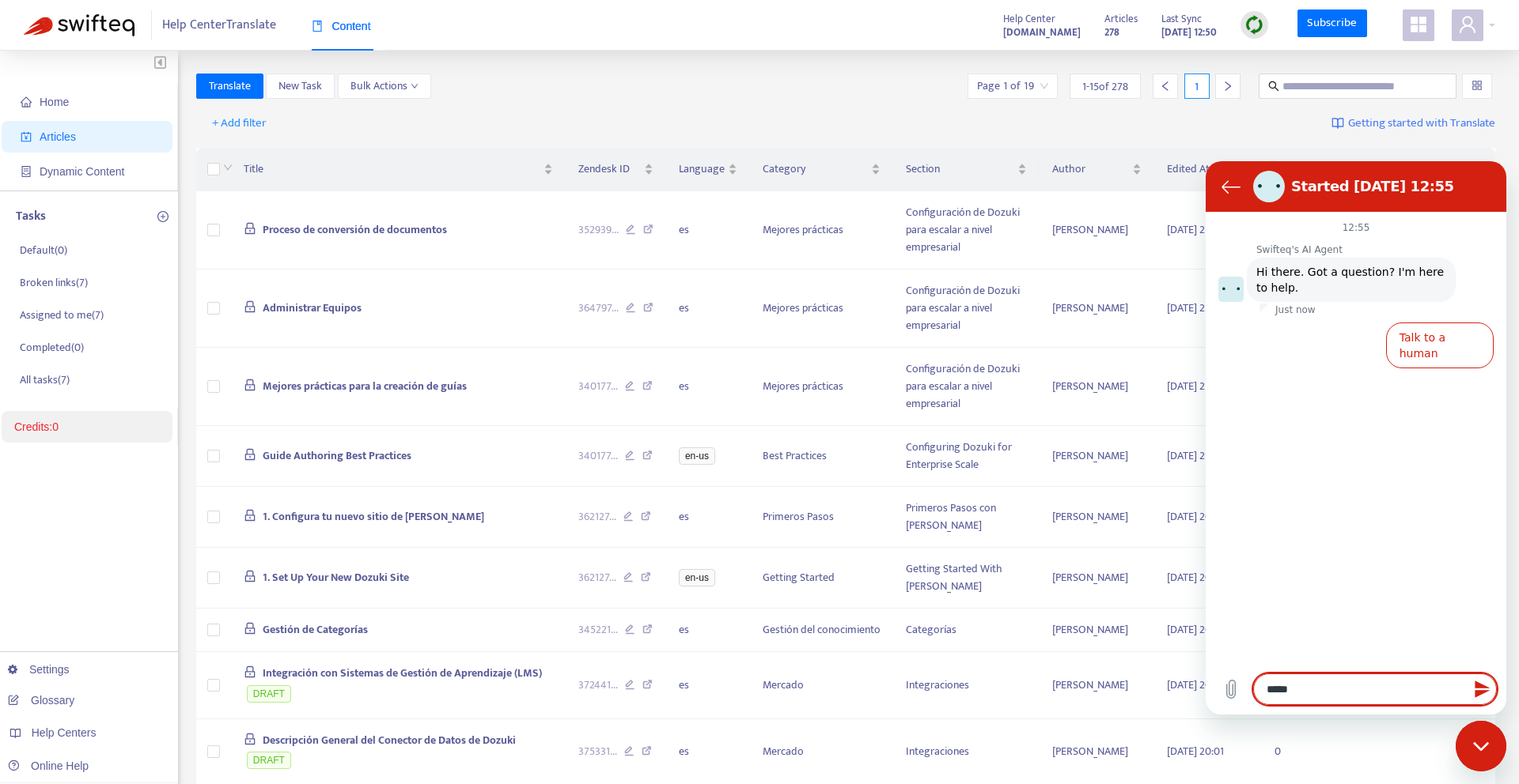
type textarea "***"
type textarea "*"
type textarea "*****"
type textarea "*"
type textarea "******"
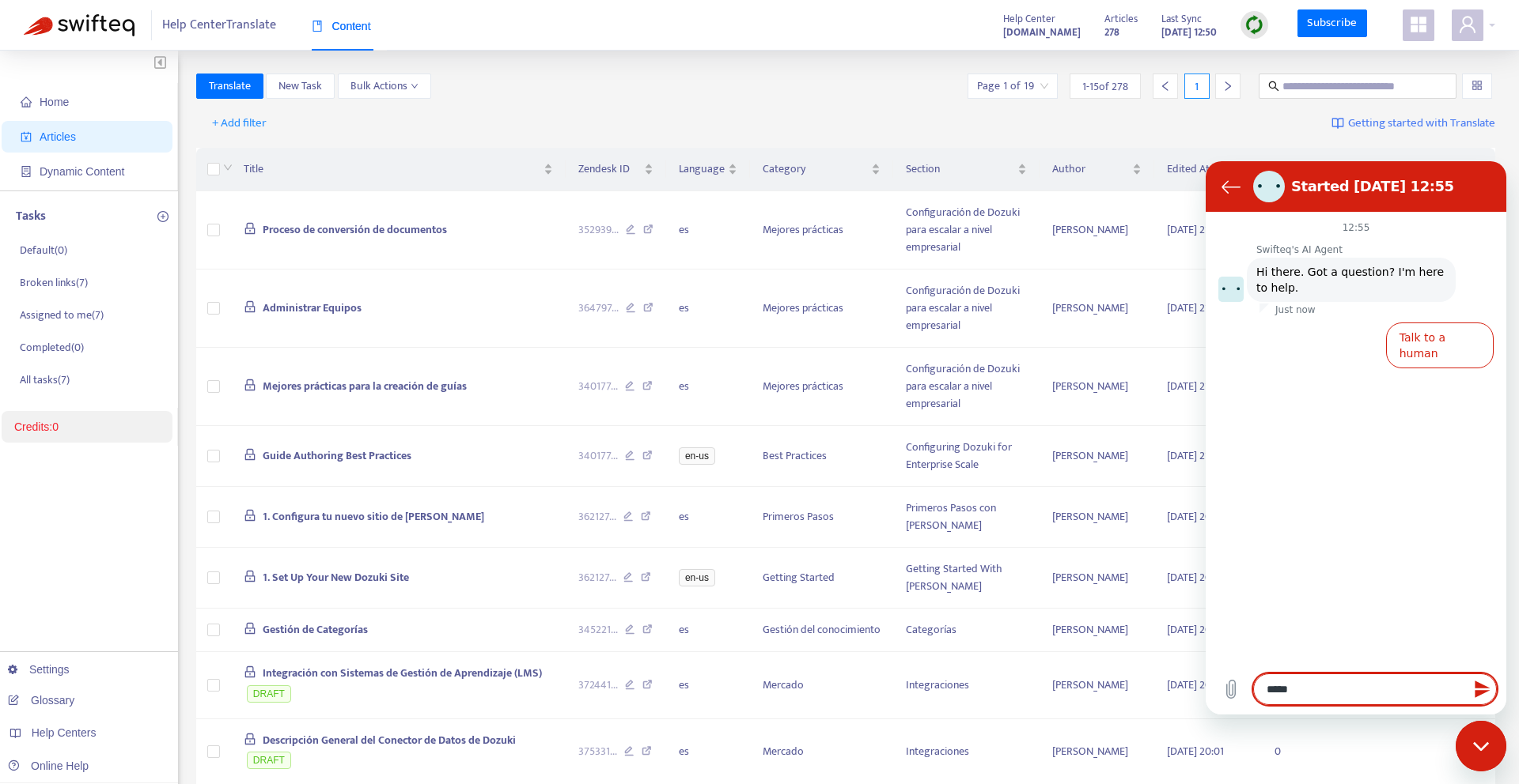
type textarea "*"
type textarea "******"
type textarea "*"
type textarea "********"
type textarea "*"
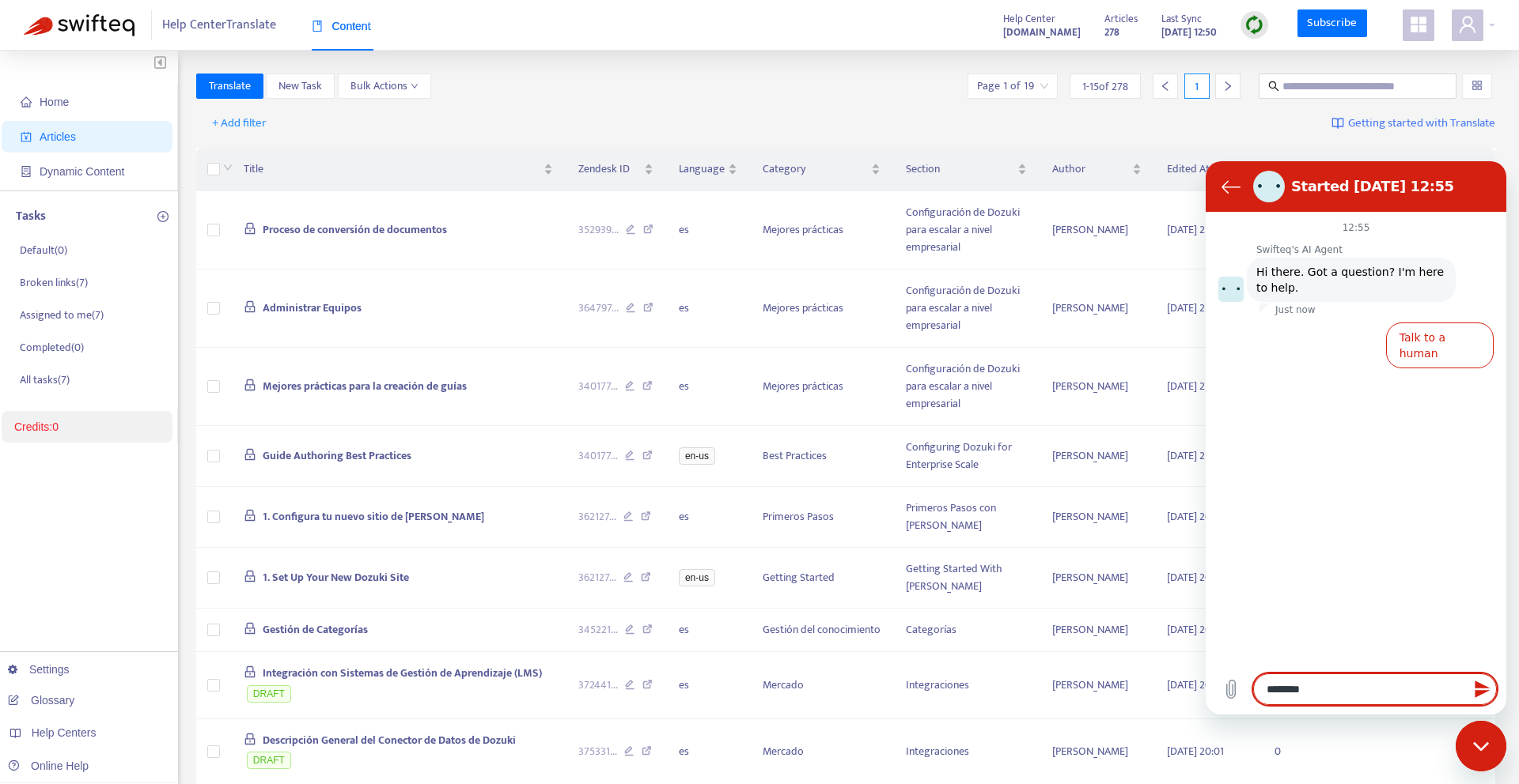
type textarea "********"
type textarea "*"
type textarea "**********"
type textarea "*"
type textarea "**********"
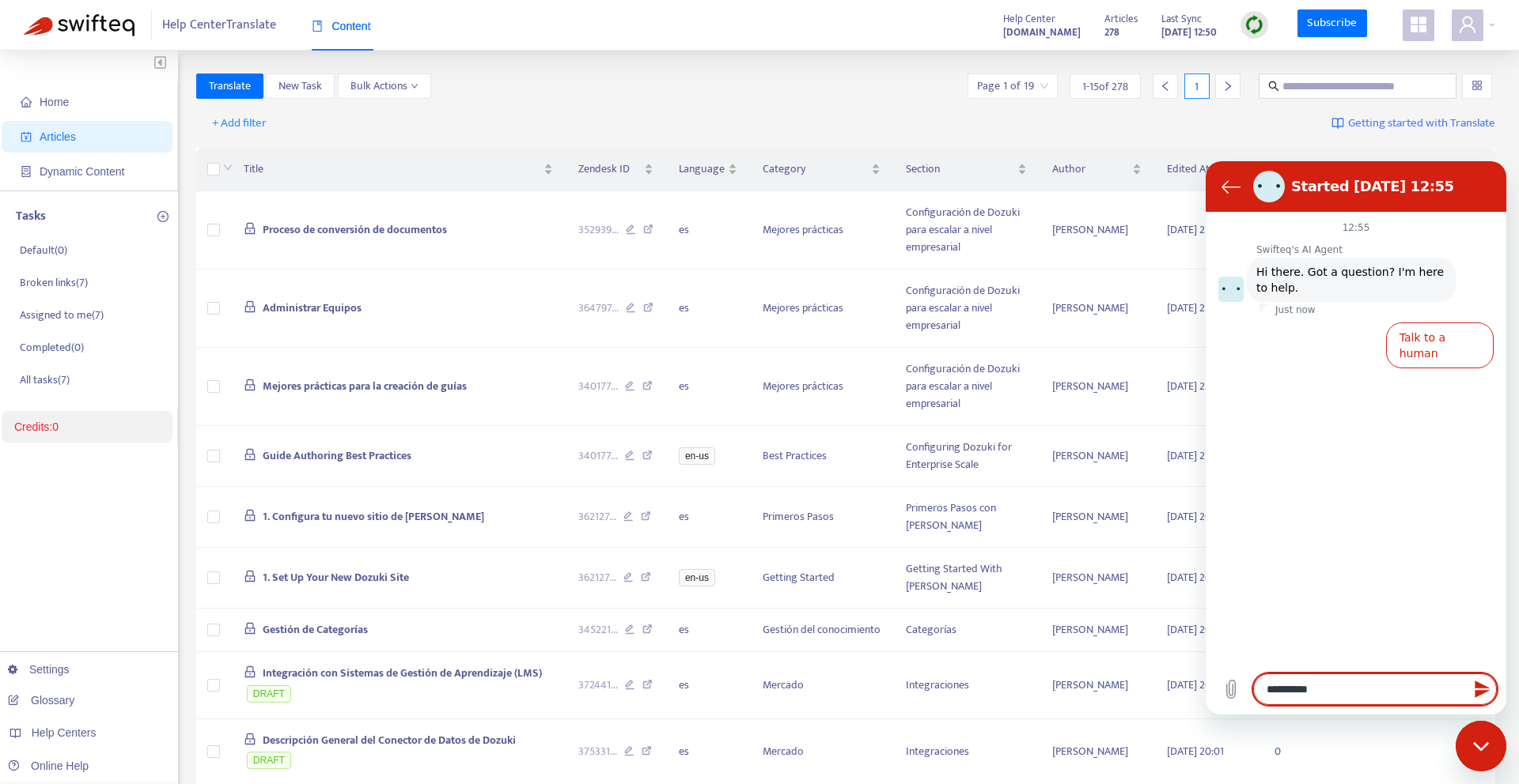
type textarea "*"
type textarea "**********"
type textarea "*"
type textarea "**********"
type textarea "*"
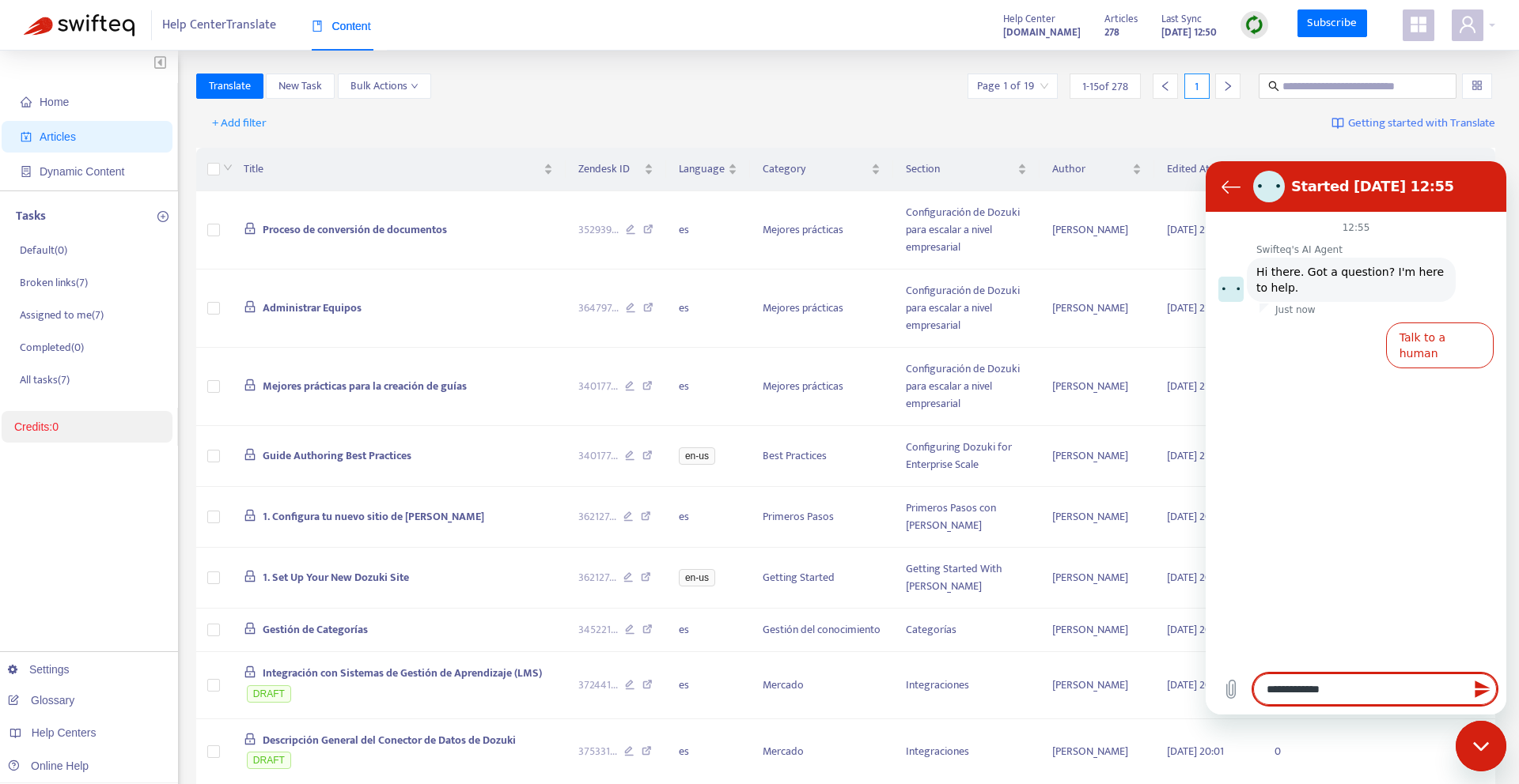
type textarea "**********"
type textarea "*"
type textarea "**********"
type textarea "*"
type textarea "**********"
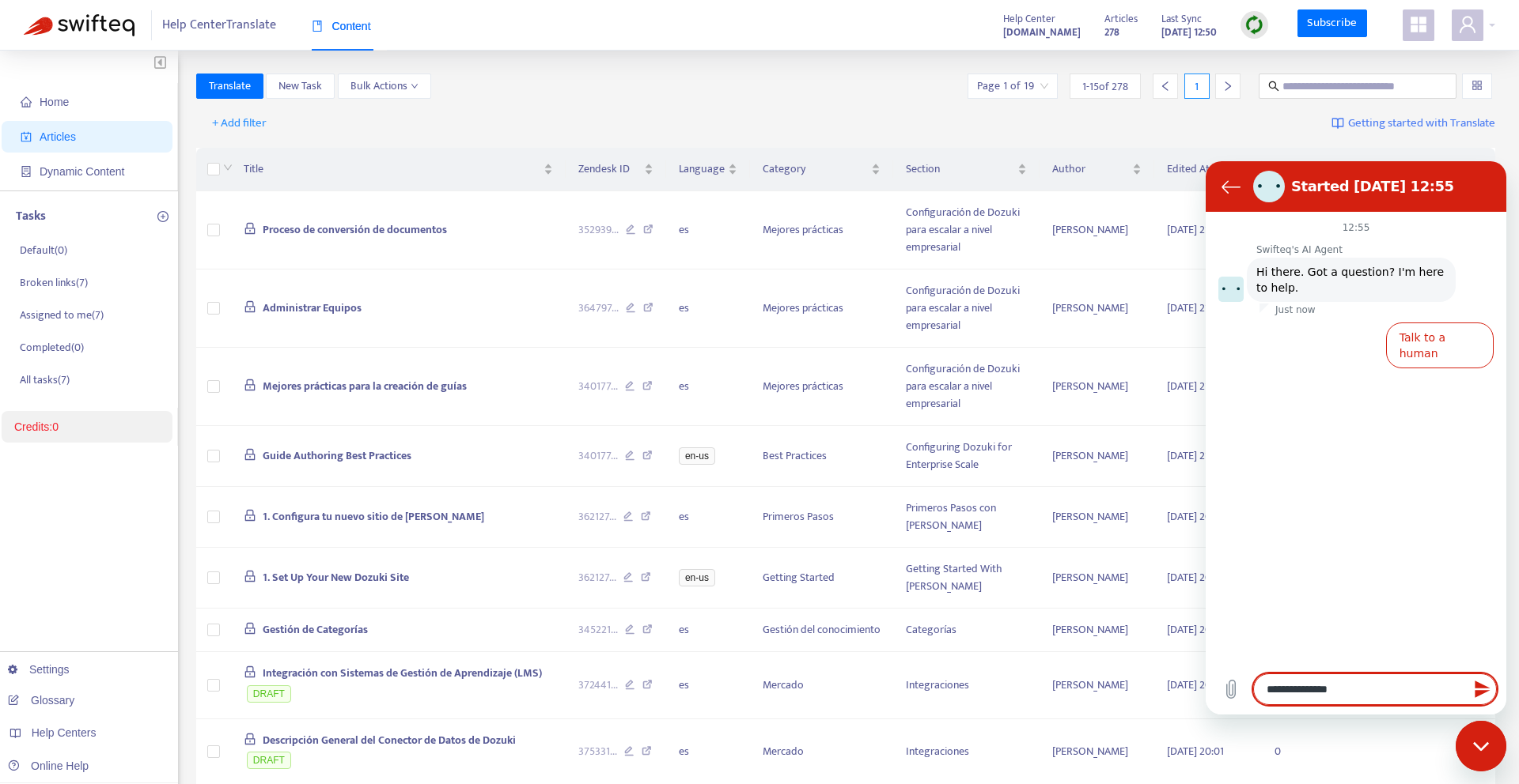
type textarea "*"
type textarea "**********"
type textarea "*"
type textarea "**********"
type textarea "*"
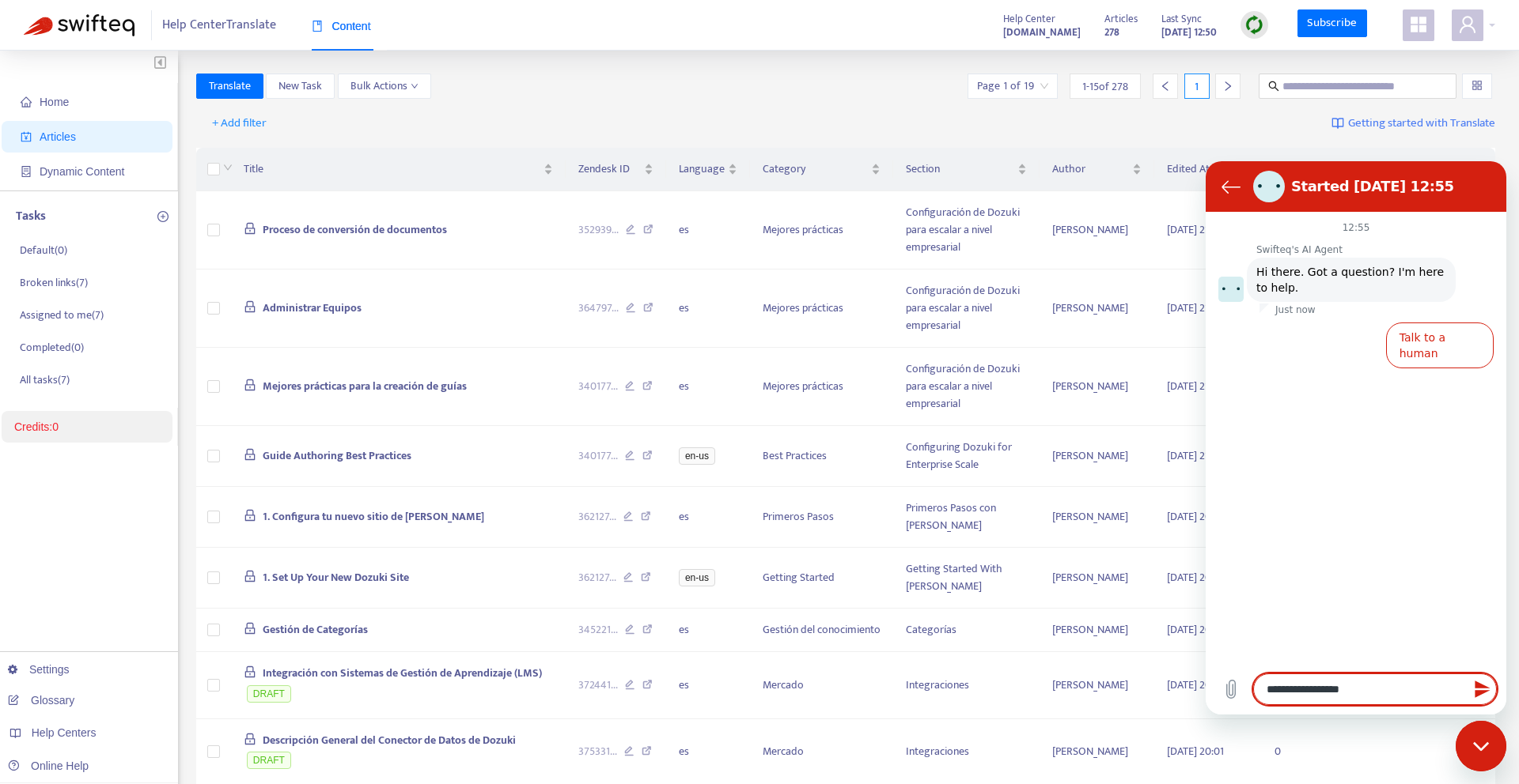
type textarea "**********"
type textarea "*"
type textarea "**********"
type textarea "*"
type textarea "**********"
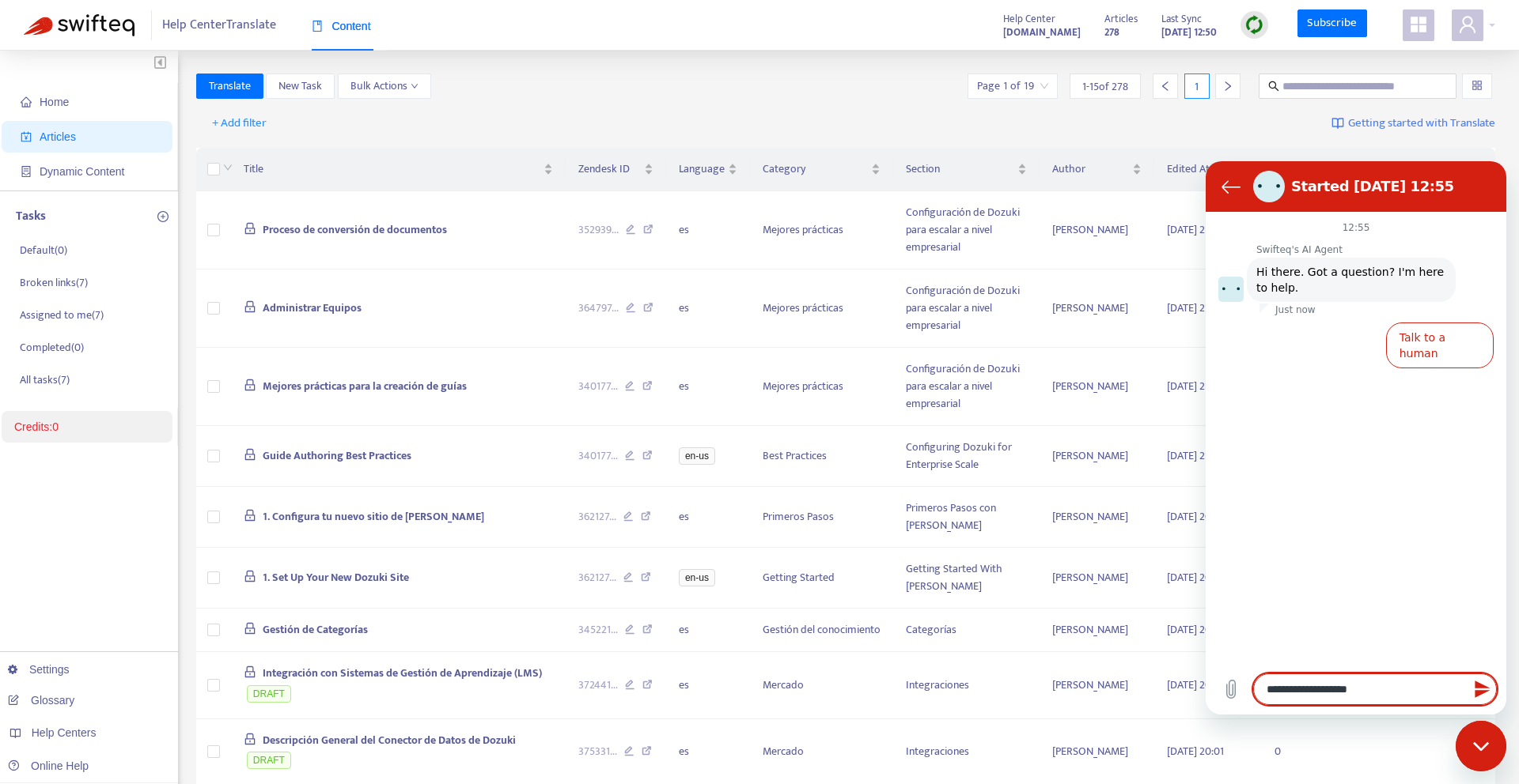
type textarea "*"
type textarea "**********"
type textarea "*"
type textarea "**********"
type textarea "*"
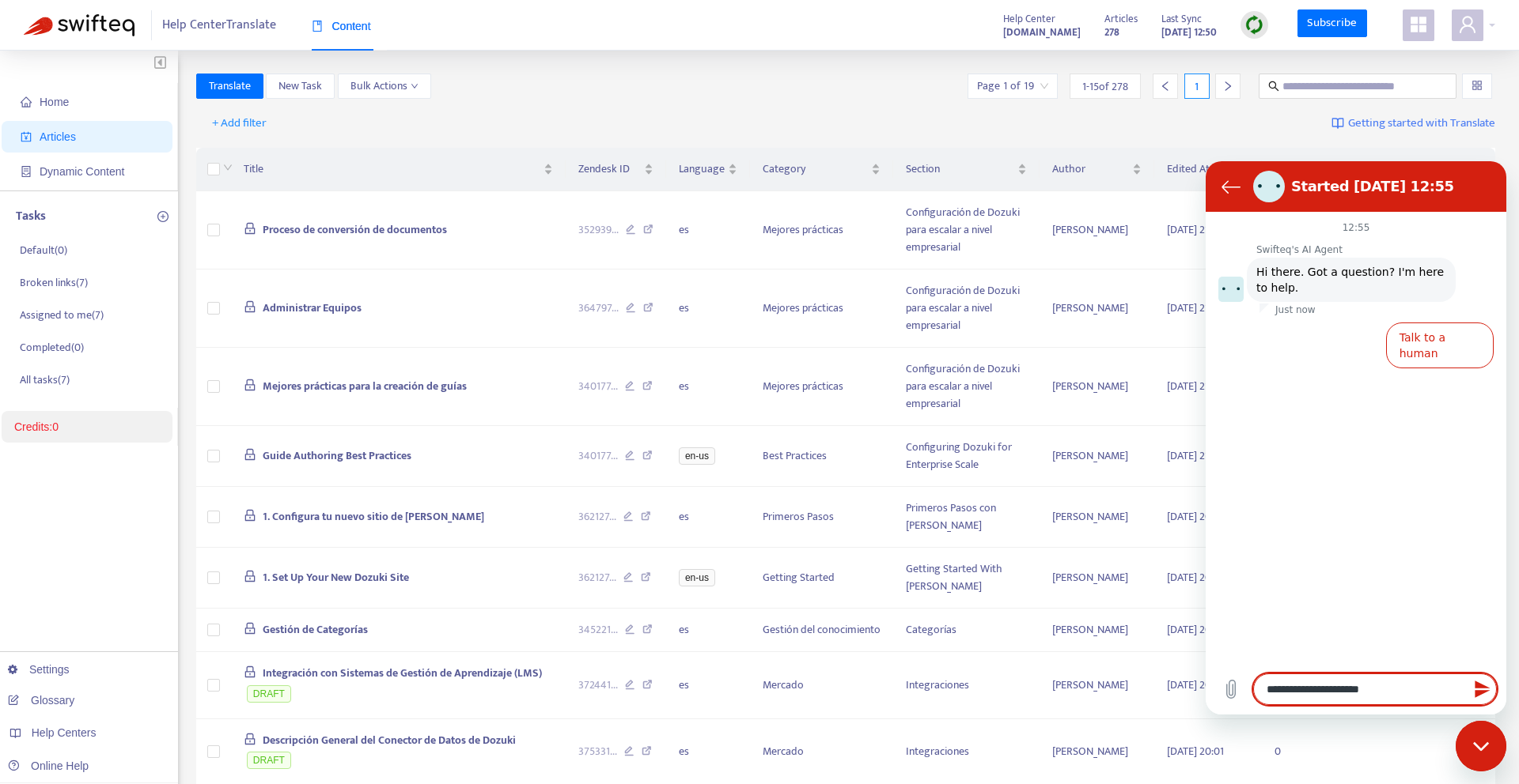
type textarea "**********"
type textarea "*"
type textarea "**********"
type textarea "*"
type textarea "**********"
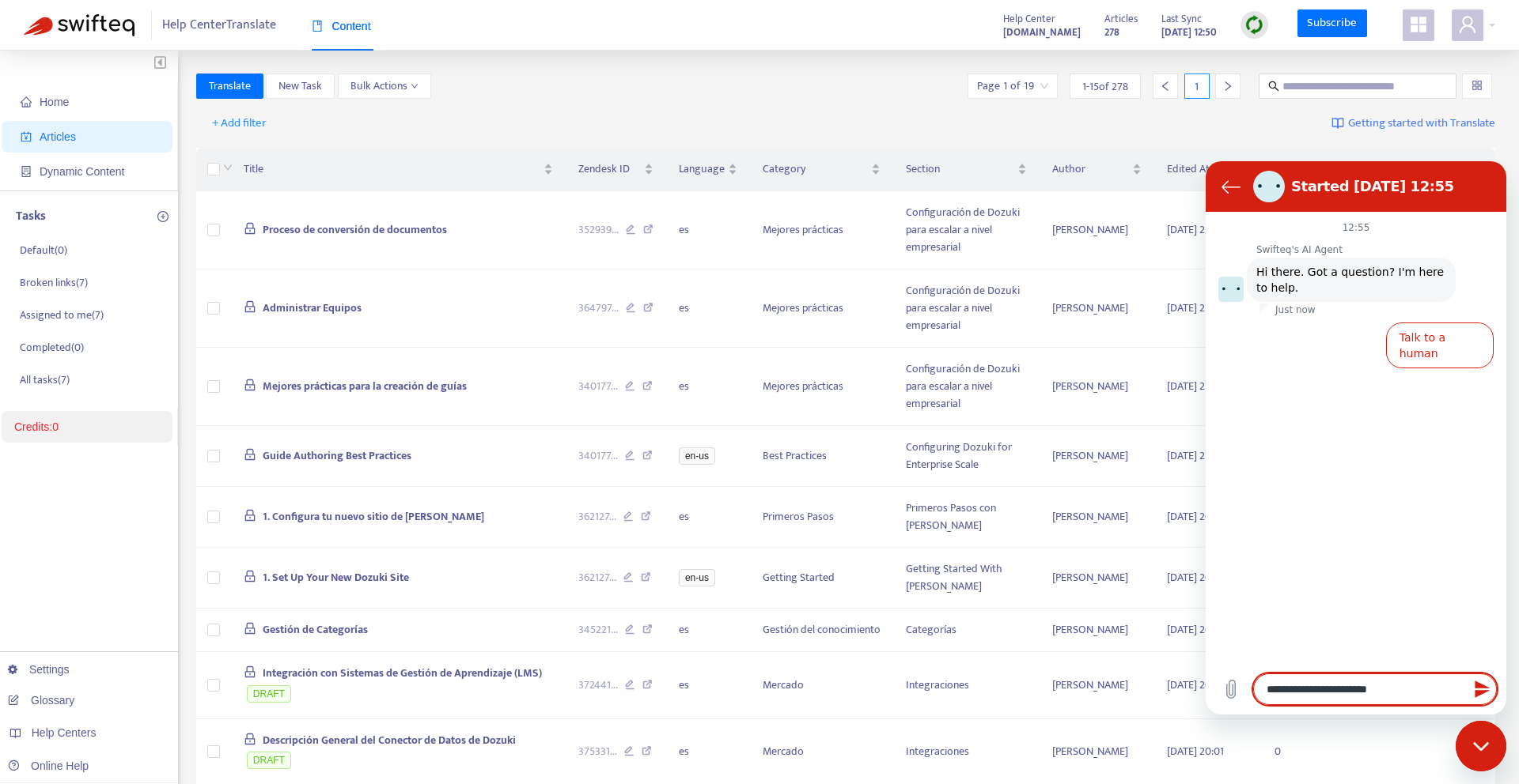
type textarea "*"
type textarea "**********"
type textarea "*"
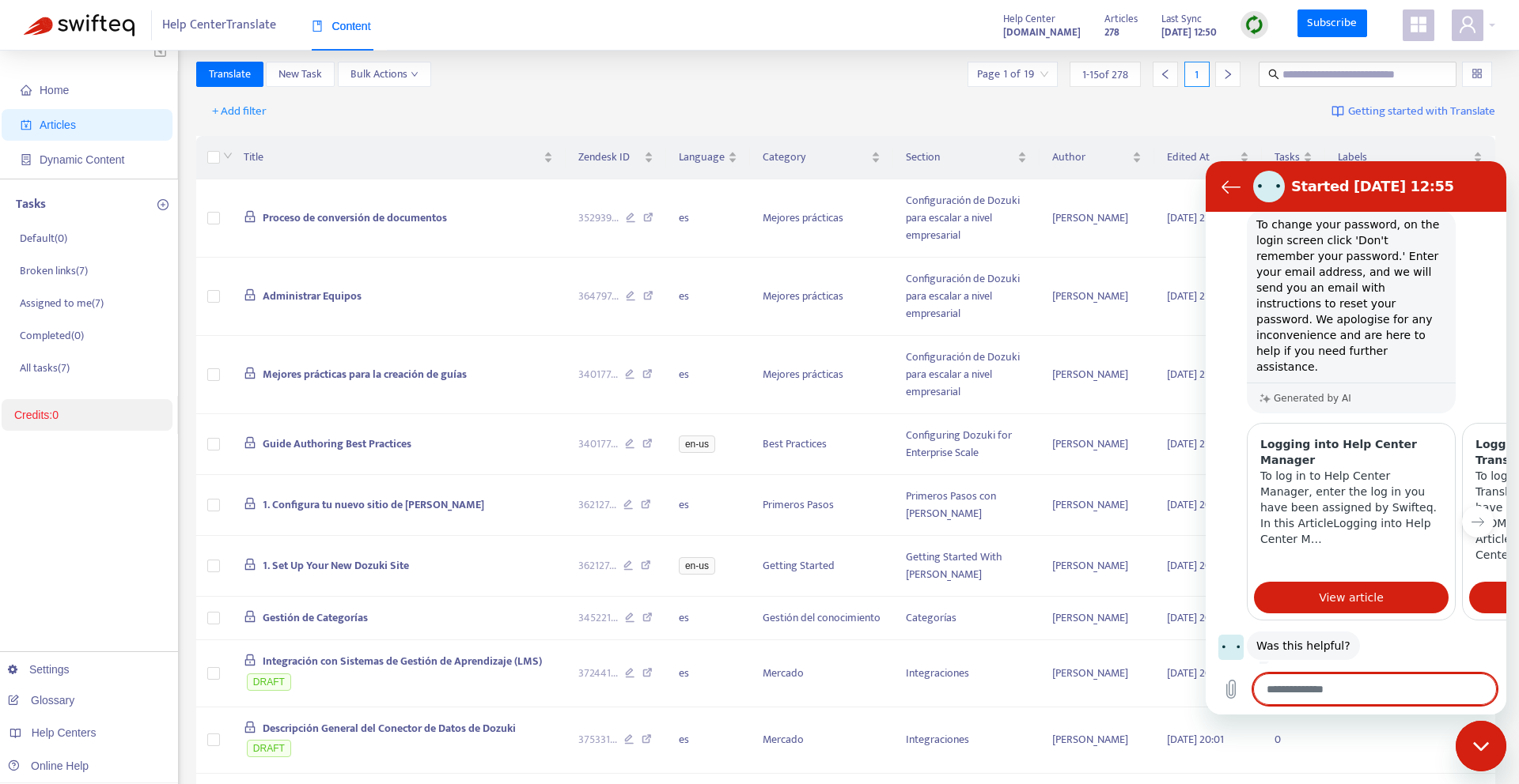
scroll to position [156, 0]
click at [1474, 27] on icon "user" at bounding box center [1467, 24] width 19 height 19
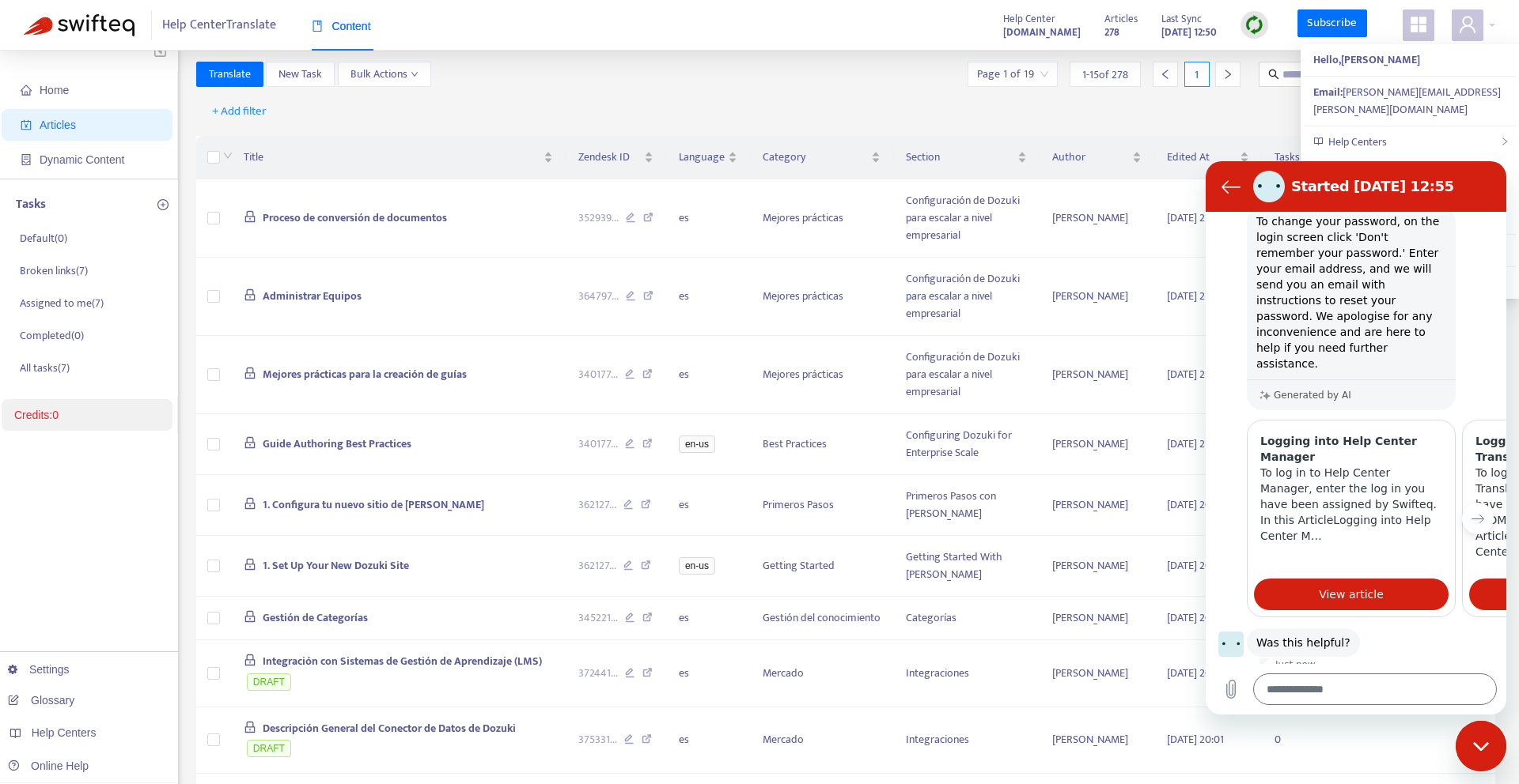
drag, startPoint x: 1419, startPoint y: 642, endPoint x: 1385, endPoint y: 584, distance: 67.2
click at [1419, 677] on button "Yes" at bounding box center [1422, 692] width 46 height 30
type textarea "*"
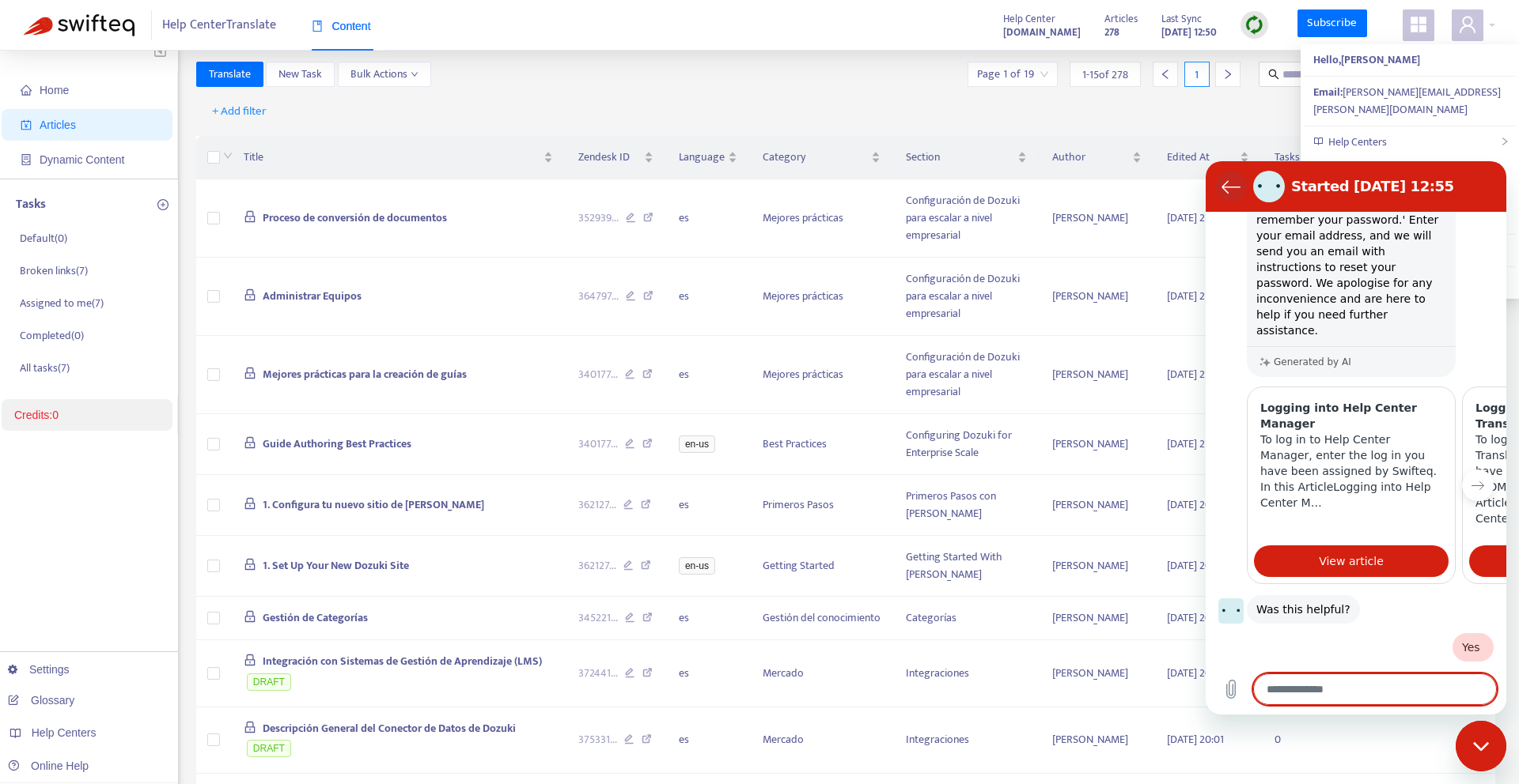
scroll to position [188, 0]
click at [1222, 183] on icon "Back to the conversation list" at bounding box center [1231, 186] width 19 height 19
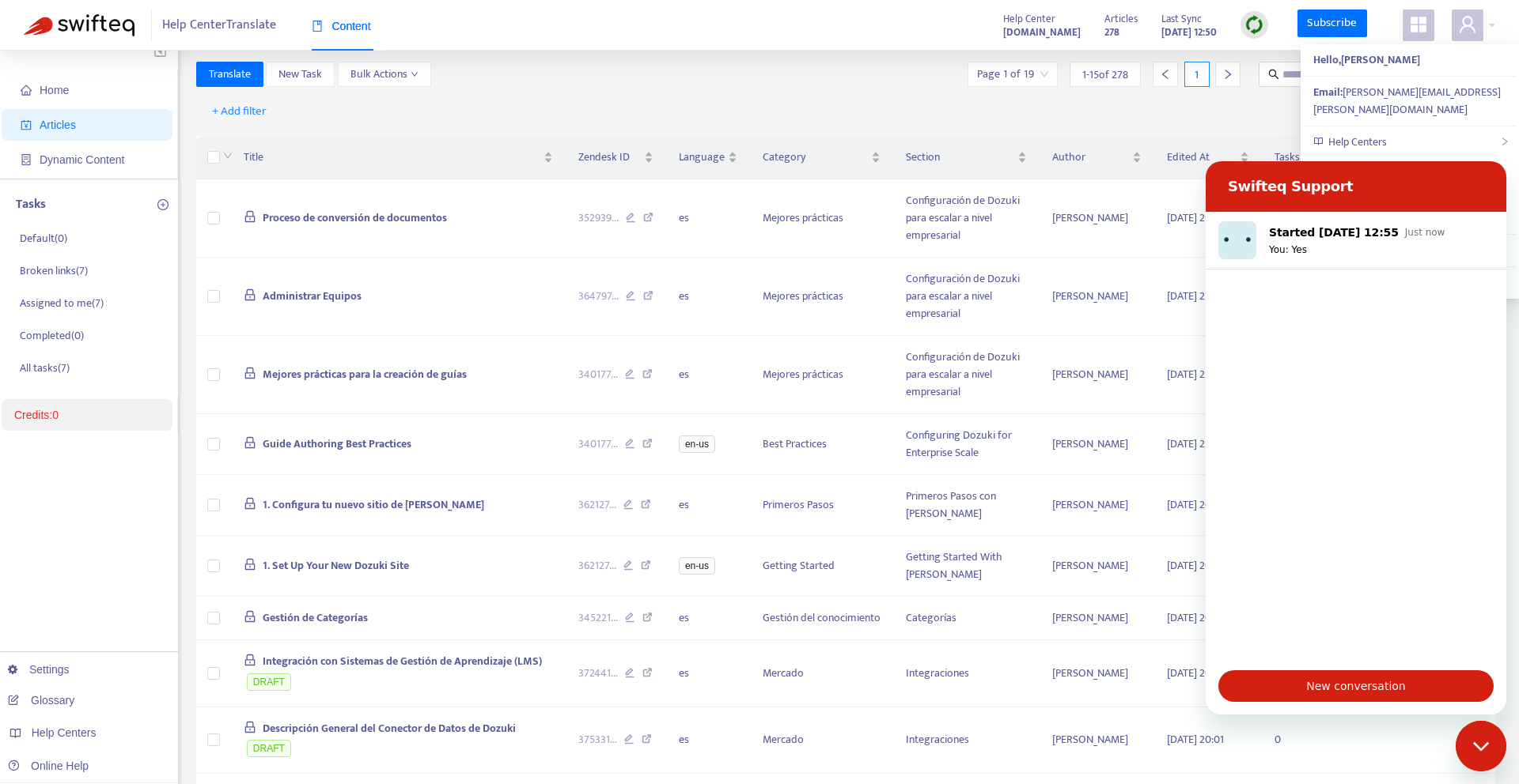
click at [1246, 115] on div "+ Add filter Getting started with Translate" at bounding box center [846, 112] width 1300 height 37
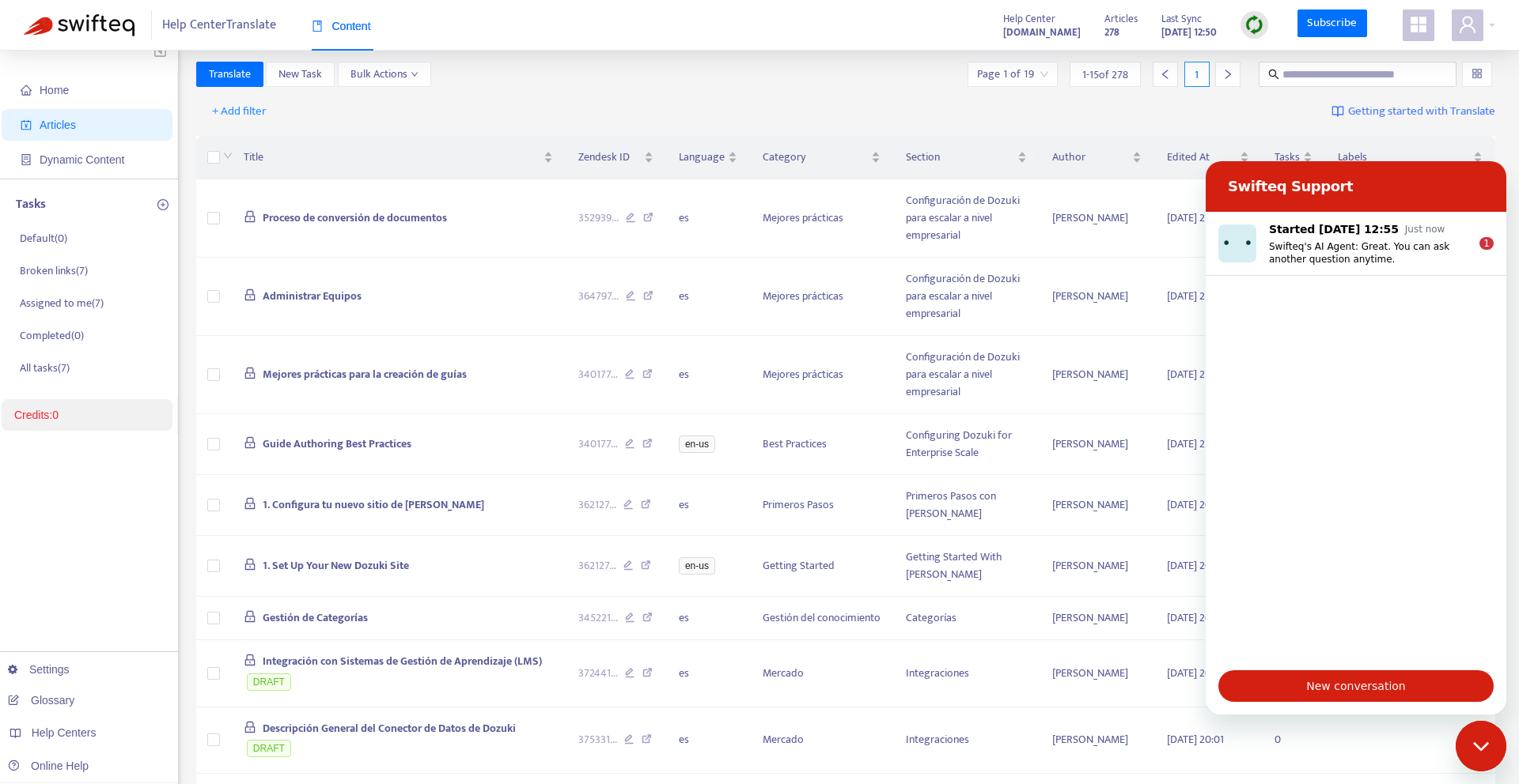
click at [1468, 736] on div "Close messaging window" at bounding box center [1481, 746] width 47 height 47
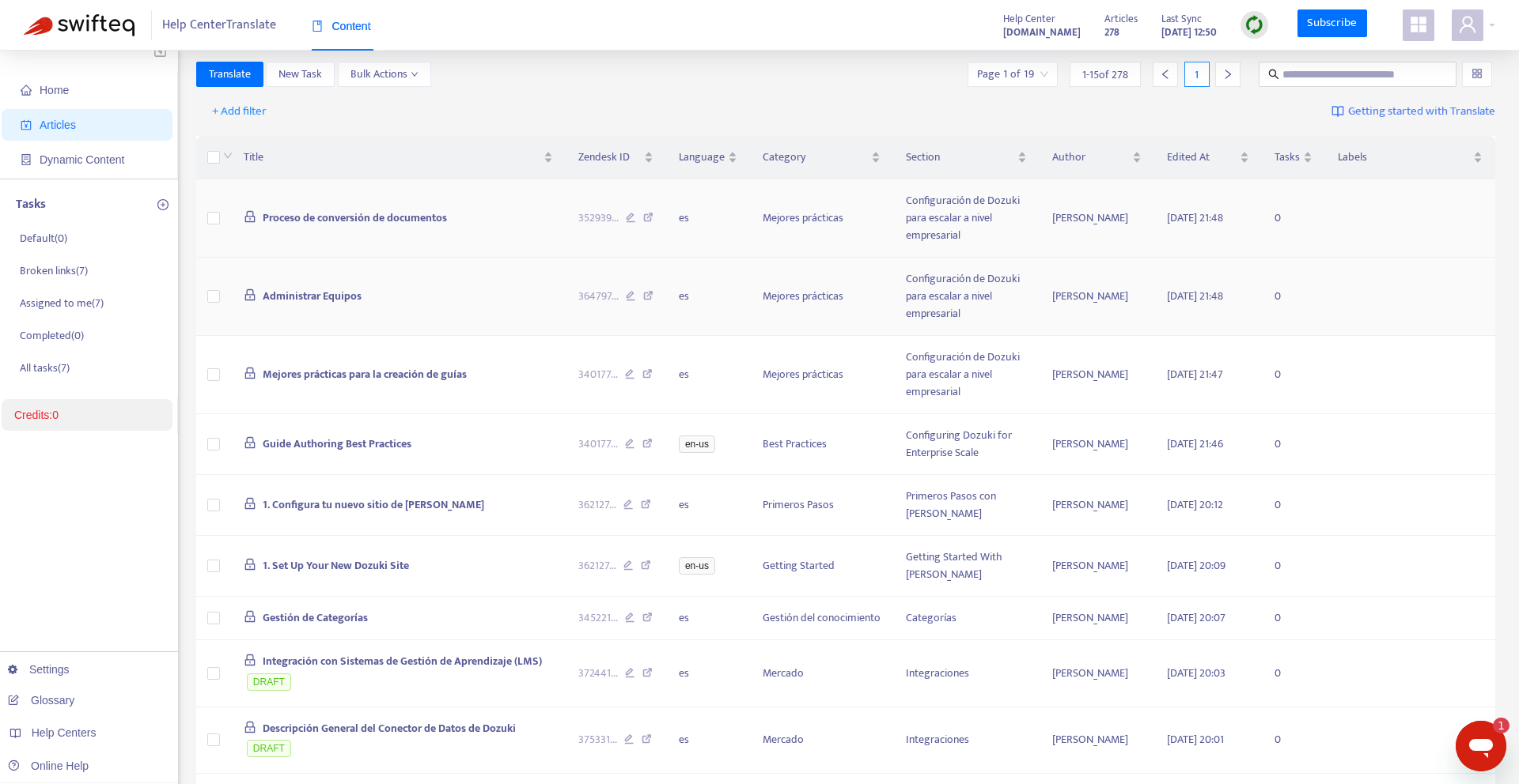
scroll to position [0, 0]
click at [1518, 26] on div "Help Center Translate Content Help Center help.dozuki.com Articles 278 Last Syn…" at bounding box center [760, 25] width 1519 height 51
click at [1497, 26] on div "Help Center Translate Content Help Center help.dozuki.com Articles 278 Last Syn…" at bounding box center [760, 25] width 1519 height 51
click at [1488, 27] on div at bounding box center [1473, 25] width 43 height 32
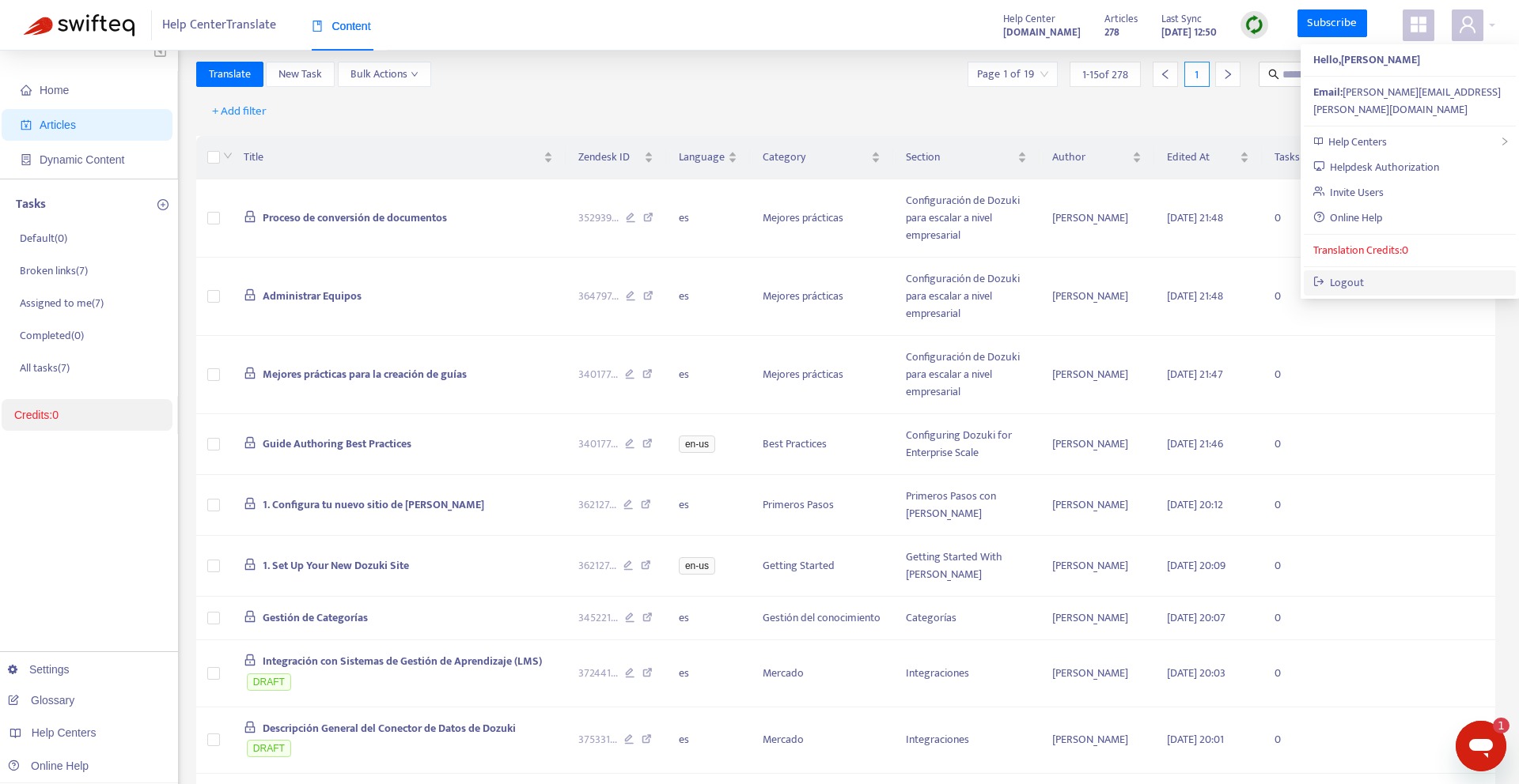
click at [1365, 274] on link "Logout" at bounding box center [1339, 283] width 52 height 18
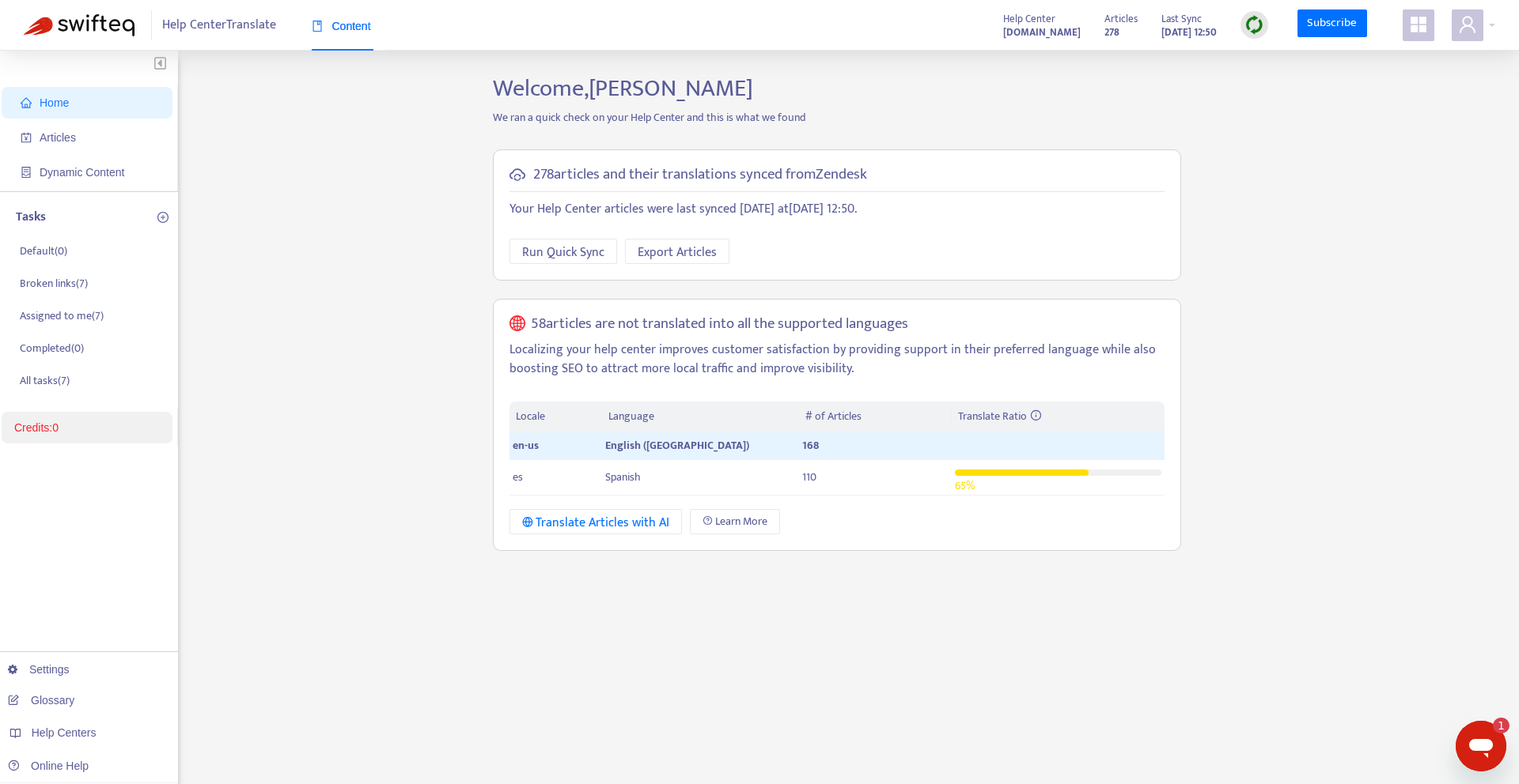
click at [1416, 35] on span at bounding box center [1418, 25] width 32 height 32
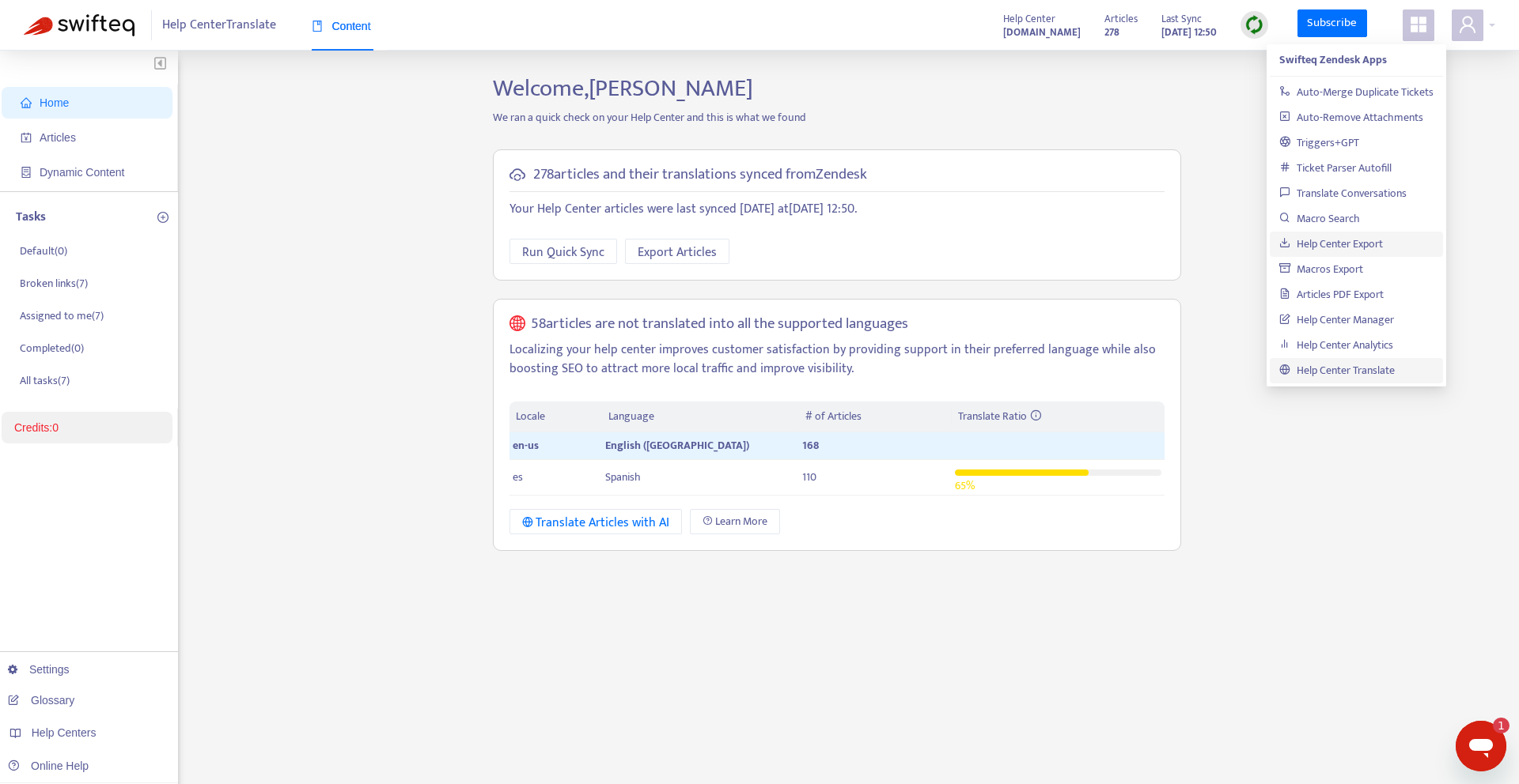
click at [1373, 240] on link "Help Center Export" at bounding box center [1331, 244] width 103 height 18
click at [1365, 322] on link "Help Center Manager" at bounding box center [1337, 320] width 115 height 18
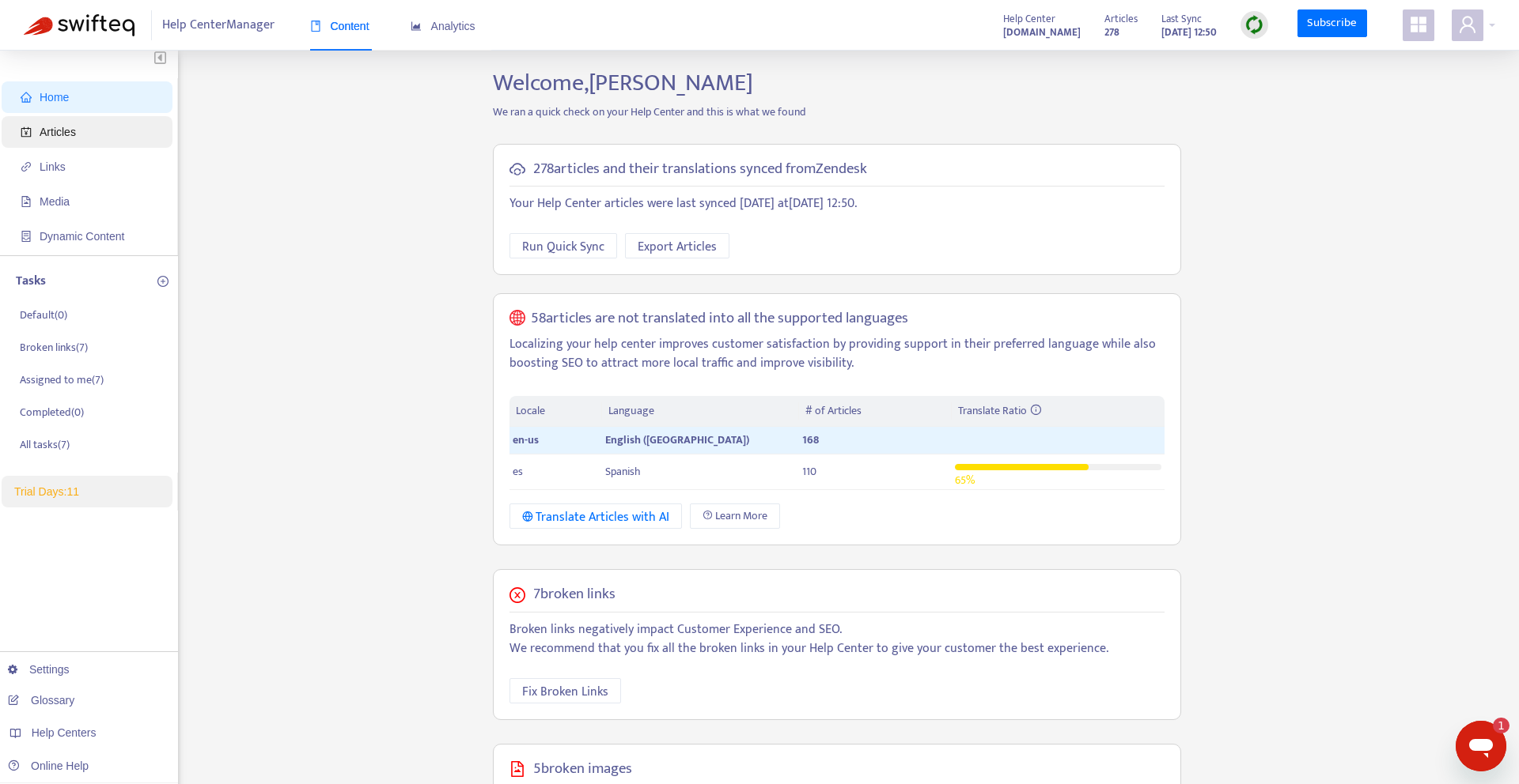
scroll to position [7, 0]
click at [1416, 22] on icon "appstore" at bounding box center [1418, 24] width 16 height 16
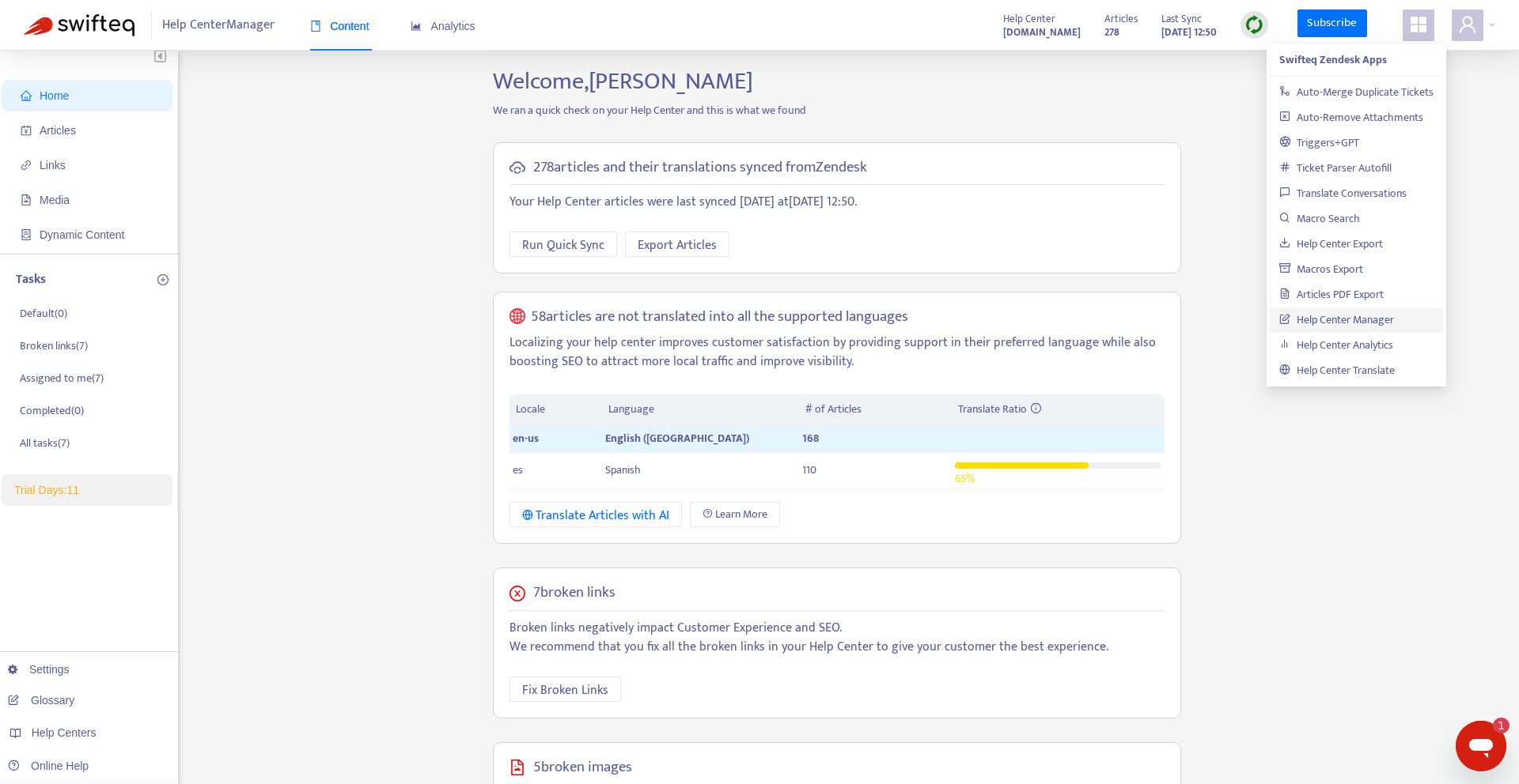
drag, startPoint x: 1418, startPoint y: 22, endPoint x: 1422, endPoint y: 30, distance: 8.9
click at [1418, 22] on icon "appstore" at bounding box center [1418, 24] width 16 height 16
click at [1369, 374] on link "Help Center Translate" at bounding box center [1337, 370] width 116 height 18
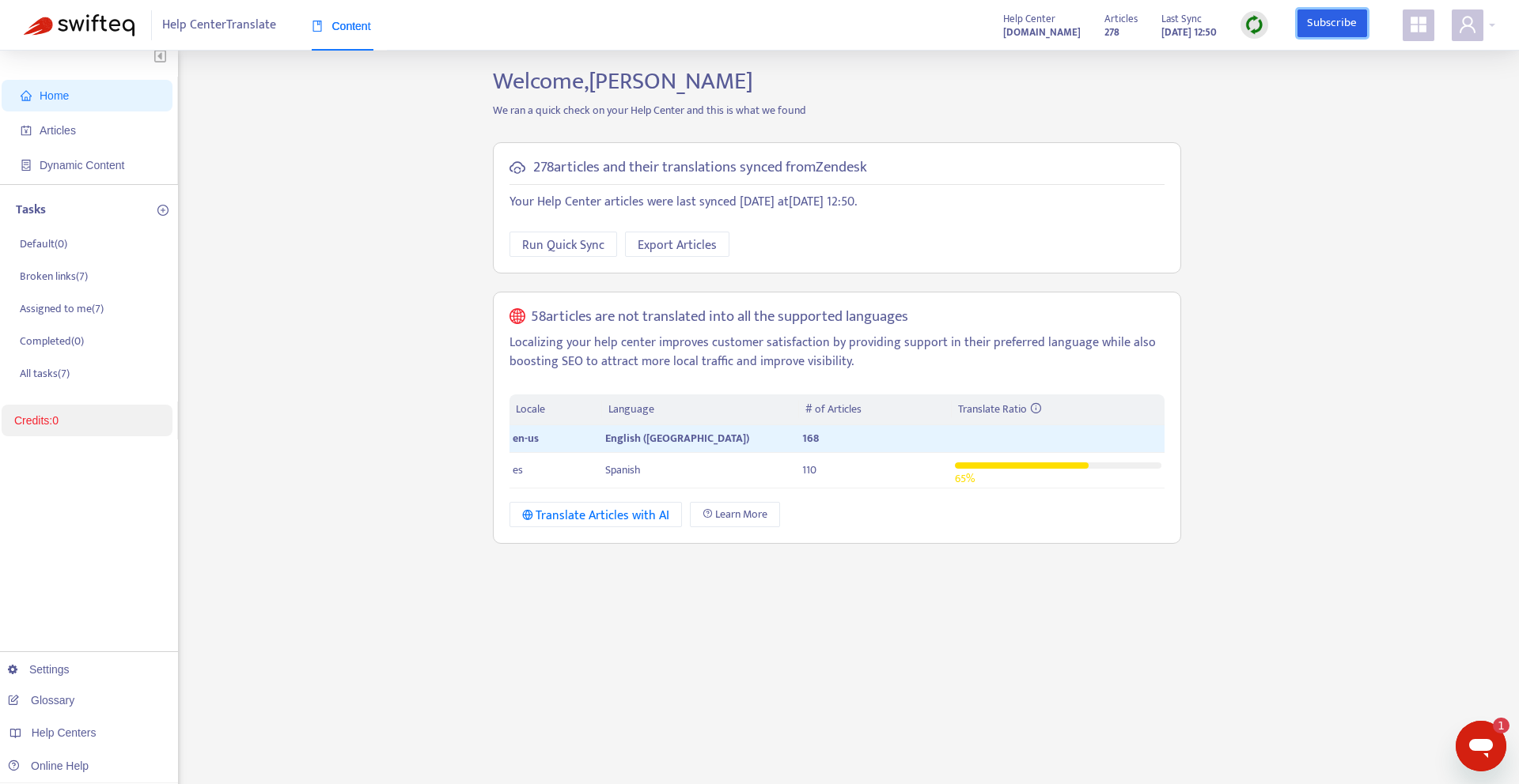
click at [1342, 18] on link "Subscribe" at bounding box center [1332, 23] width 70 height 28
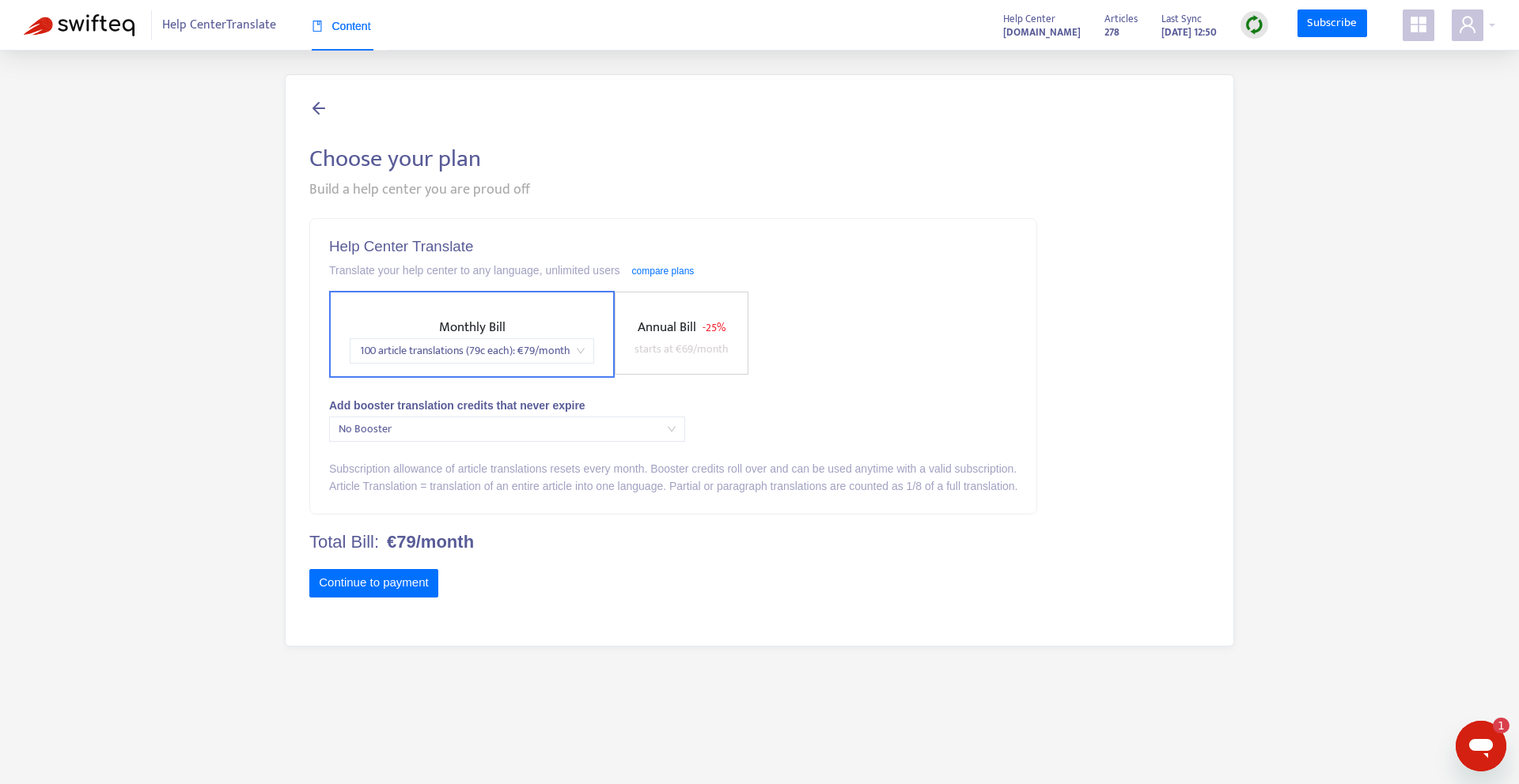
click at [678, 340] on span "starts at € 69 /month" at bounding box center [681, 350] width 94 height 18
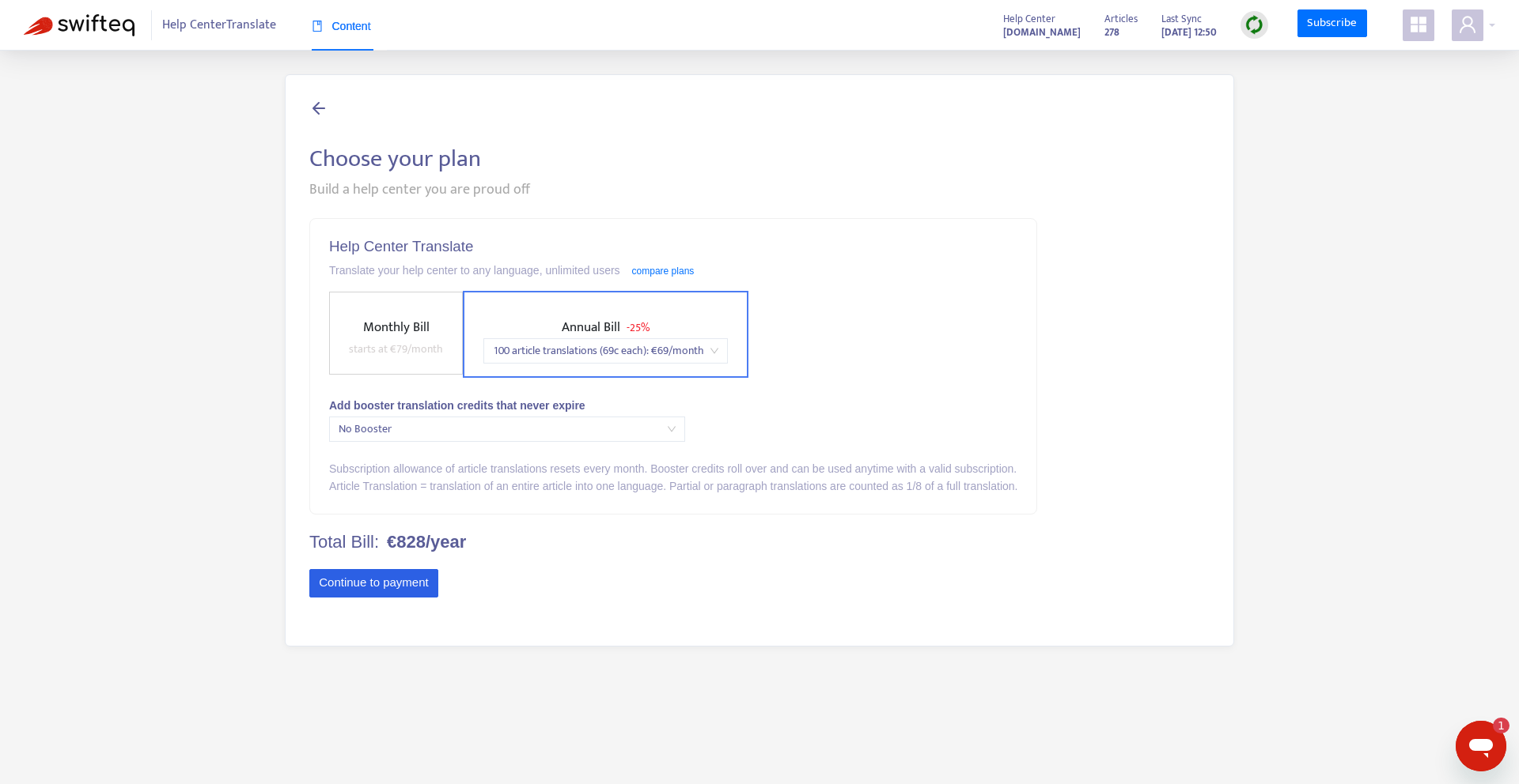
click at [382, 584] on button "Continue to payment" at bounding box center [373, 583] width 129 height 28
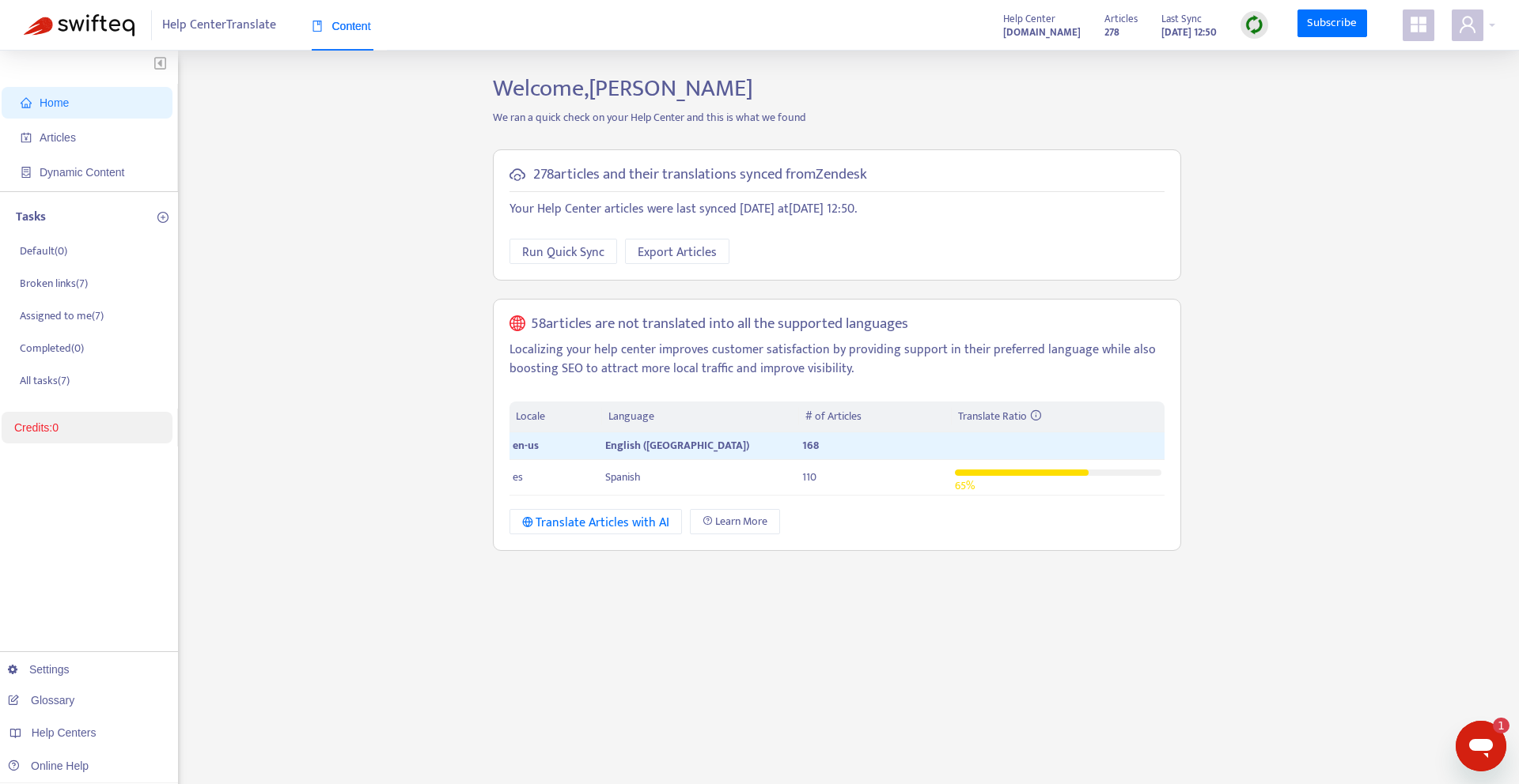
click at [1504, 27] on div "Help Center Translate Content Help Center [DOMAIN_NAME] Articles 278 Last Sync …" at bounding box center [760, 25] width 1519 height 51
click at [1492, 32] on div at bounding box center [1473, 25] width 43 height 32
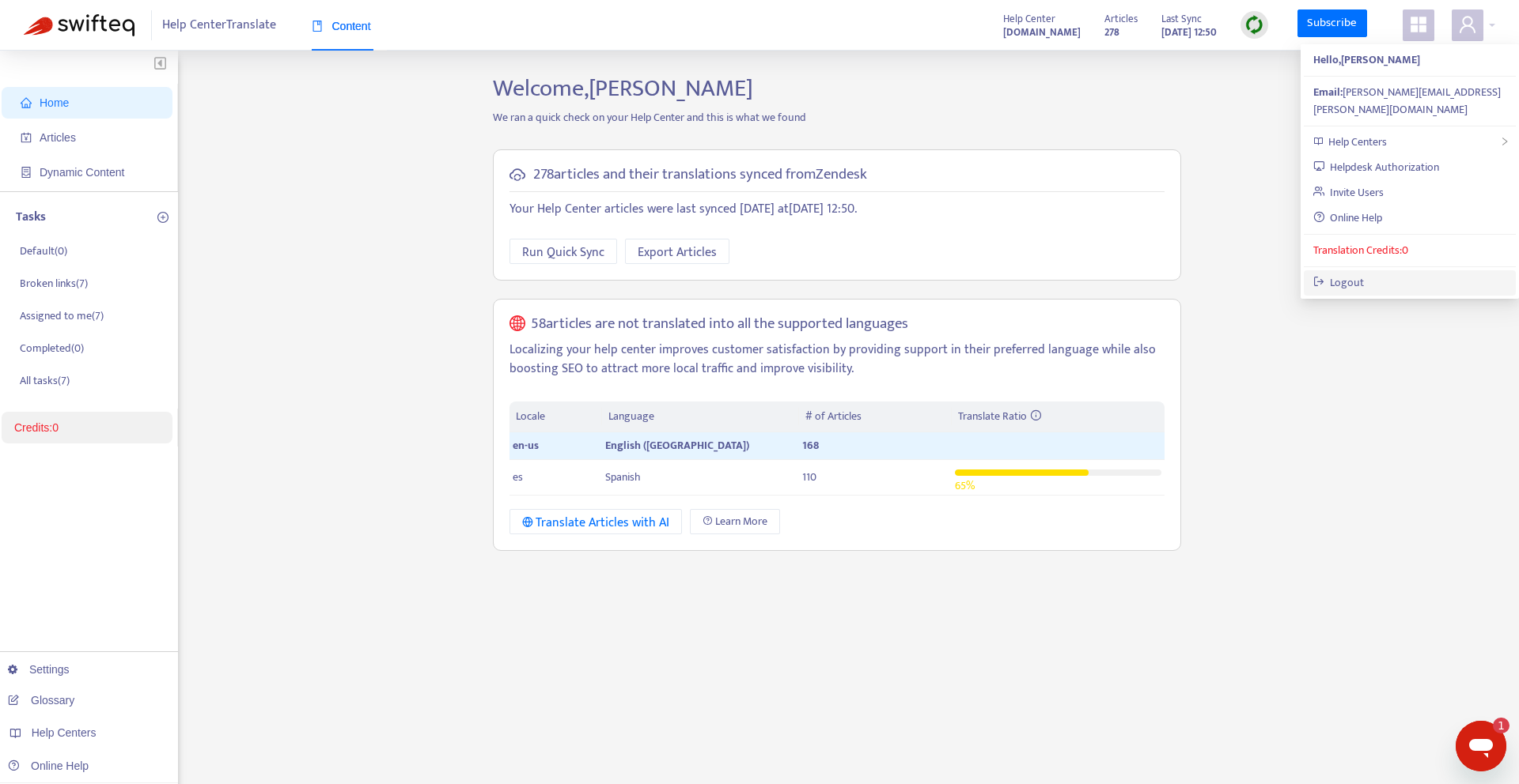
click at [1365, 274] on link "Logout" at bounding box center [1339, 283] width 52 height 18
